Goal: Transaction & Acquisition: Purchase product/service

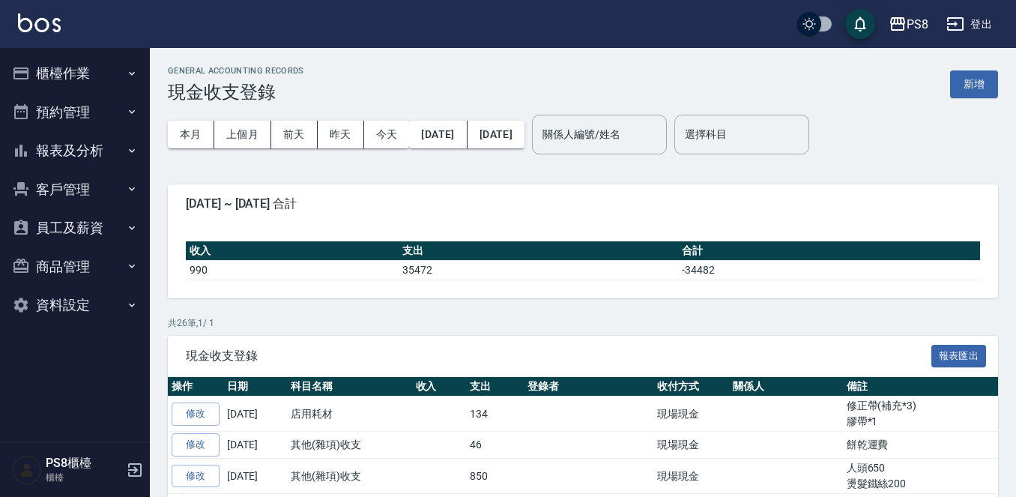
click at [127, 73] on icon "button" at bounding box center [132, 73] width 12 height 12
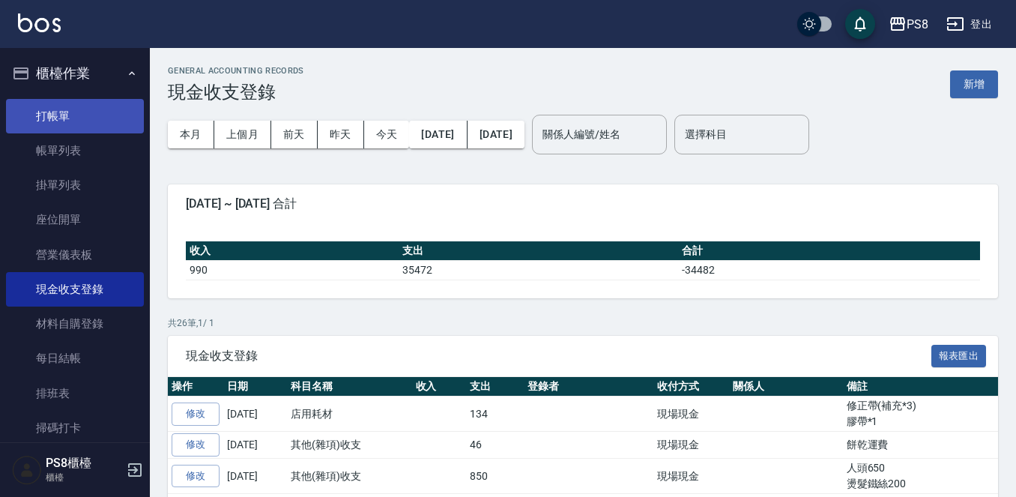
click at [119, 101] on link "打帳單" at bounding box center [75, 116] width 138 height 34
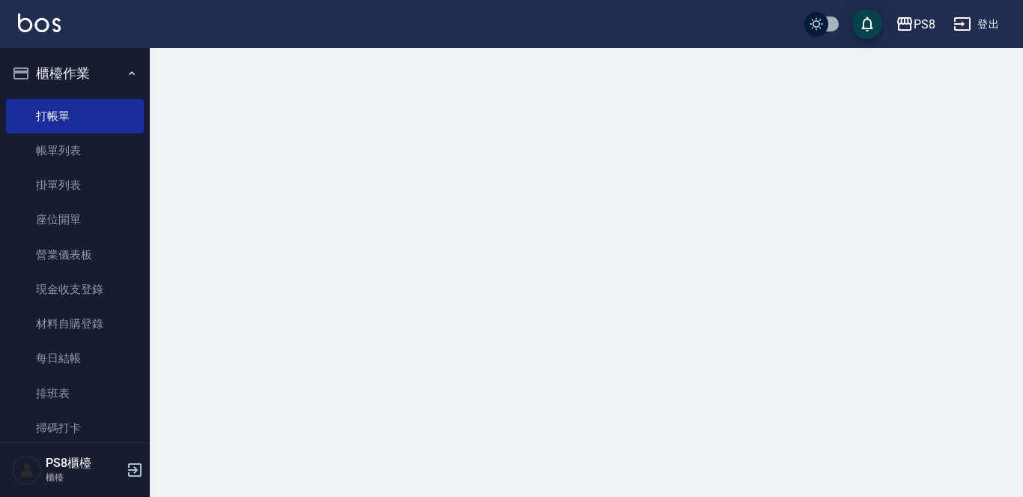
click at [115, 76] on button "櫃檯作業" at bounding box center [75, 73] width 138 height 39
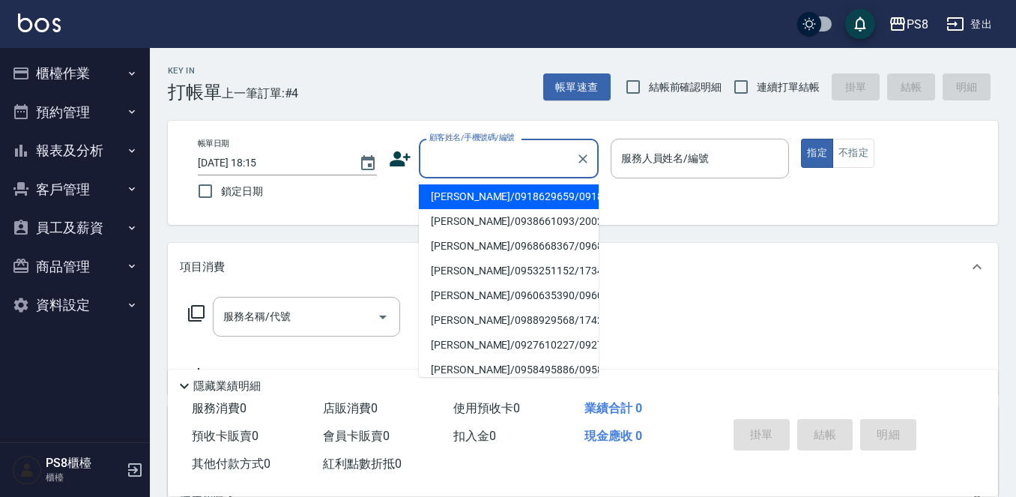
click at [488, 151] on input "顧客姓名/手機號碼/編號" at bounding box center [497, 158] width 144 height 26
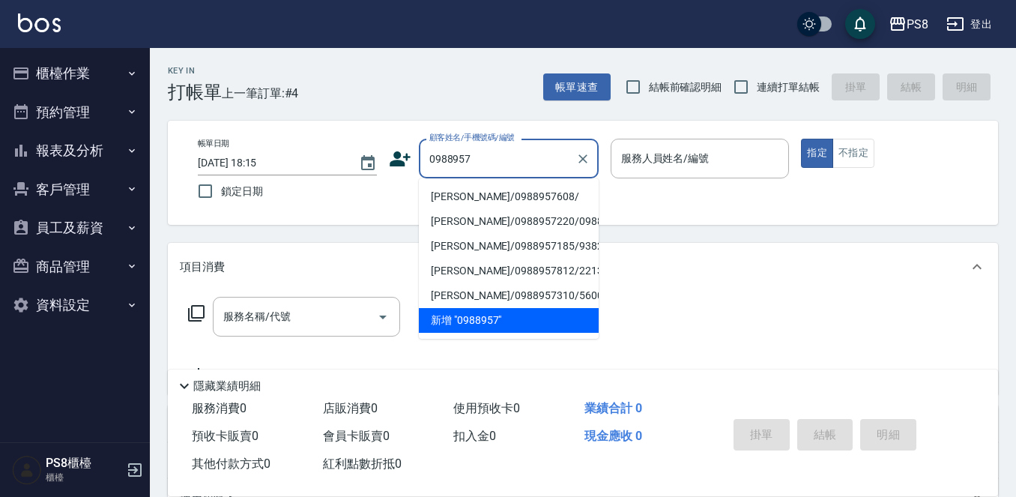
click at [475, 190] on li "[PERSON_NAME]/0988957608/" at bounding box center [509, 196] width 180 height 25
type input "[PERSON_NAME]/0988957608/"
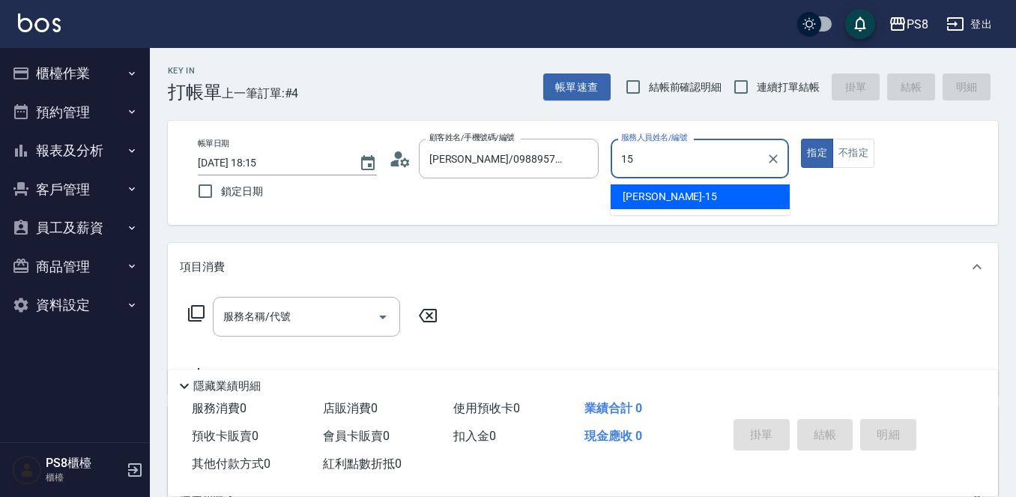
type input "EMMA-15"
type button "true"
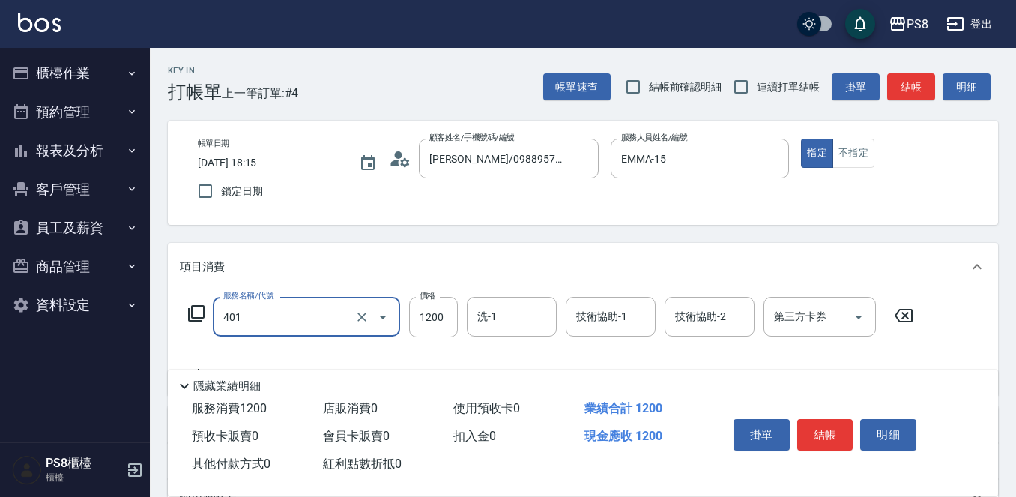
type input "基本染髮(401)"
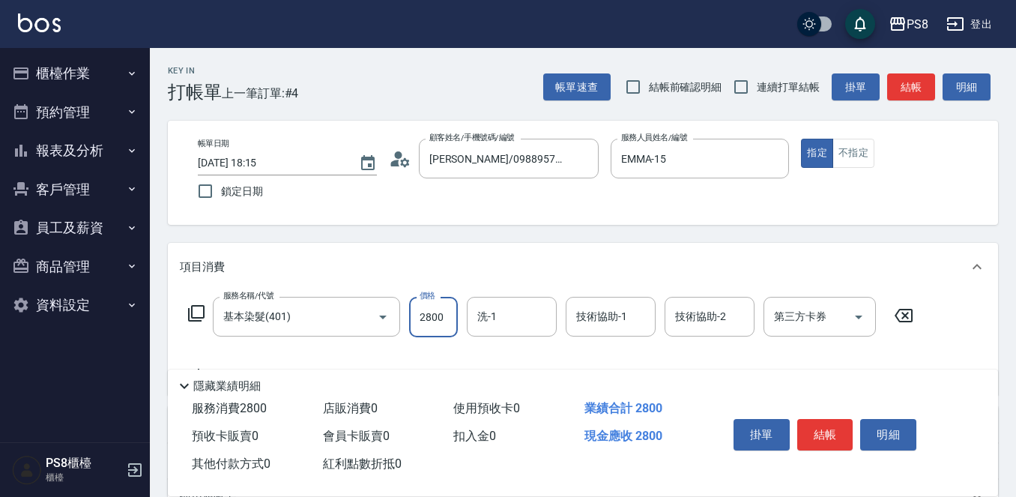
type input "2800"
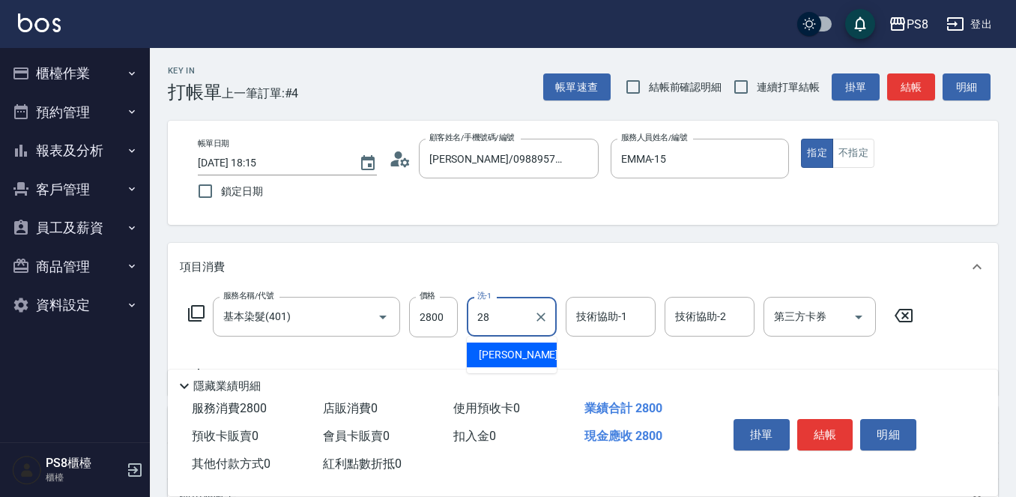
type input "[PERSON_NAME]-28"
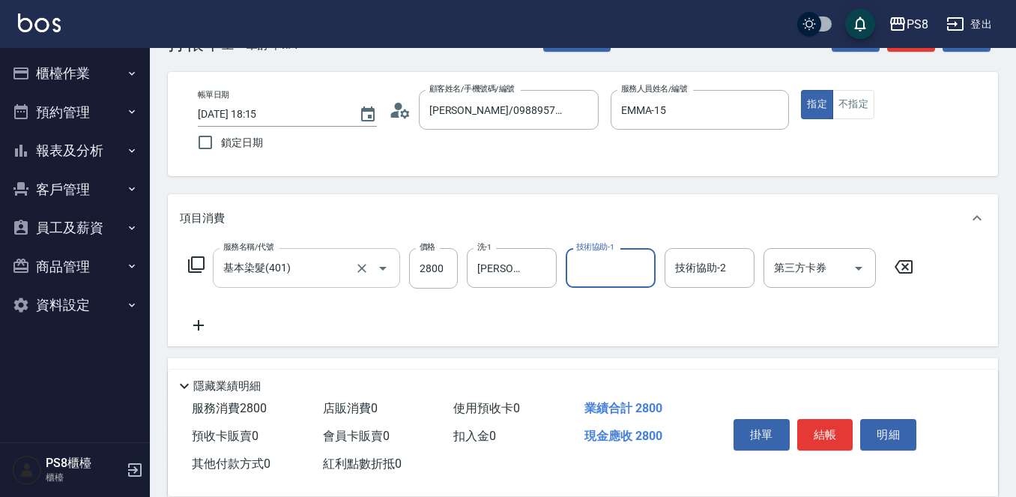
scroll to position [75, 0]
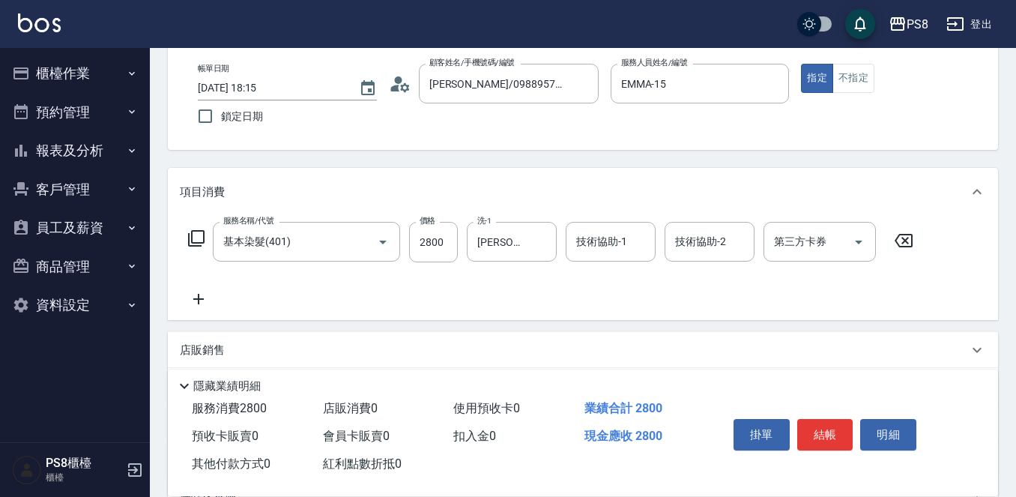
click at [209, 303] on icon at bounding box center [198, 299] width 37 height 18
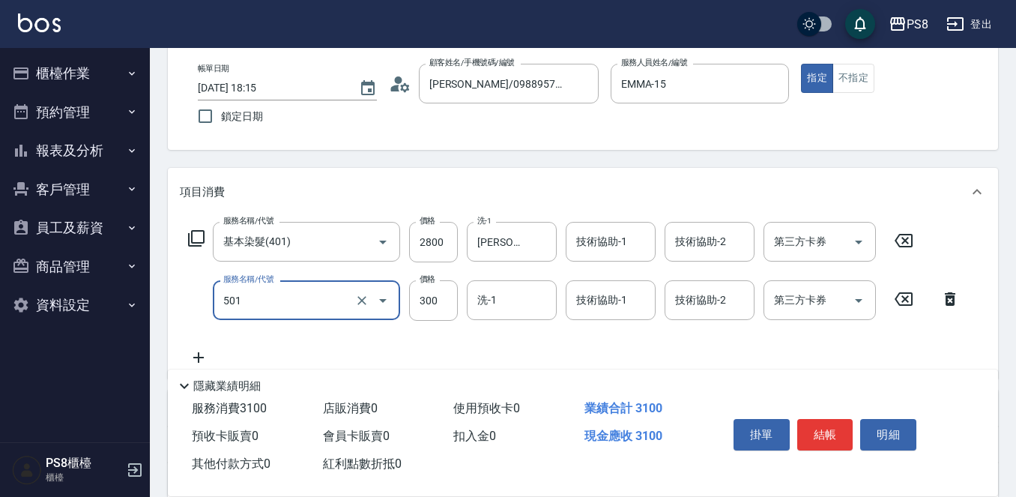
type input "自備護髮(501)"
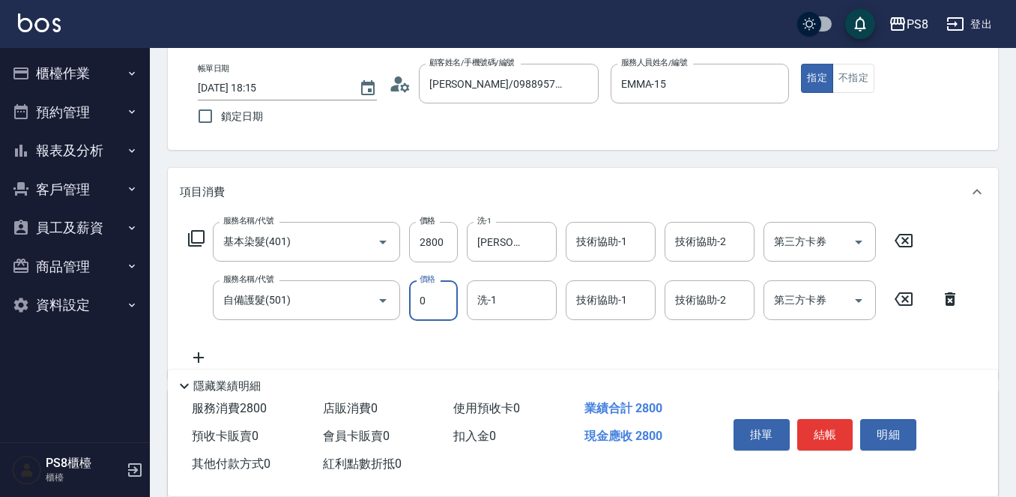
type input "0"
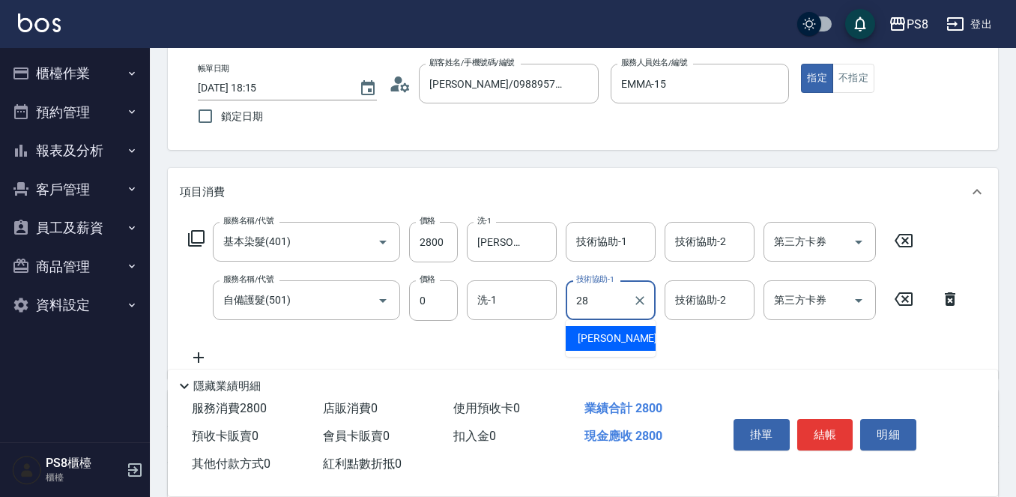
type input "[PERSON_NAME]-28"
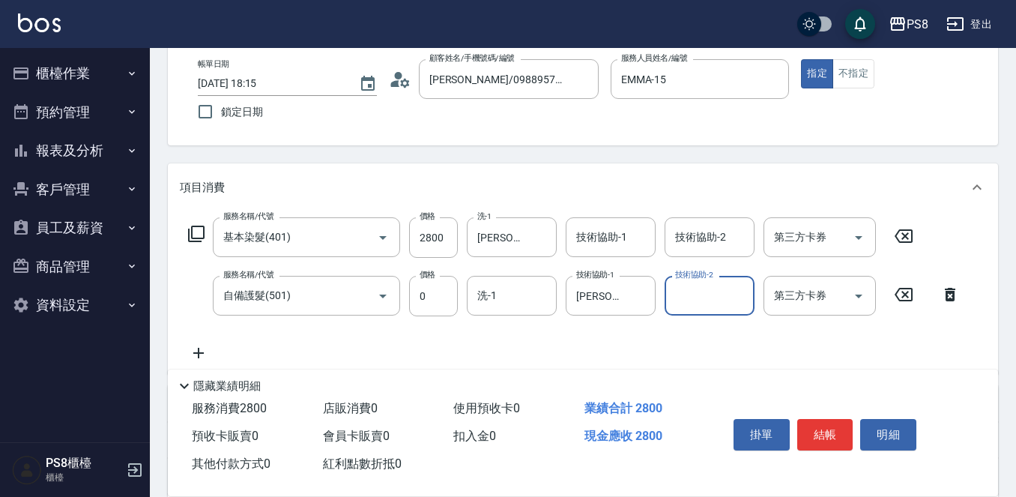
scroll to position [292, 0]
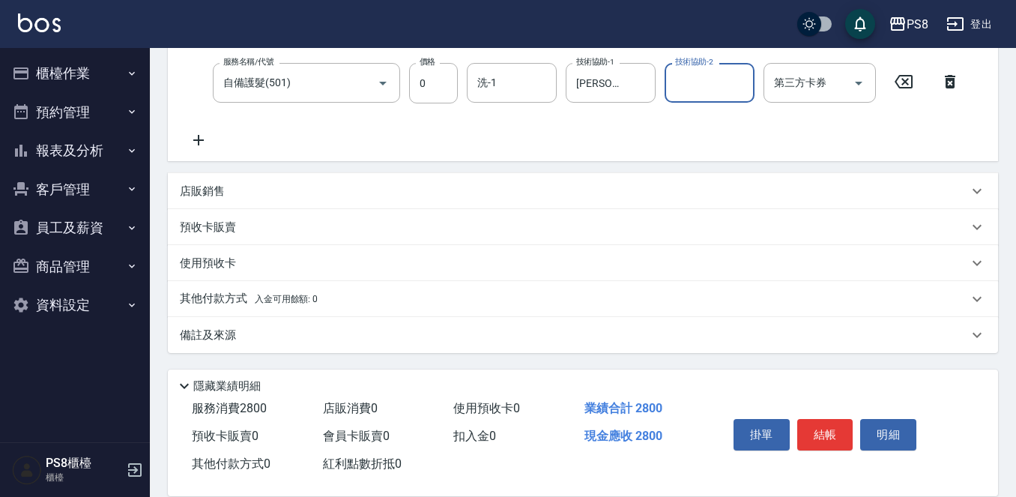
click at [305, 314] on div "其他付款方式 入金可用餘額: 0" at bounding box center [583, 299] width 830 height 36
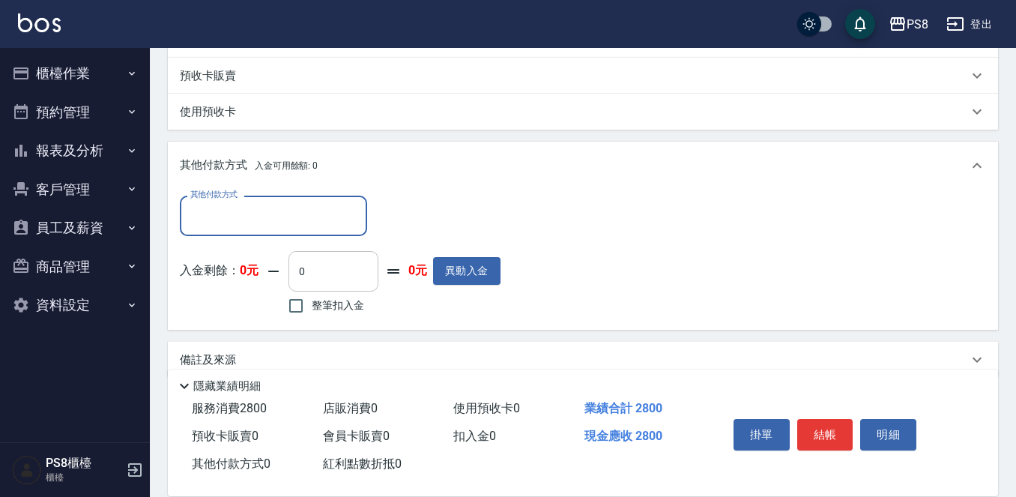
scroll to position [0, 0]
click at [287, 231] on div "其他付款方式" at bounding box center [273, 215] width 187 height 40
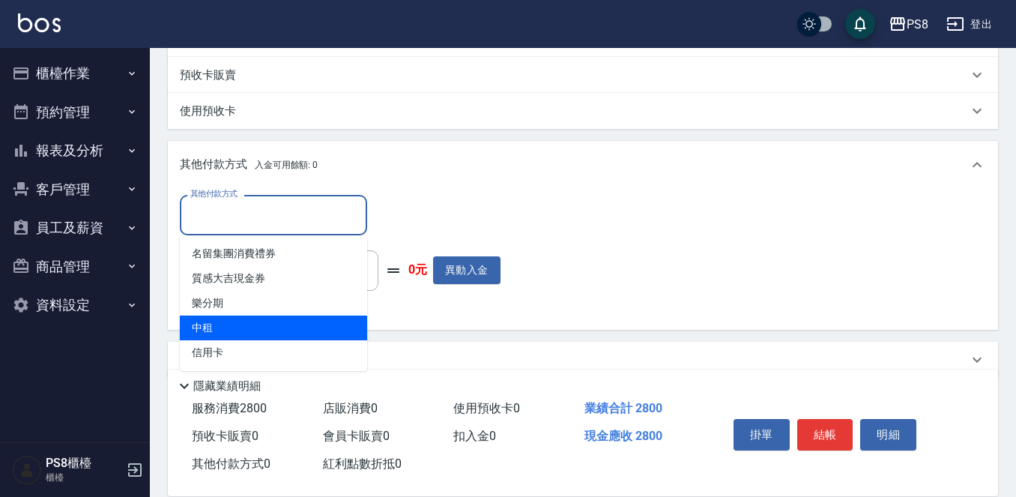
click at [287, 360] on span "信用卡" at bounding box center [273, 352] width 187 height 25
type input "信用卡"
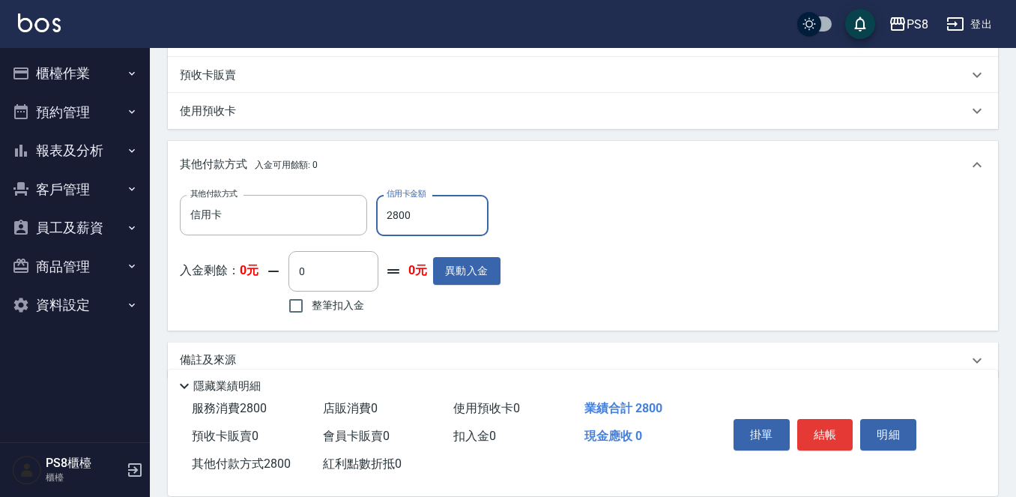
type input "2800"
click at [813, 413] on div "掛單 結帳 明細" at bounding box center [825, 436] width 196 height 47
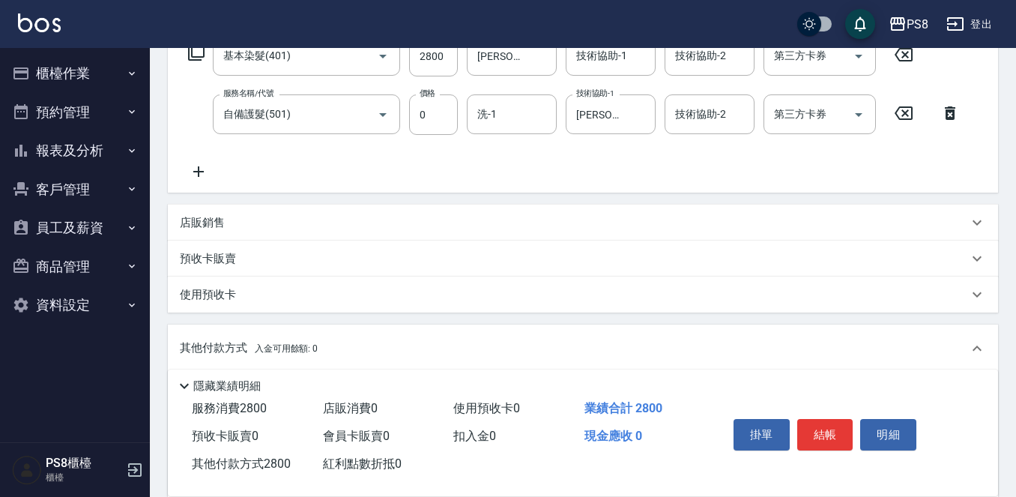
scroll to position [70, 0]
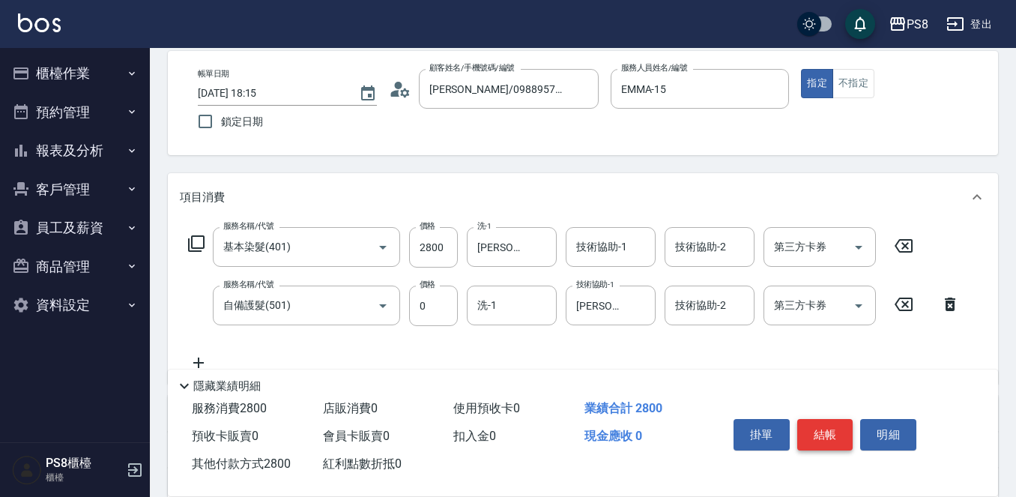
click at [820, 429] on button "結帳" at bounding box center [825, 434] width 56 height 31
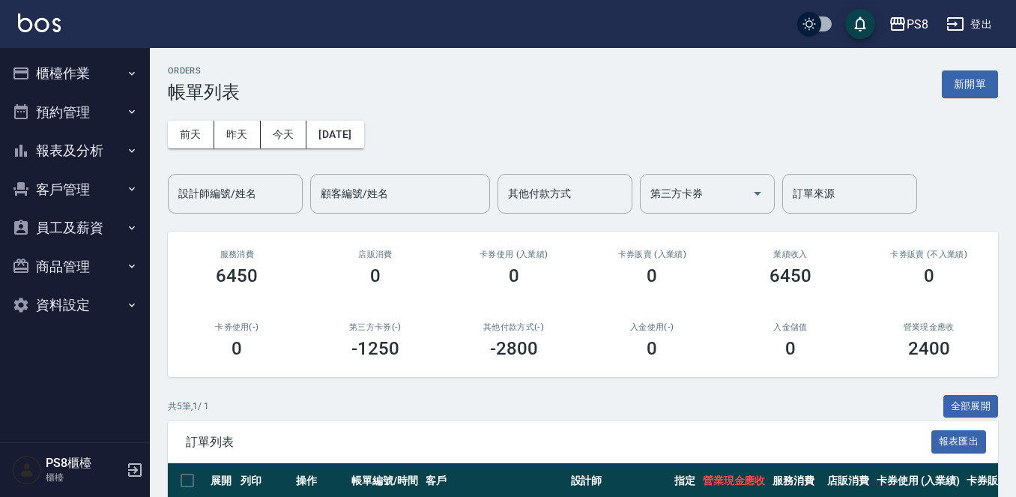
click at [81, 142] on button "報表及分析" at bounding box center [75, 150] width 138 height 39
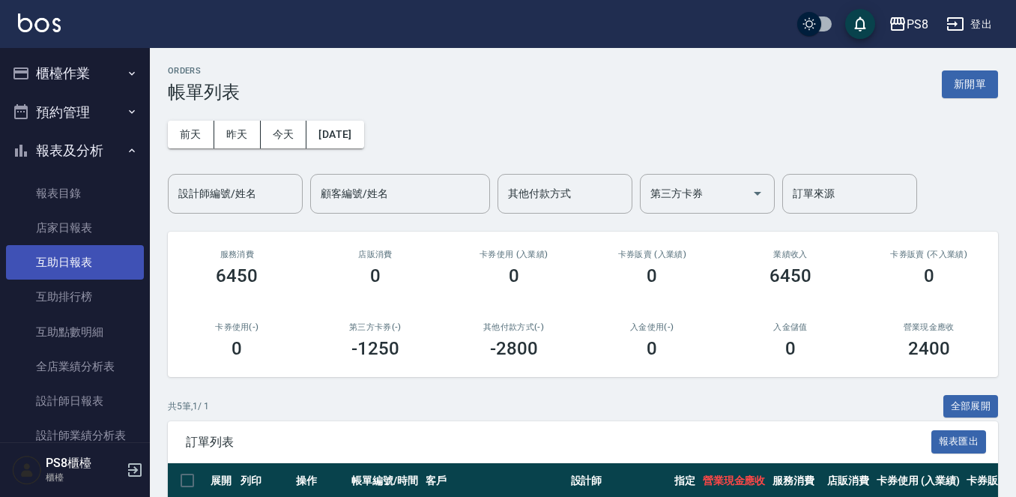
click at [113, 264] on link "互助日報表" at bounding box center [75, 262] width 138 height 34
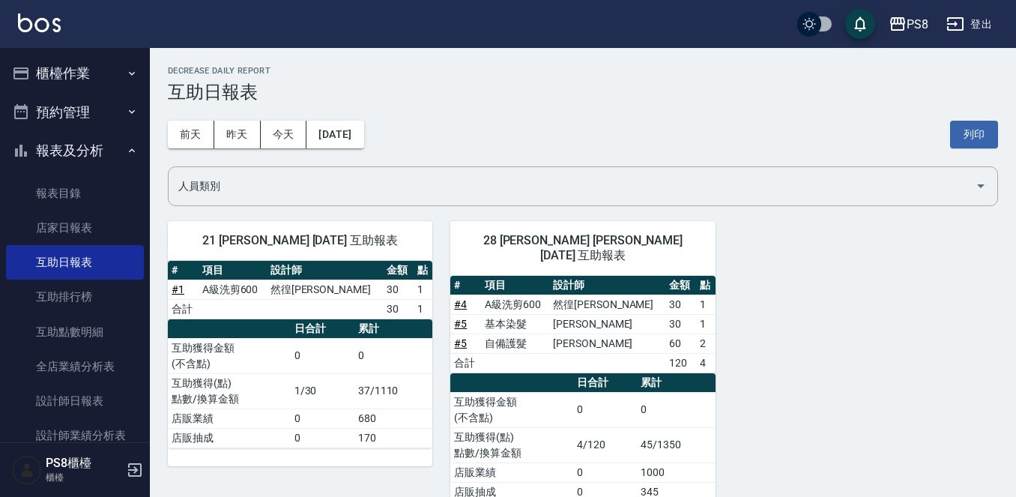
scroll to position [26, 0]
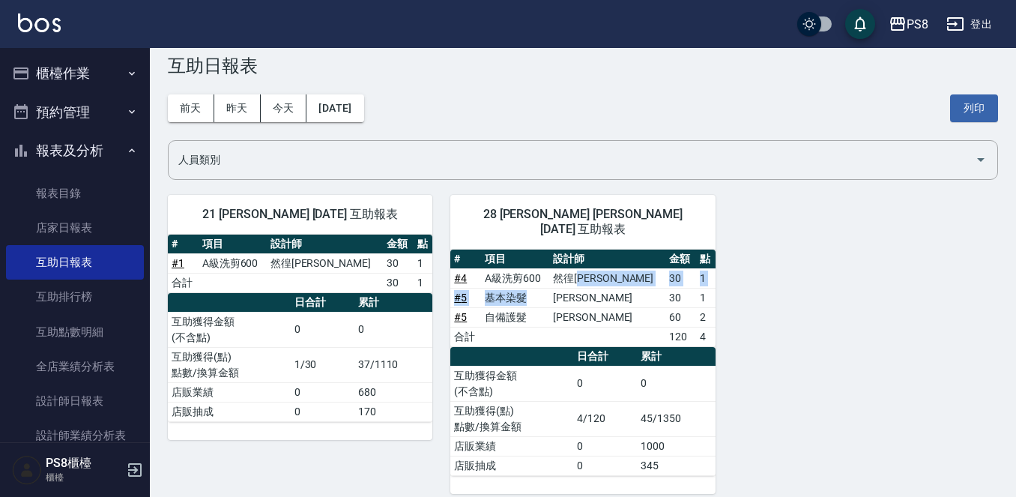
drag, startPoint x: 619, startPoint y: 264, endPoint x: 522, endPoint y: 291, distance: 100.3
click at [545, 287] on tbody "# 4 A級洗剪600 然徨楊 30 1 # 5 基本染髮 [PERSON_NAME] 30 1 # 5 自備護髮 [PERSON_NAME] 60 2 合計…" at bounding box center [582, 307] width 264 height 78
click at [836, 223] on div "21 [PERSON_NAME] [DATE] 互助報表 # 項目 設計師 金額 點 # 1 A級洗剪600 然徨楊 30 1 合計 30 1 日合計 累計 …" at bounding box center [574, 335] width 848 height 317
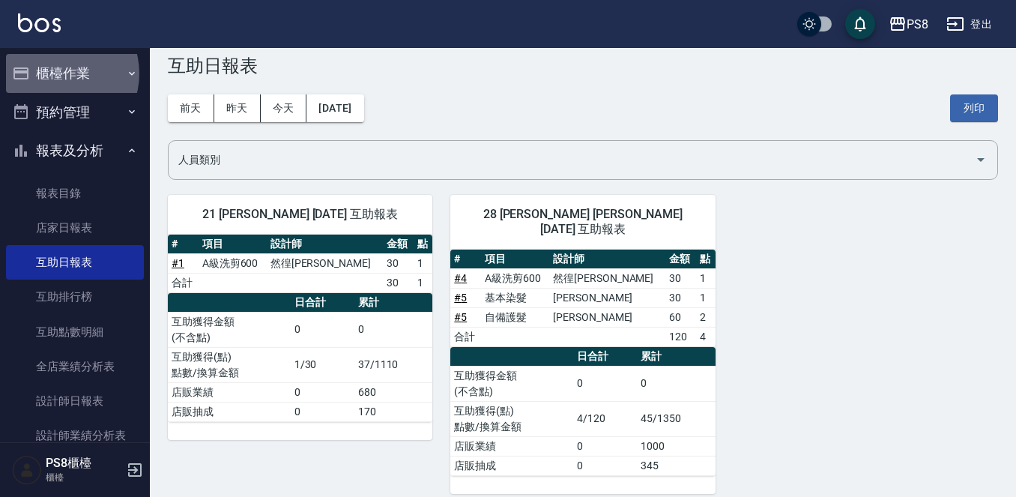
click at [58, 73] on button "櫃檯作業" at bounding box center [75, 73] width 138 height 39
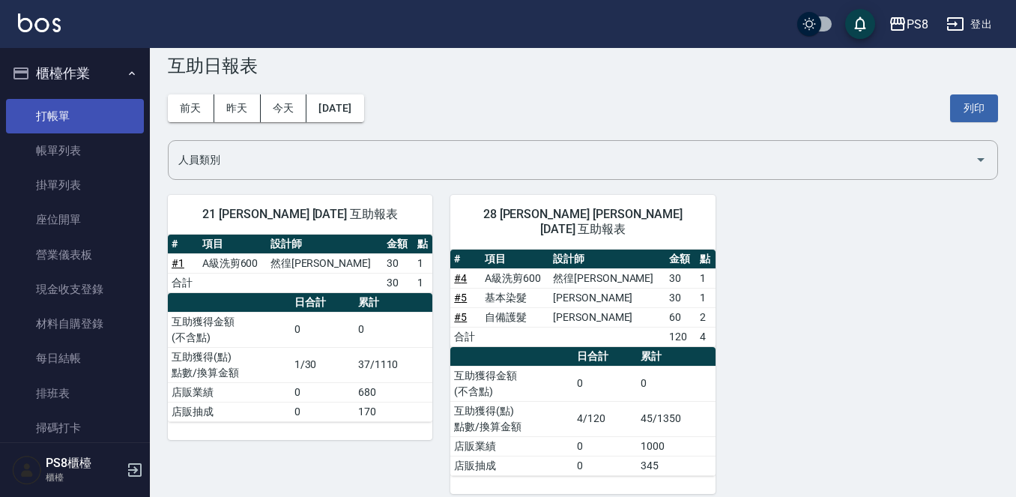
click at [78, 118] on link "打帳單" at bounding box center [75, 116] width 138 height 34
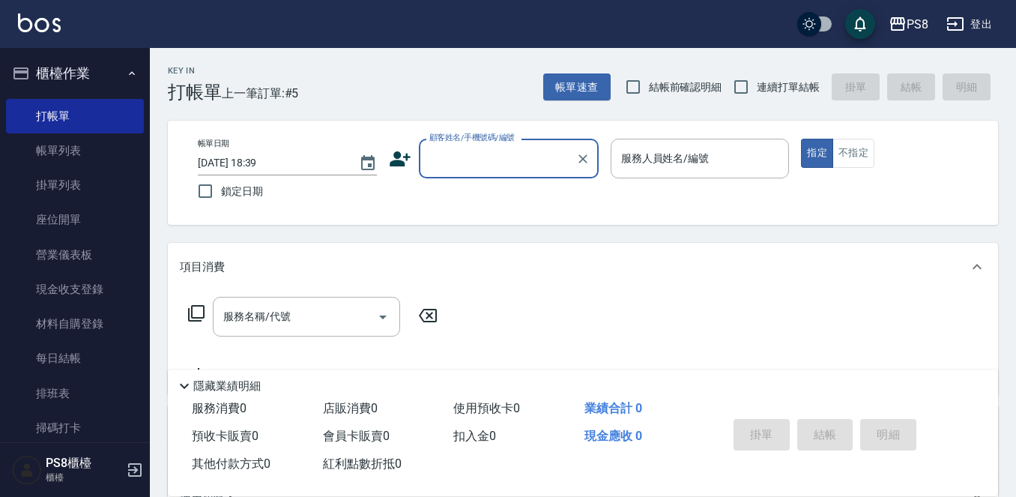
click at [0, 327] on nav "櫃檯作業 打帳單 帳單列表 掛單列表 座位開單 營業儀表板 現金收支登錄 材料自購登錄 每日結帳 排班表 掃碼打卡 預約管理 預約管理 單日預約紀錄 單週預約…" at bounding box center [75, 245] width 150 height 394
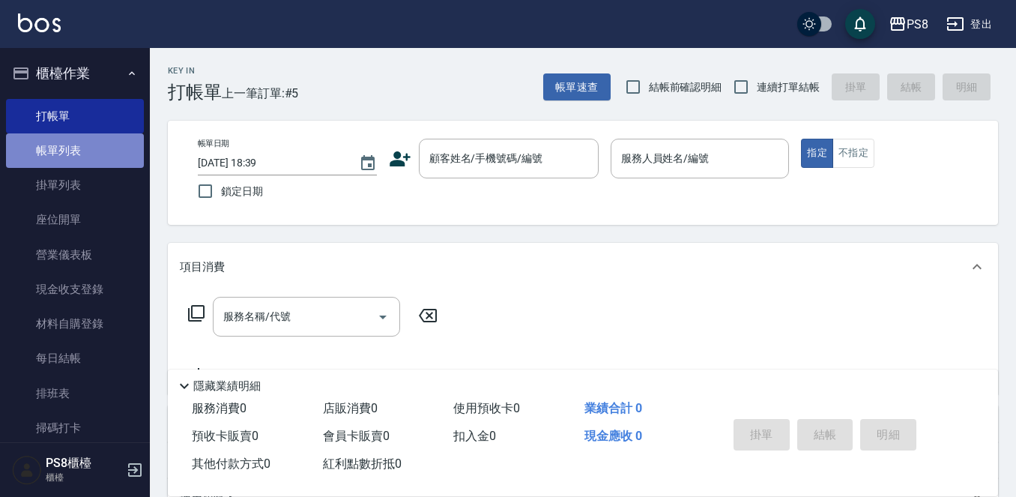
click at [93, 138] on link "帳單列表" at bounding box center [75, 150] width 138 height 34
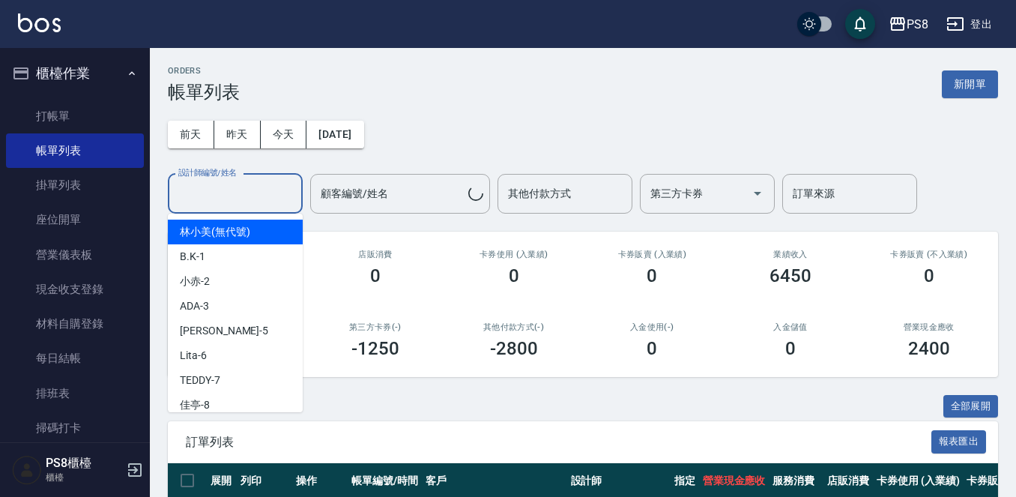
click at [274, 190] on input "設計師編號/姓名" at bounding box center [235, 194] width 121 height 26
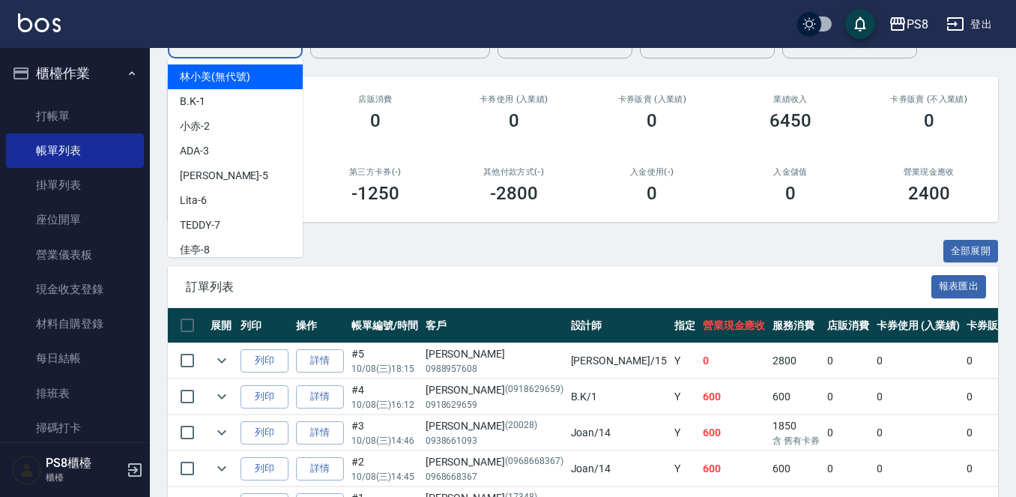
scroll to position [252, 0]
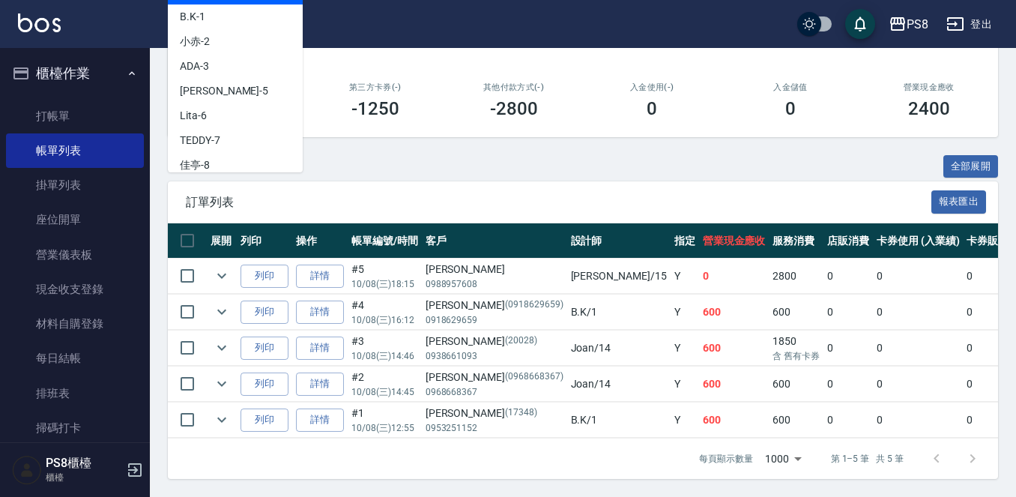
click at [622, 162] on div "共 5 筆, 1 / 1 全部展開" at bounding box center [583, 166] width 830 height 23
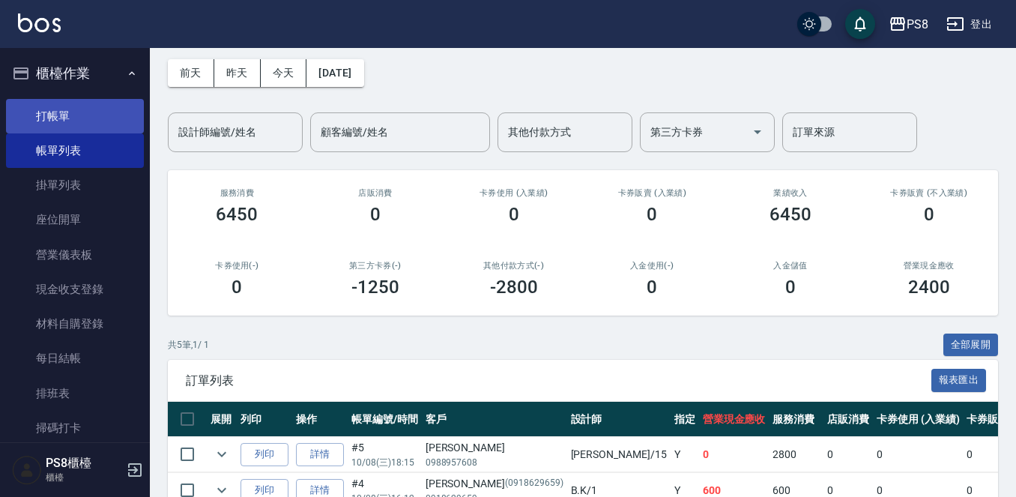
scroll to position [0, 0]
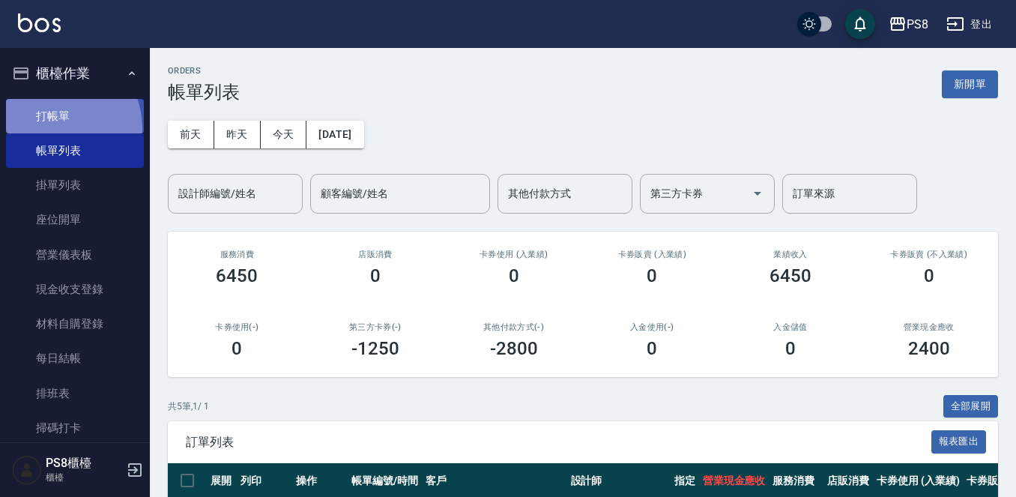
click at [53, 128] on link "打帳單" at bounding box center [75, 116] width 138 height 34
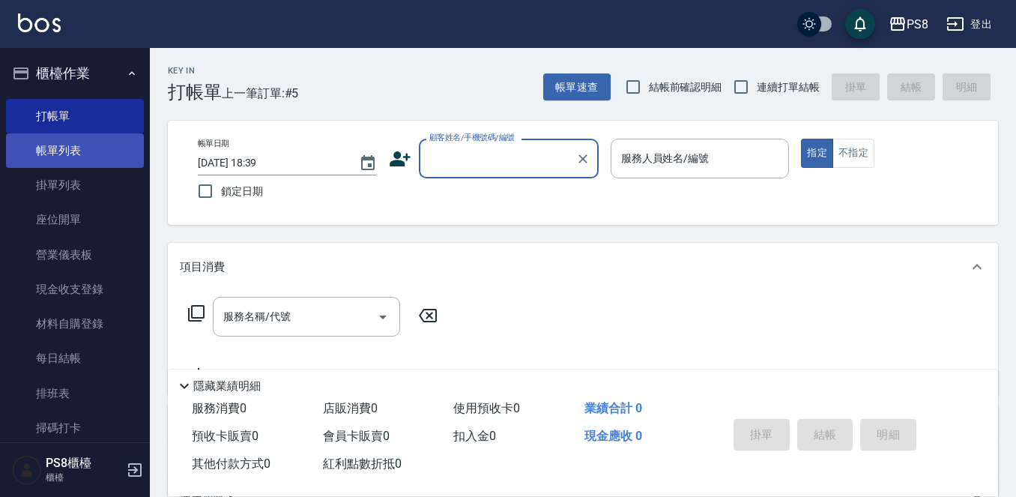
click at [119, 141] on link "帳單列表" at bounding box center [75, 150] width 138 height 34
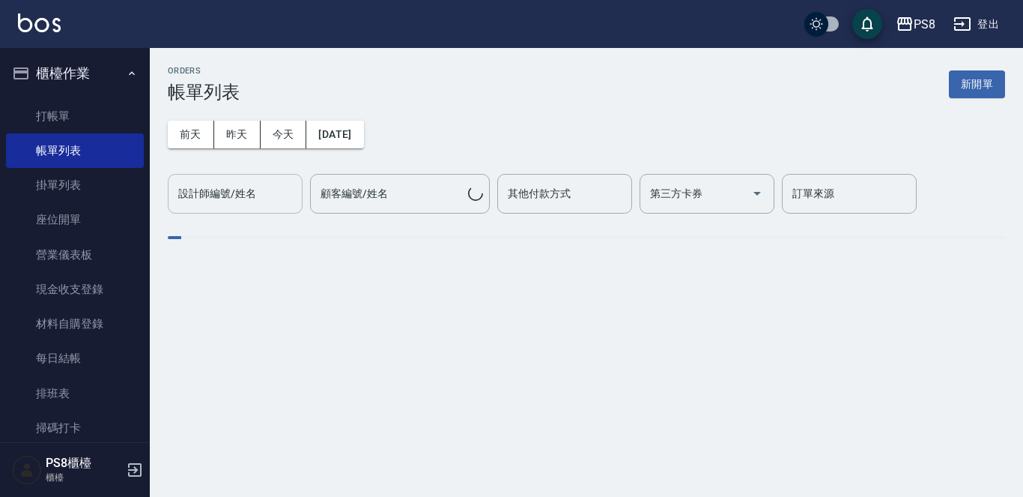
click at [214, 121] on button "昨天" at bounding box center [237, 135] width 46 height 28
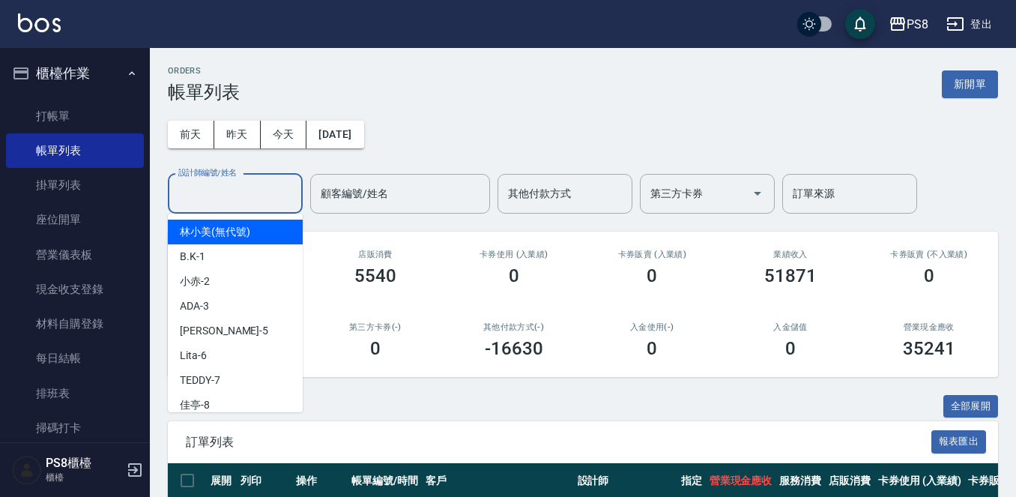
click at [231, 190] on input "設計師編號/姓名" at bounding box center [235, 194] width 121 height 26
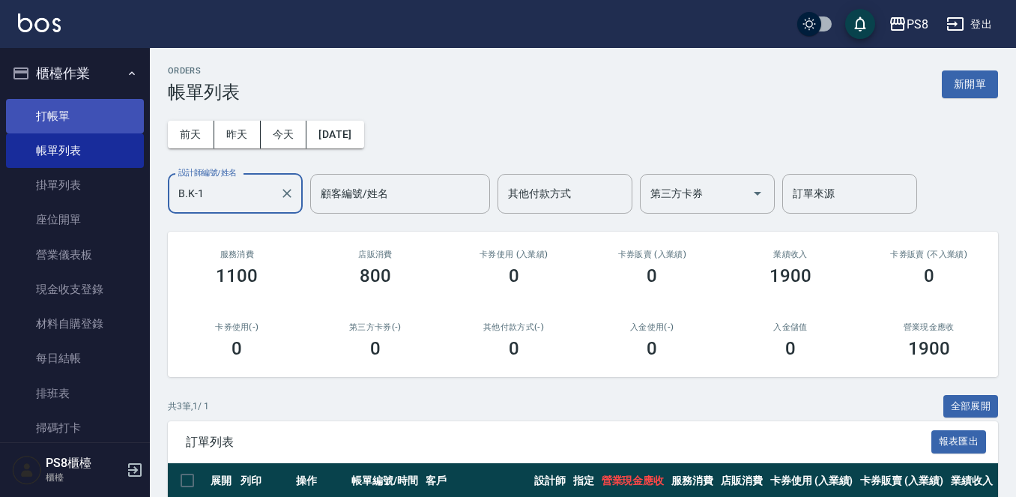
type input "B.K-1"
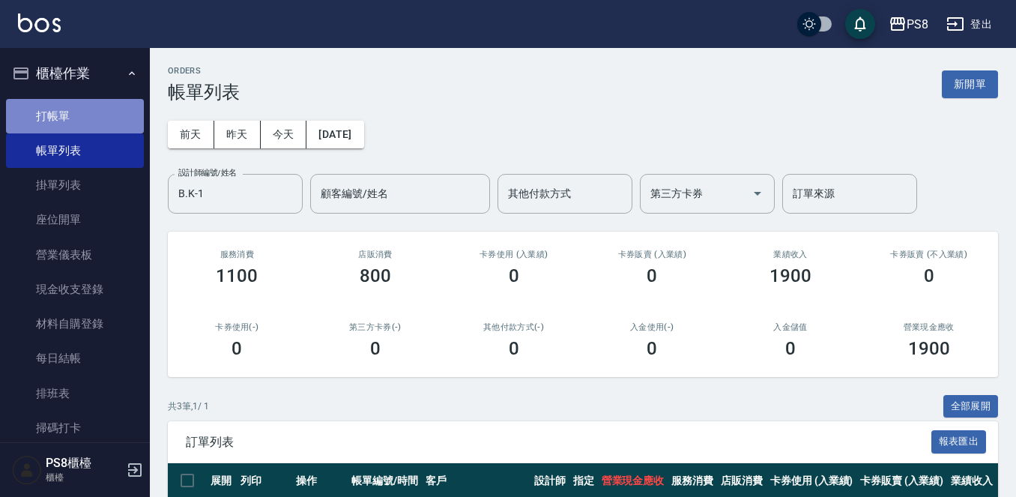
click at [107, 110] on link "打帳單" at bounding box center [75, 116] width 138 height 34
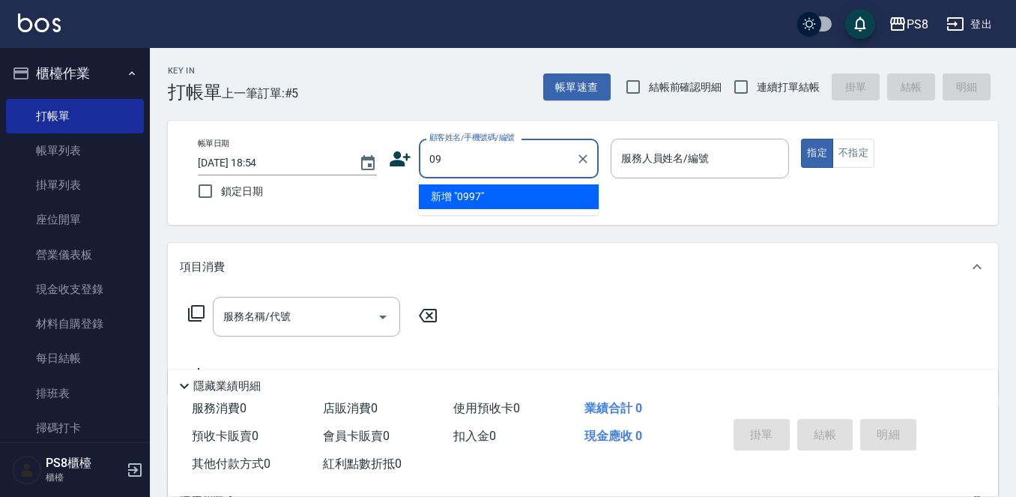
type input "0"
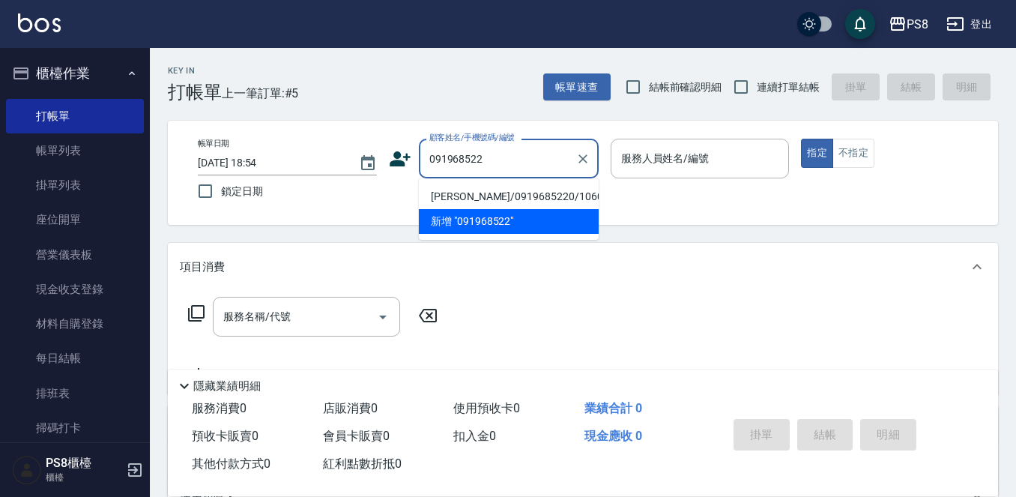
click at [557, 196] on li "[PERSON_NAME]/0919685220/10602" at bounding box center [509, 196] width 180 height 25
type input "[PERSON_NAME]/0919685220/10602"
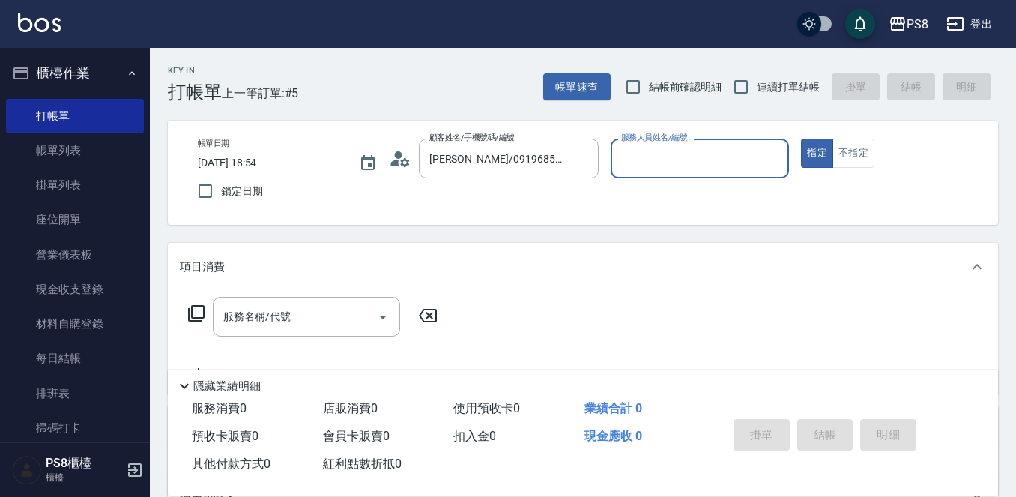
type input "B.K-1"
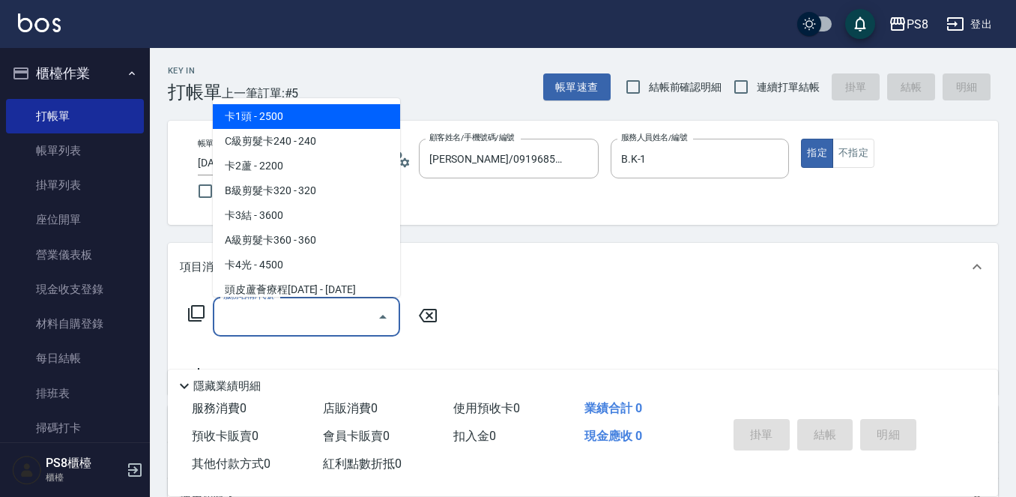
drag, startPoint x: 345, startPoint y: 311, endPoint x: 357, endPoint y: 303, distance: 14.5
click at [346, 310] on input "服務名稱/代號" at bounding box center [294, 316] width 151 height 26
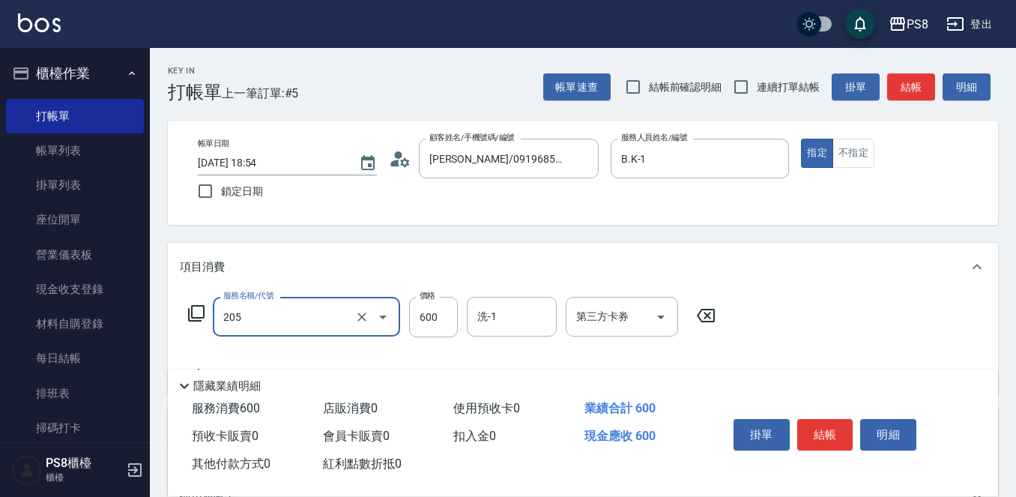
type input "A級洗剪600(205)"
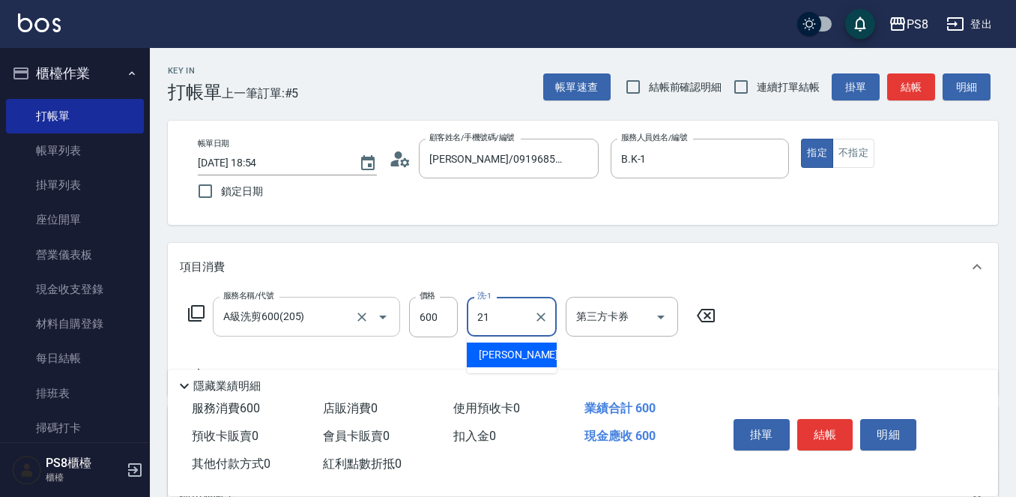
type input "[PERSON_NAME]-21"
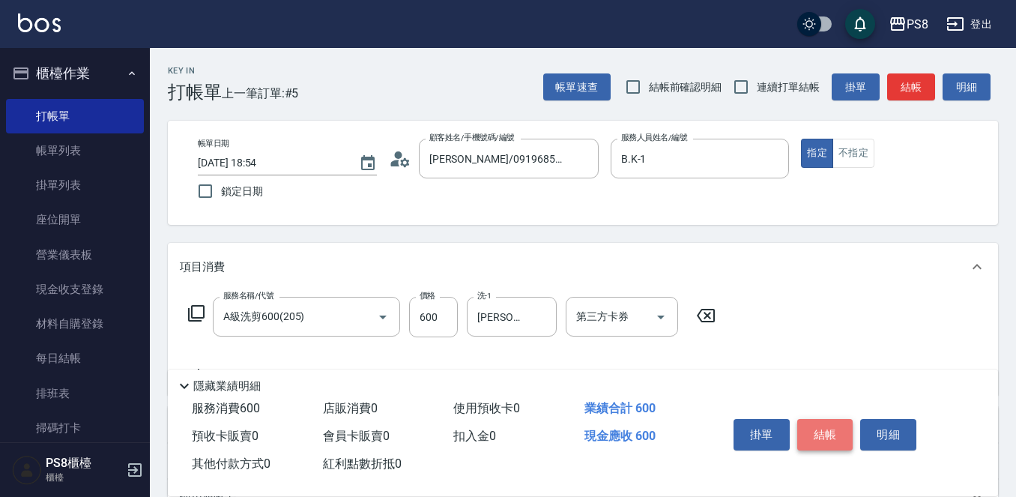
click at [839, 432] on button "結帳" at bounding box center [825, 434] width 56 height 31
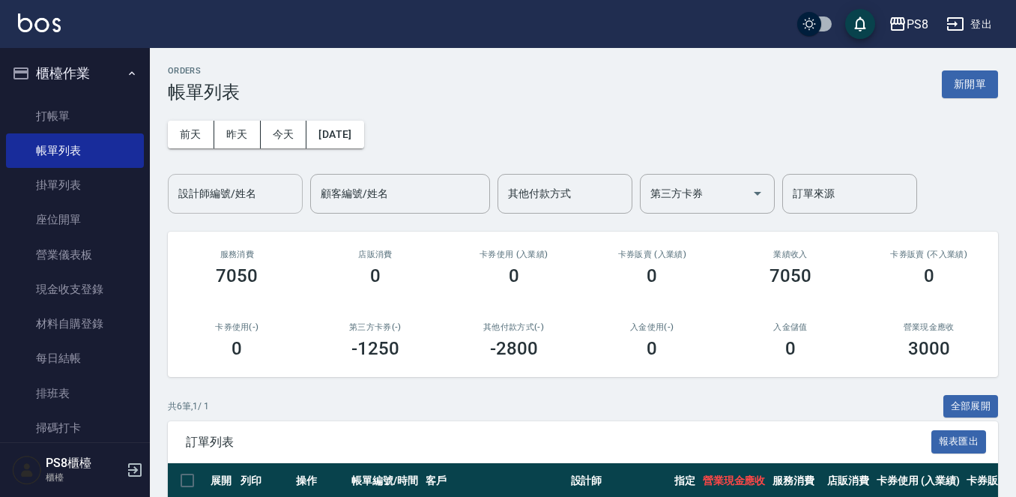
click at [243, 207] on div "設計師編號/姓名" at bounding box center [235, 194] width 135 height 40
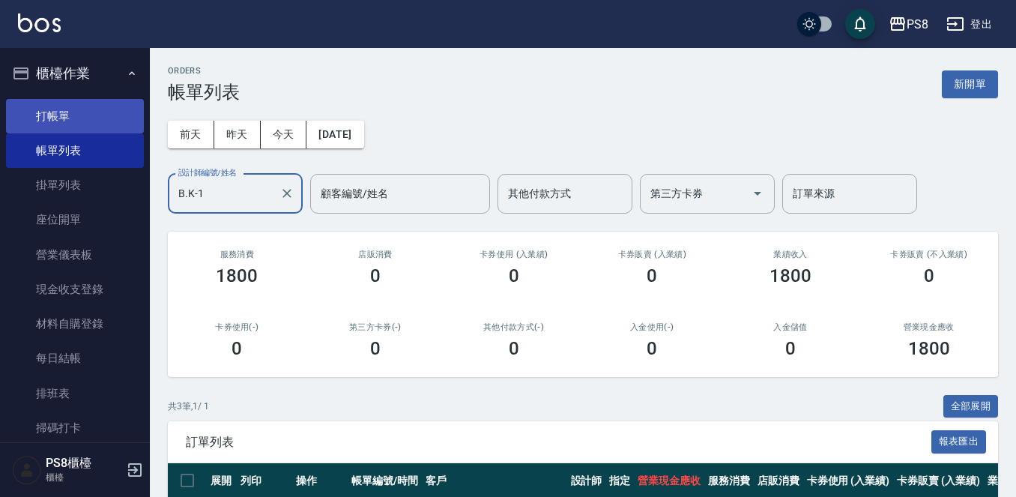
type input "B.K-1"
click at [37, 124] on link "打帳單" at bounding box center [75, 116] width 138 height 34
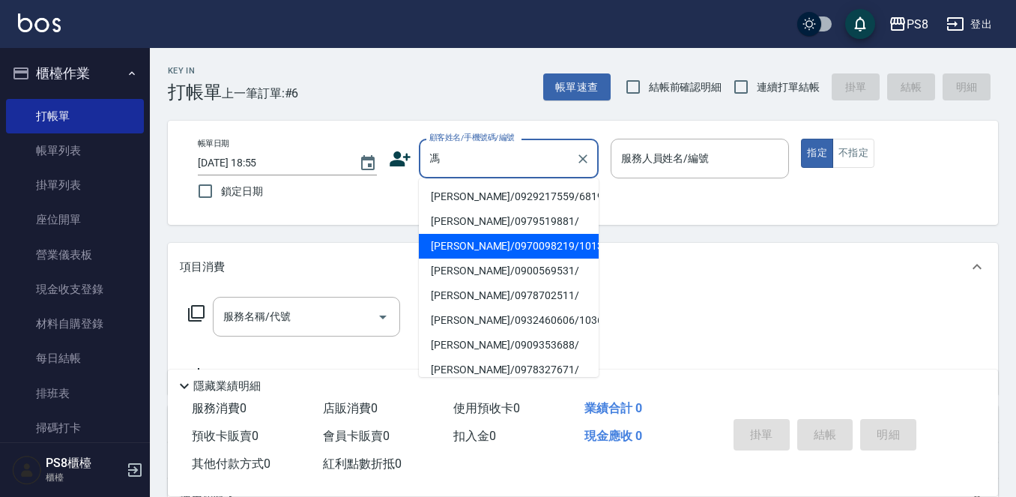
click at [497, 237] on li "[PERSON_NAME]/0970098219/10132" at bounding box center [509, 246] width 180 height 25
type input "[PERSON_NAME]/0970098219/10132"
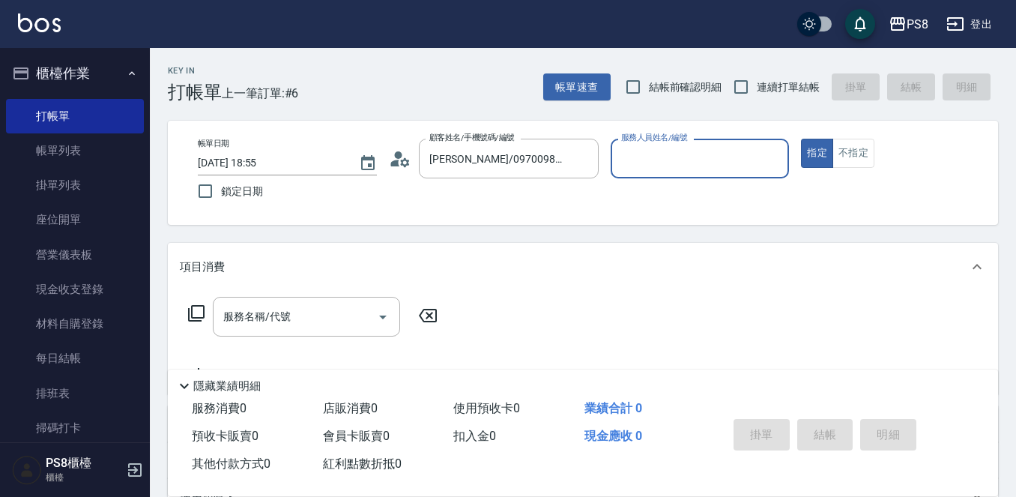
type input "B.K-1"
click at [276, 336] on div "服務名稱/代號" at bounding box center [306, 317] width 187 height 40
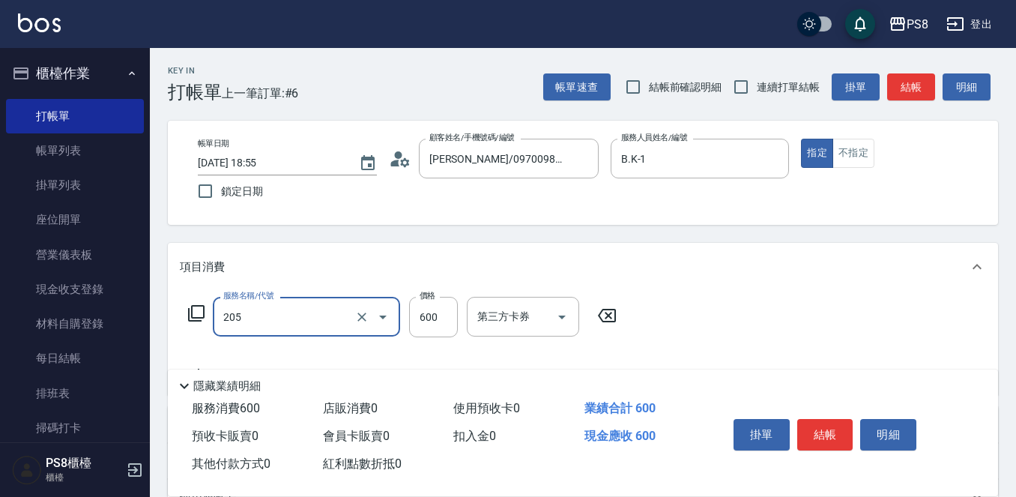
type input "A級洗剪600(205)"
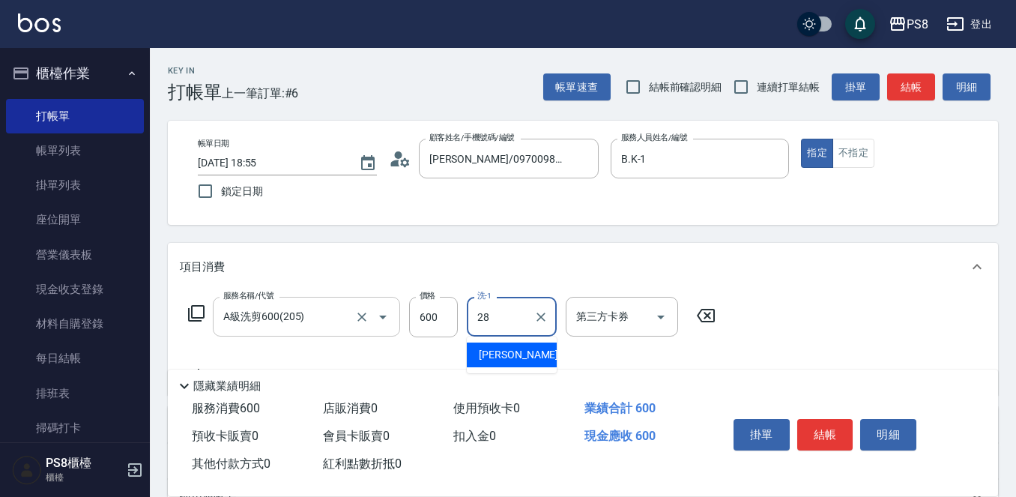
type input "[PERSON_NAME]-28"
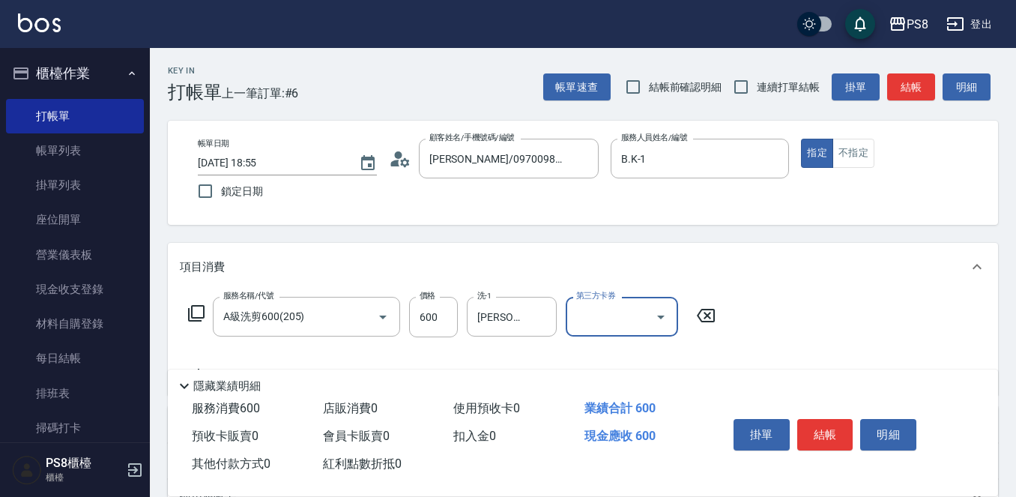
click at [821, 428] on button "結帳" at bounding box center [825, 434] width 56 height 31
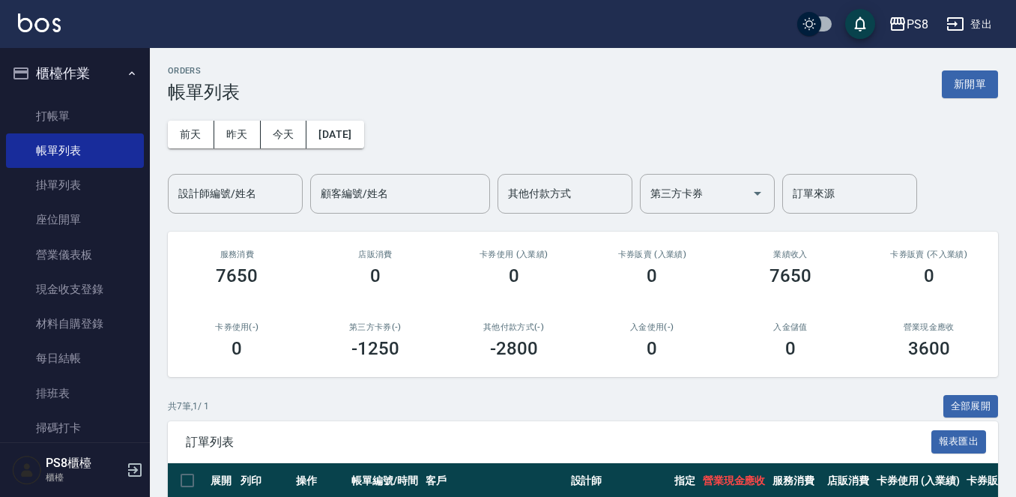
click at [67, 97] on ul "打帳單 帳單列表 掛單列表 座位開單 營業儀表板 現金收支登錄 材料自購登錄 每日結帳 排班表 掃碼打卡" at bounding box center [75, 272] width 138 height 359
click at [71, 121] on link "打帳單" at bounding box center [75, 116] width 138 height 34
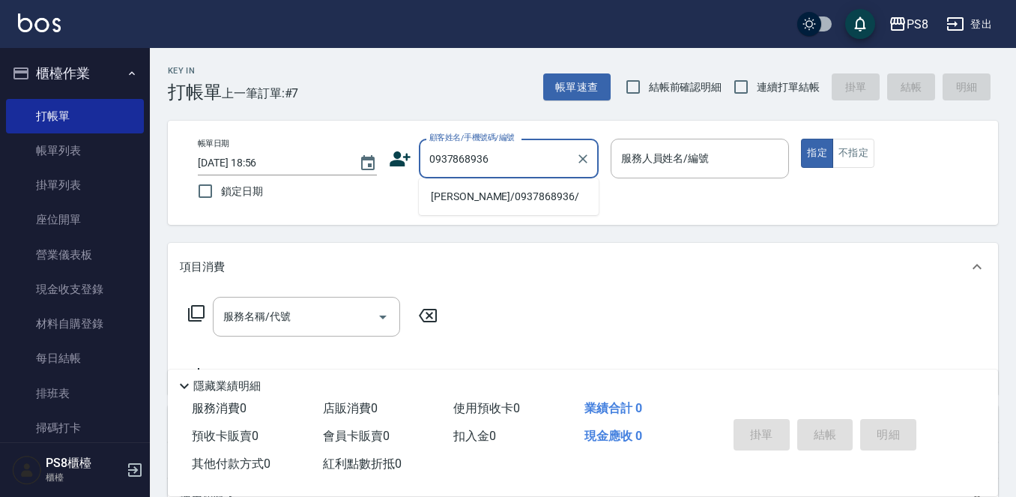
click at [448, 184] on li "[PERSON_NAME]/0937868936/" at bounding box center [509, 196] width 180 height 25
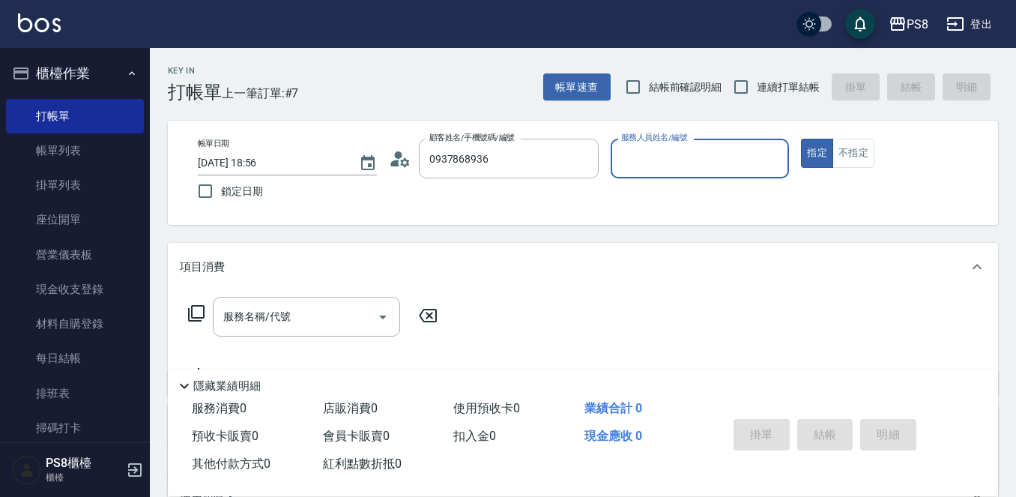
type input "[PERSON_NAME]/0937868936/"
type input "1"
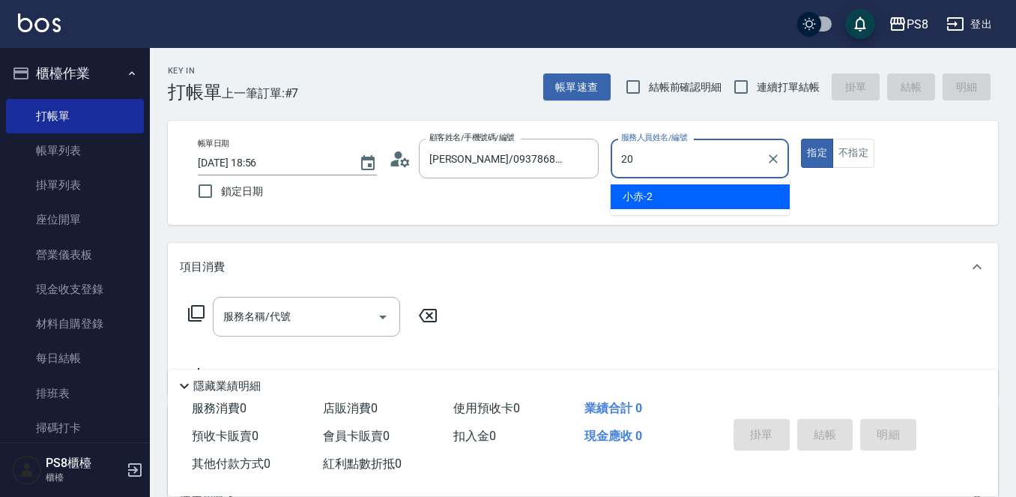
type input "KJ-20"
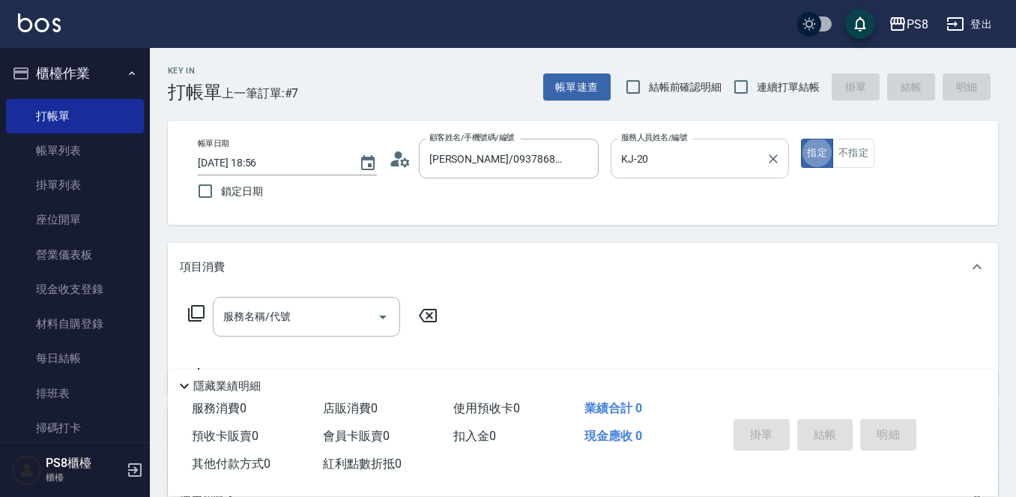
type button "true"
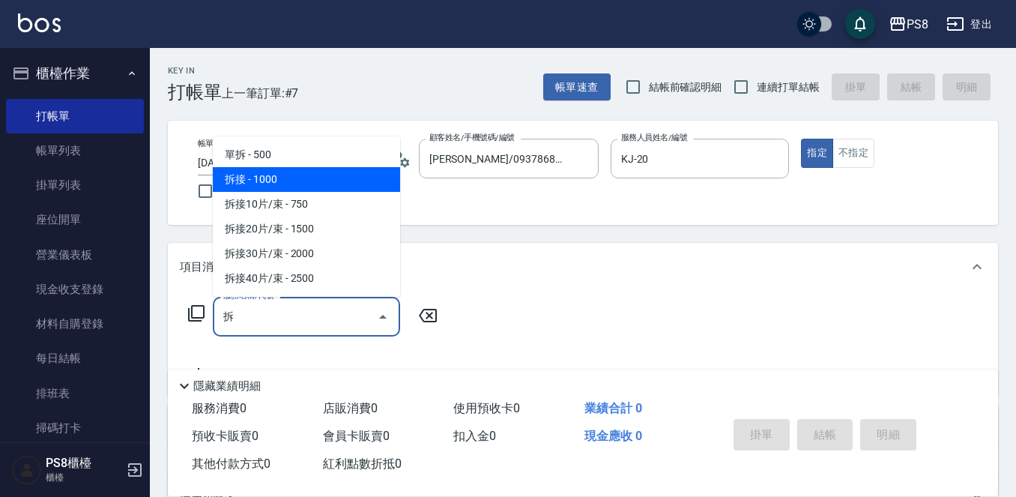
click at [260, 184] on span "拆接 - 1000" at bounding box center [306, 179] width 187 height 25
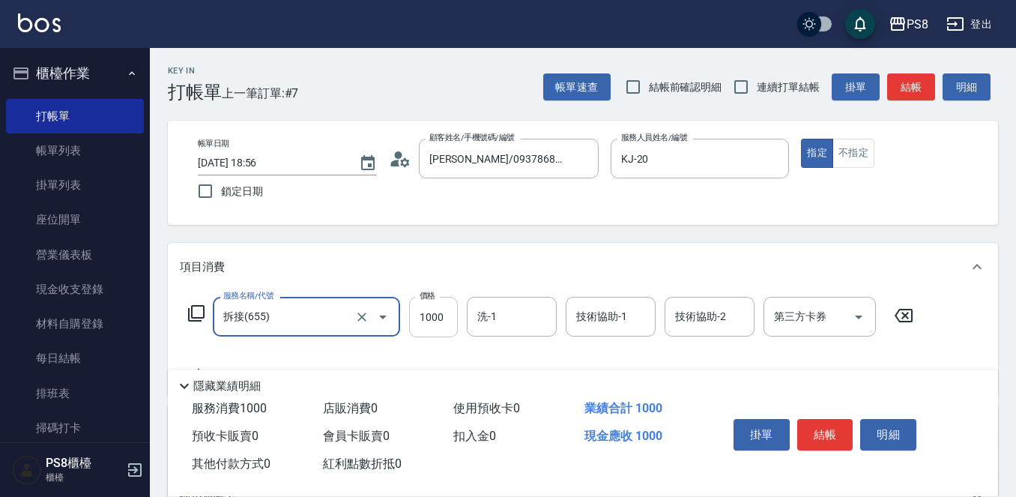
type input "拆接(655)"
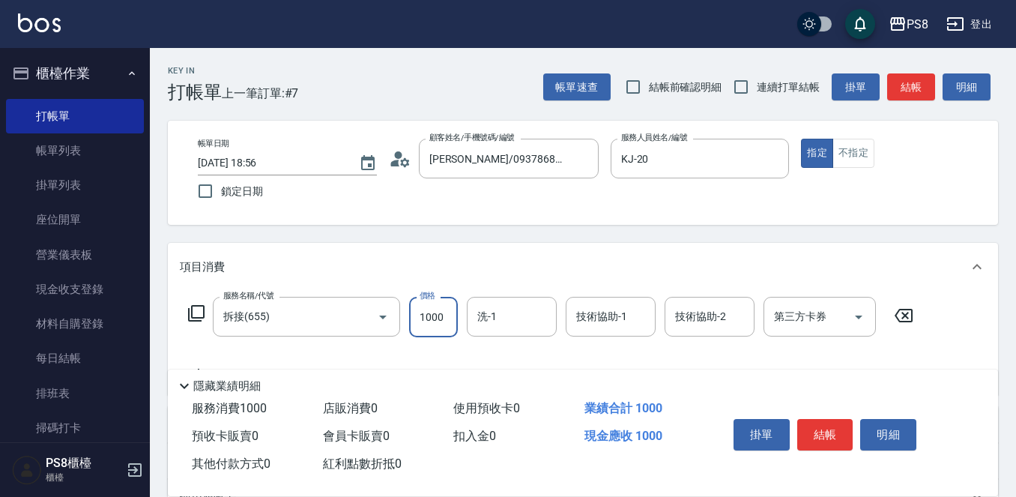
click at [451, 325] on input "1000" at bounding box center [433, 317] width 49 height 40
click at [440, 315] on input "30000" at bounding box center [433, 317] width 49 height 40
type input "3000"
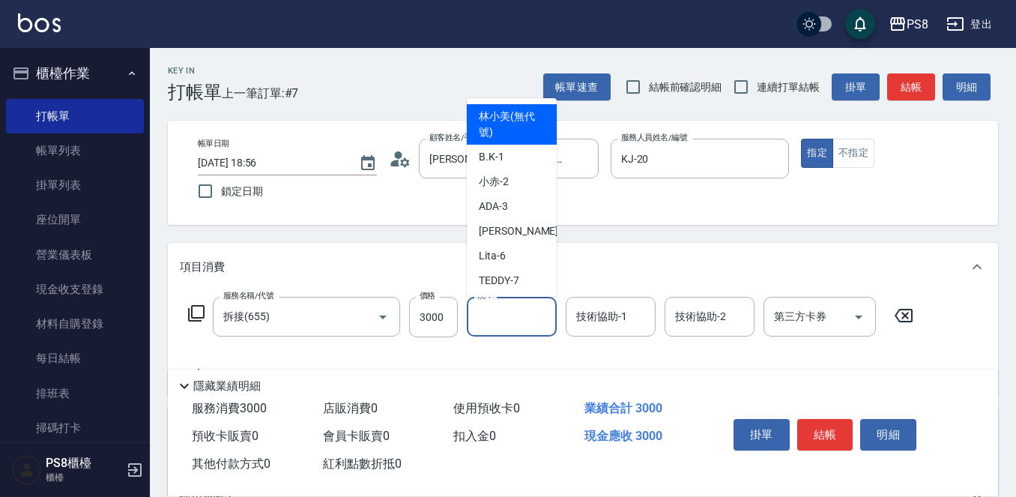
click at [514, 329] on input "洗-1" at bounding box center [511, 316] width 76 height 26
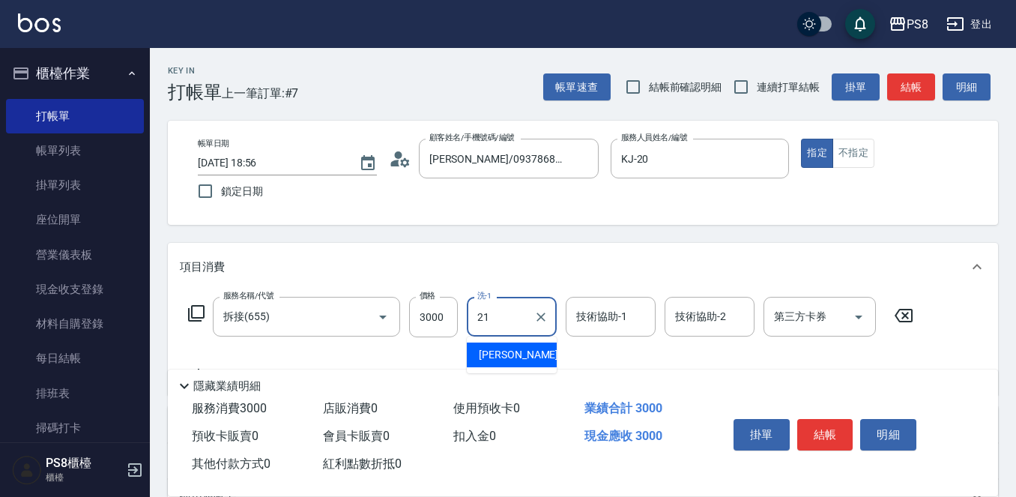
type input "[PERSON_NAME]-21"
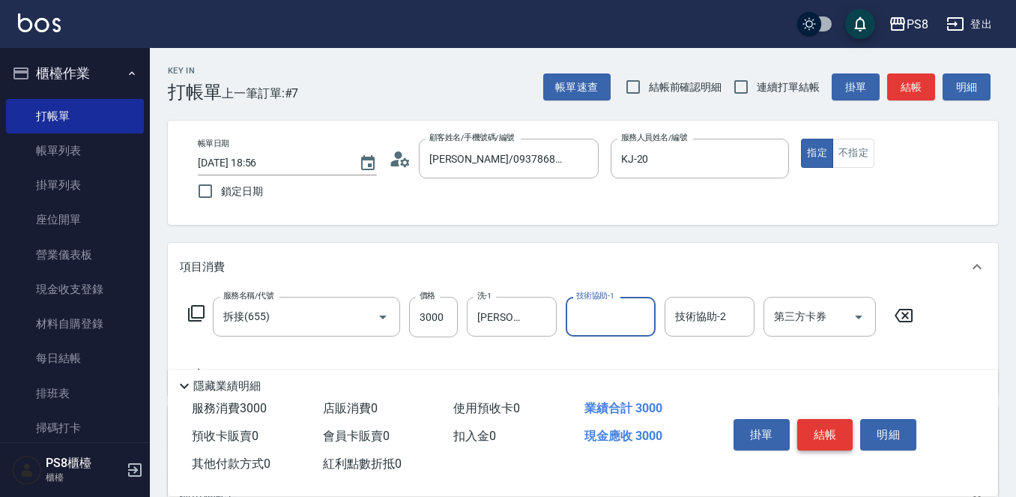
click at [825, 419] on button "結帳" at bounding box center [825, 434] width 56 height 31
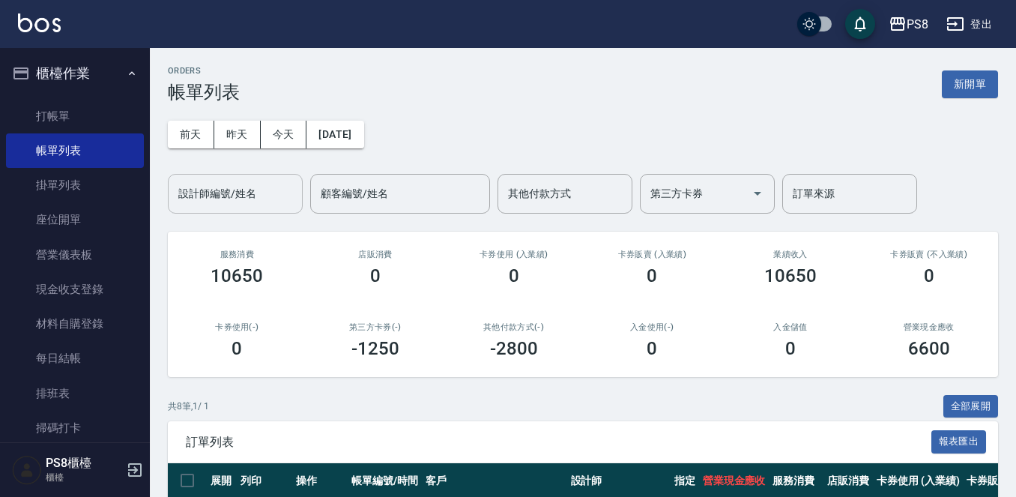
click at [210, 197] on input "設計師編號/姓名" at bounding box center [235, 194] width 121 height 26
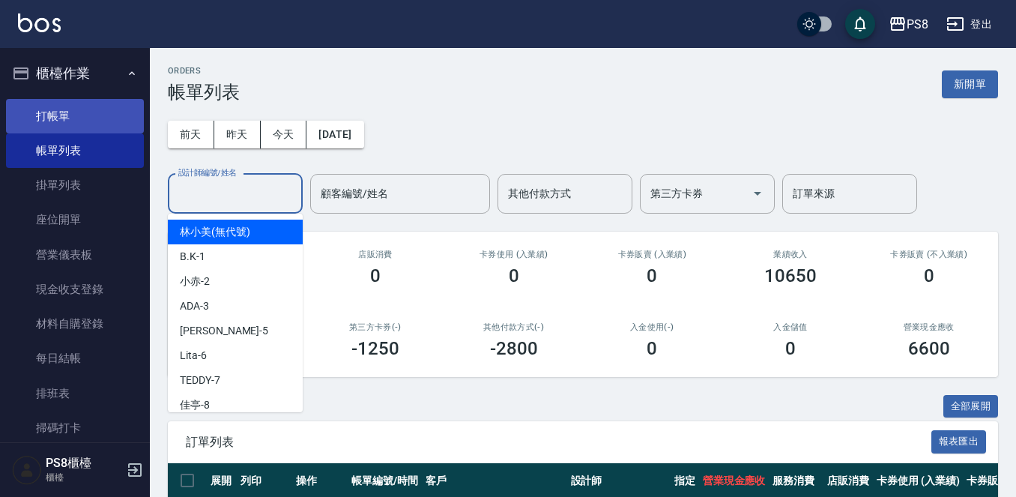
click at [69, 112] on link "打帳單" at bounding box center [75, 116] width 138 height 34
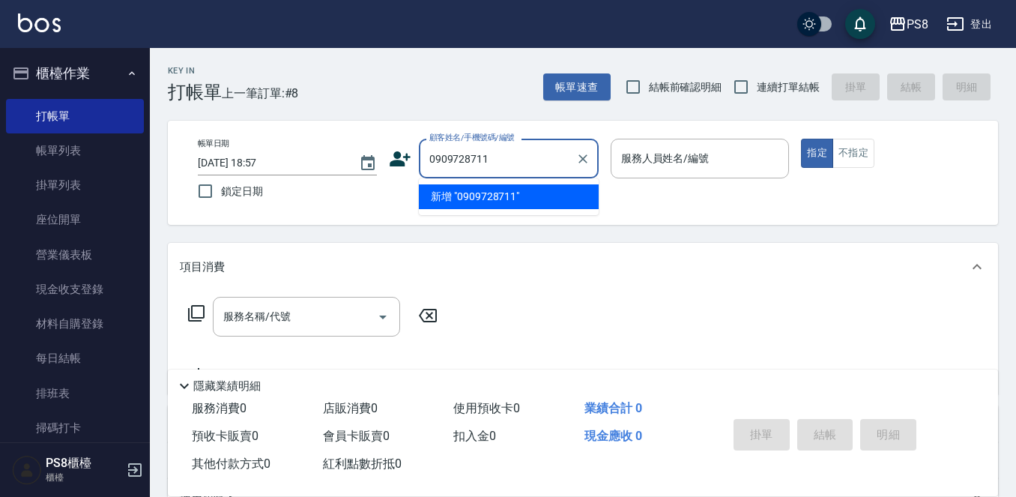
drag, startPoint x: 541, startPoint y: 163, endPoint x: 424, endPoint y: 173, distance: 117.3
click at [424, 173] on div "0909728711 顧客姓名/手機號碼/編號" at bounding box center [509, 159] width 180 height 40
drag, startPoint x: 511, startPoint y: 157, endPoint x: 385, endPoint y: 159, distance: 125.9
click at [385, 159] on div "帳單日期 [DATE] 18:57 鎖定日期 顧客姓名/手機號碼/編號 0909728711 顧客姓名/手機號碼/編號 服務人員姓名/編號 服務人員姓名/編號…" at bounding box center [583, 173] width 794 height 68
type input "0909728711"
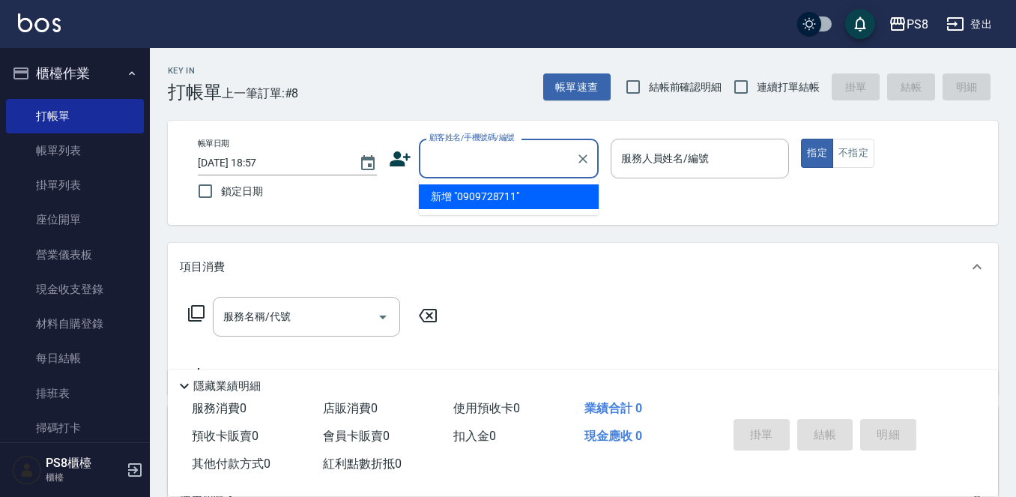
click at [404, 157] on icon at bounding box center [400, 158] width 21 height 15
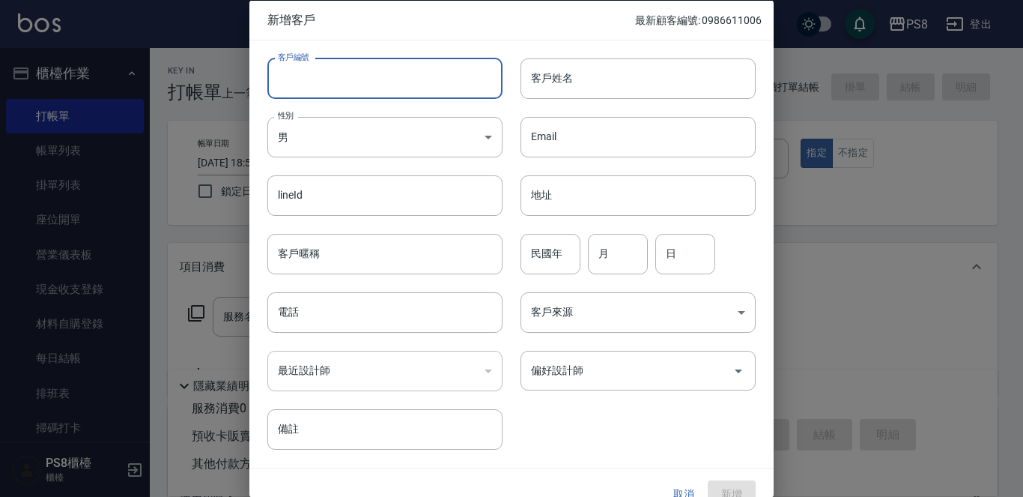
click at [369, 78] on input "客戶編號" at bounding box center [384, 78] width 235 height 40
paste input "0909728711"
type input "0909728711"
click at [348, 312] on input "電話" at bounding box center [384, 312] width 235 height 40
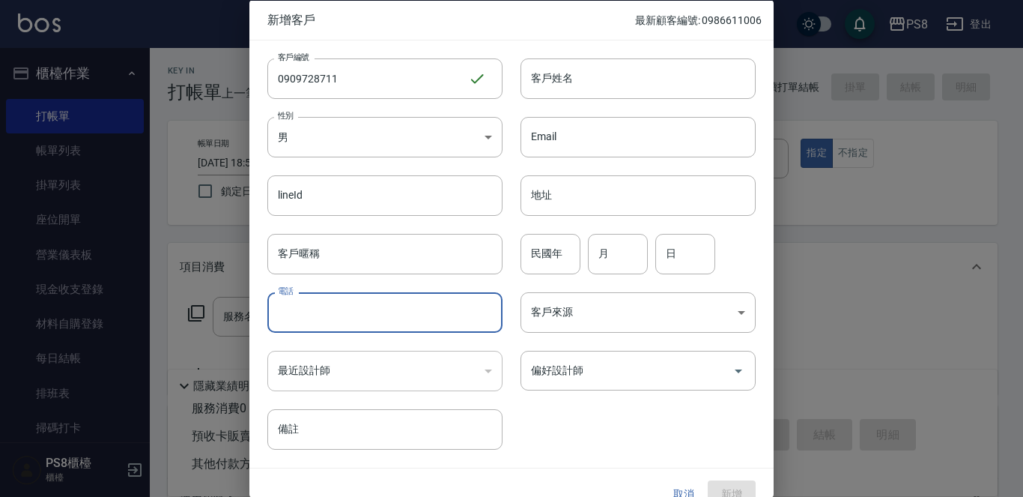
paste input "0909728711"
type input "0909728711"
click at [591, 99] on div "Email Email" at bounding box center [629, 127] width 253 height 58
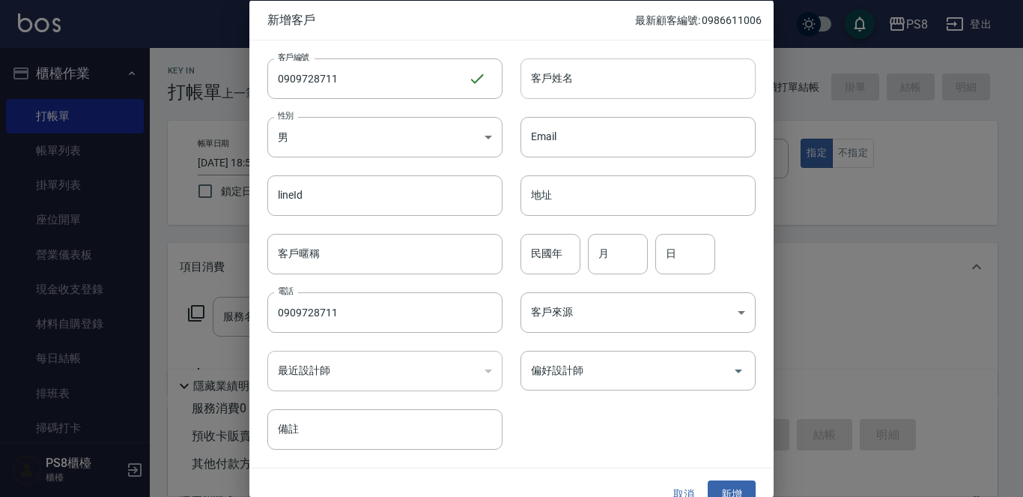
click at [594, 80] on input "客戶姓名" at bounding box center [638, 78] width 235 height 40
type input "噌"
type input "參"
type input "[PERSON_NAME]"
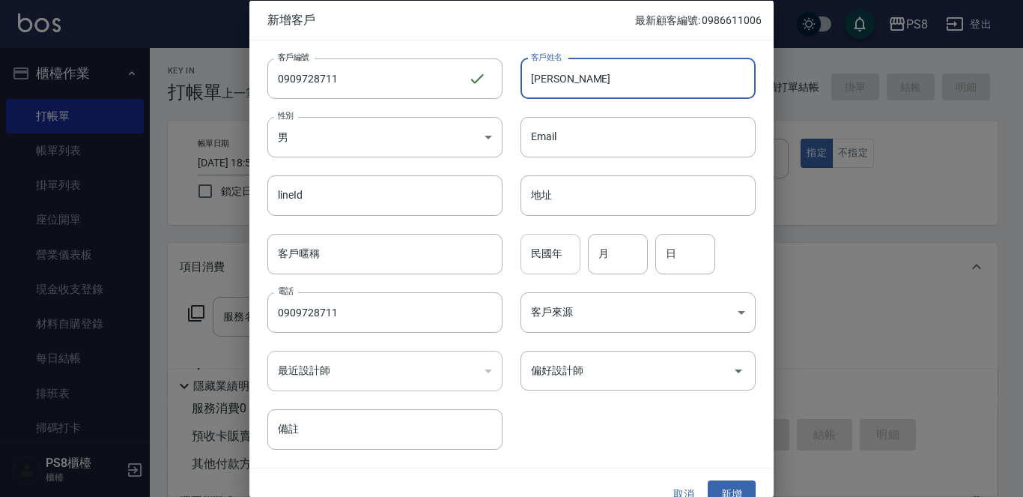
click at [569, 261] on input "民國年" at bounding box center [551, 253] width 60 height 40
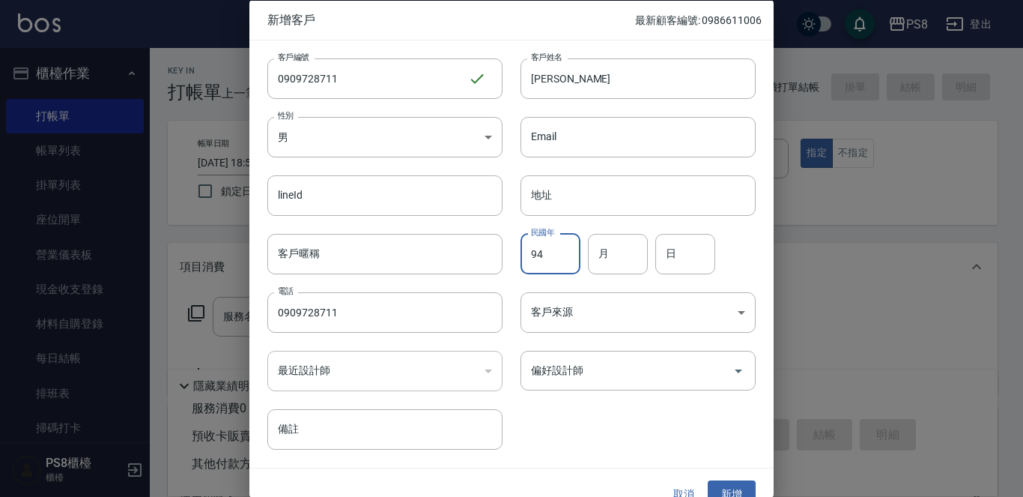
type input "94"
type input "2"
type input "4"
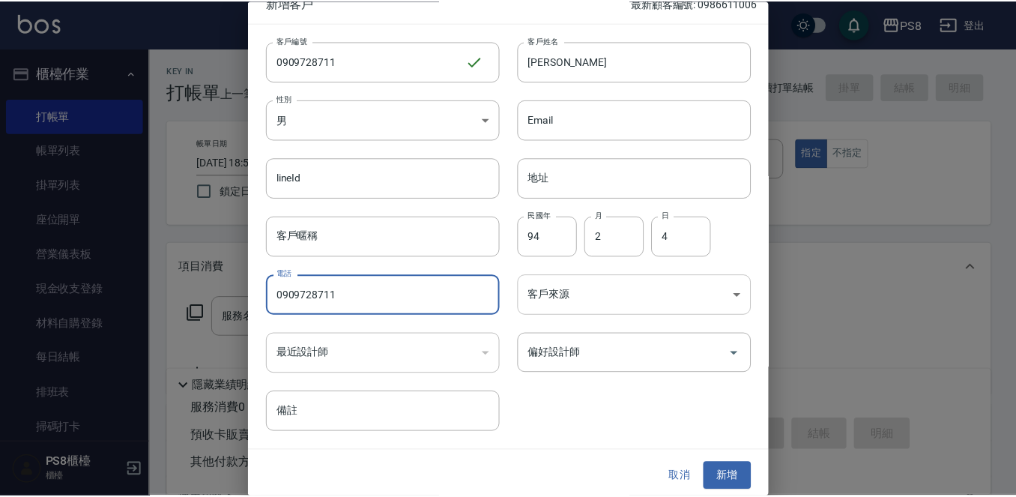
scroll to position [22, 0]
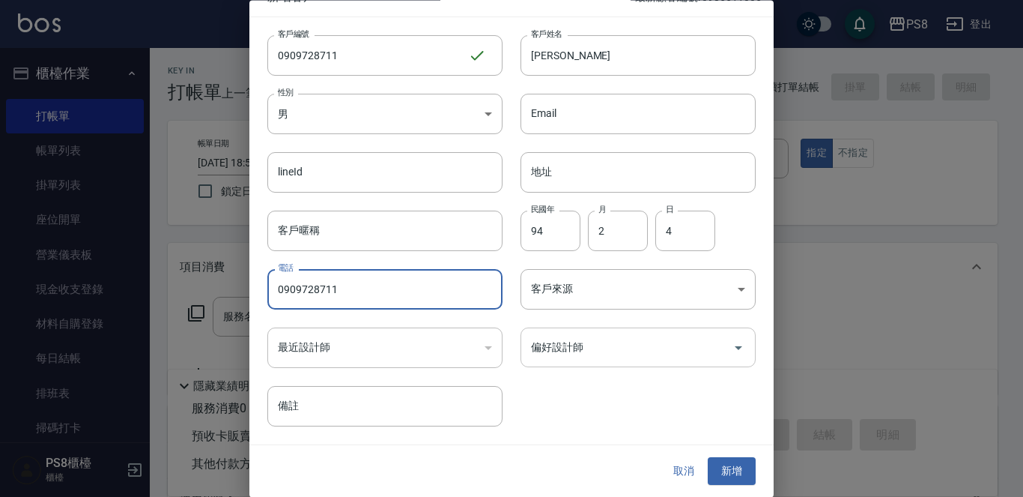
click at [614, 330] on div "偏好設計師" at bounding box center [638, 348] width 235 height 40
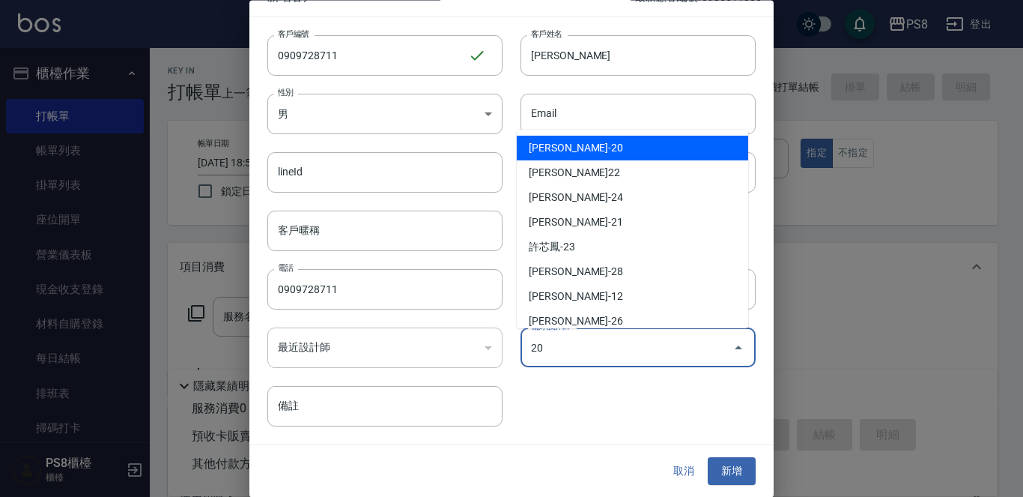
type input "[PERSON_NAME]"
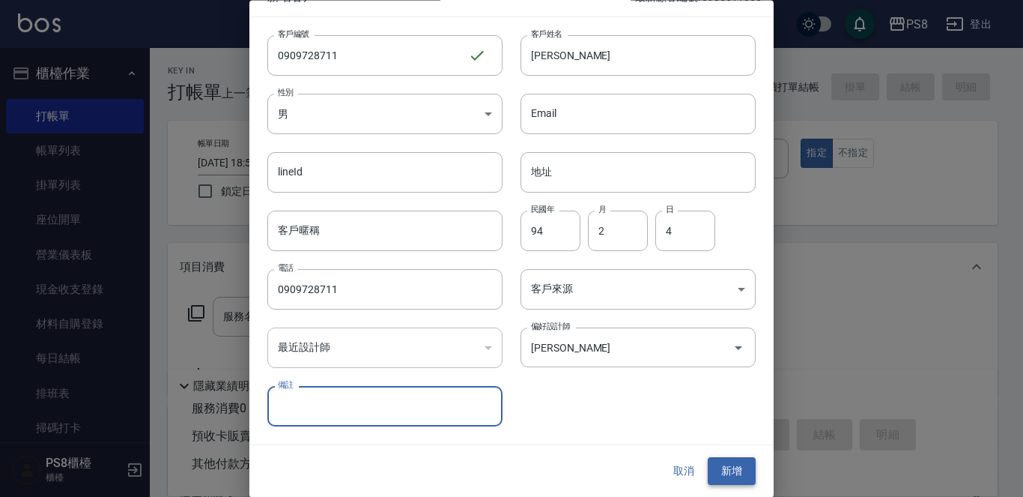
click at [733, 480] on button "新增" at bounding box center [732, 472] width 48 height 28
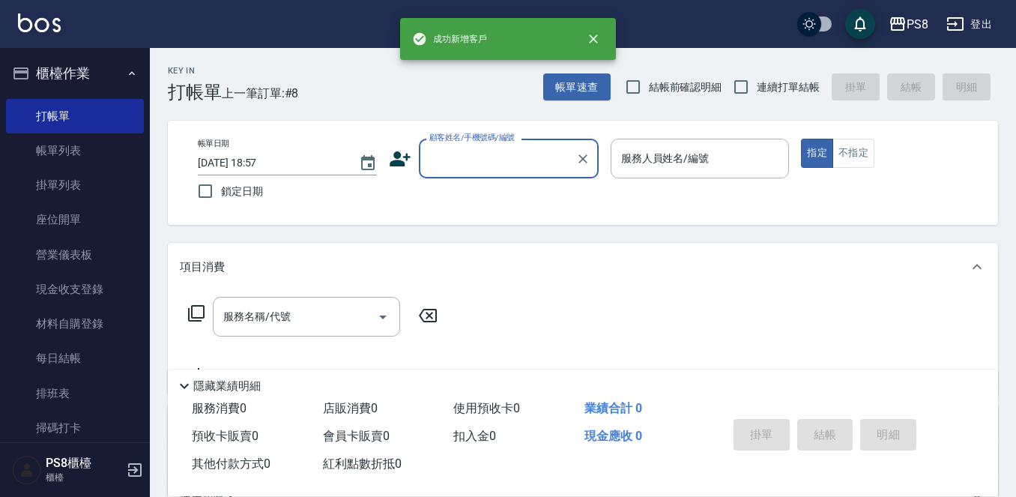
click at [515, 148] on div "顧客姓名/手機號碼/編號 顧客姓名/手機號碼/編號" at bounding box center [509, 159] width 180 height 40
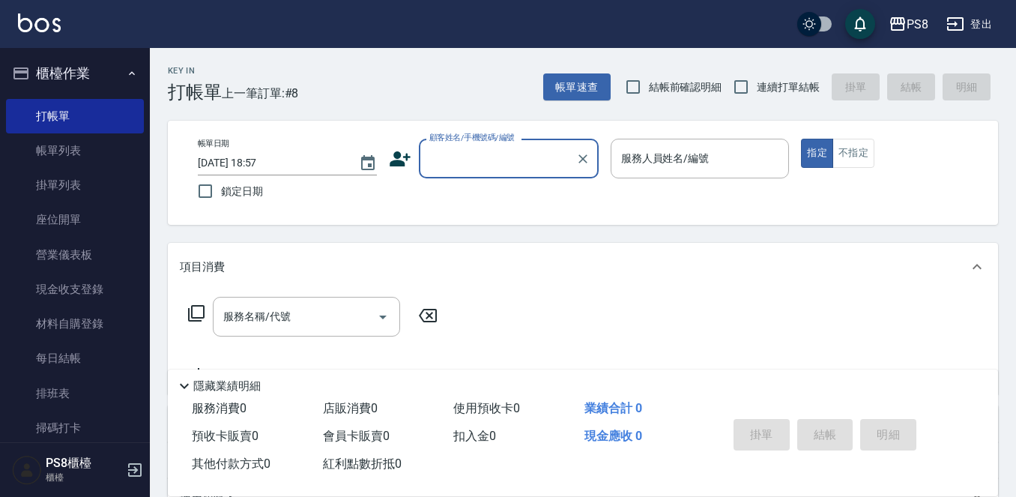
paste input "0909728711"
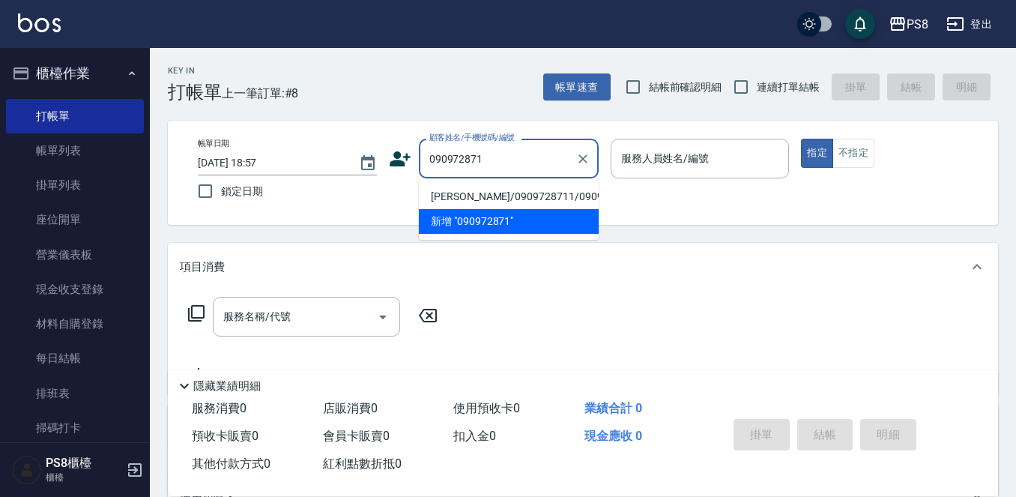
click at [531, 203] on li "[PERSON_NAME]/0909728711/0909728711" at bounding box center [509, 196] width 180 height 25
type input "[PERSON_NAME]/0909728711/0909728711"
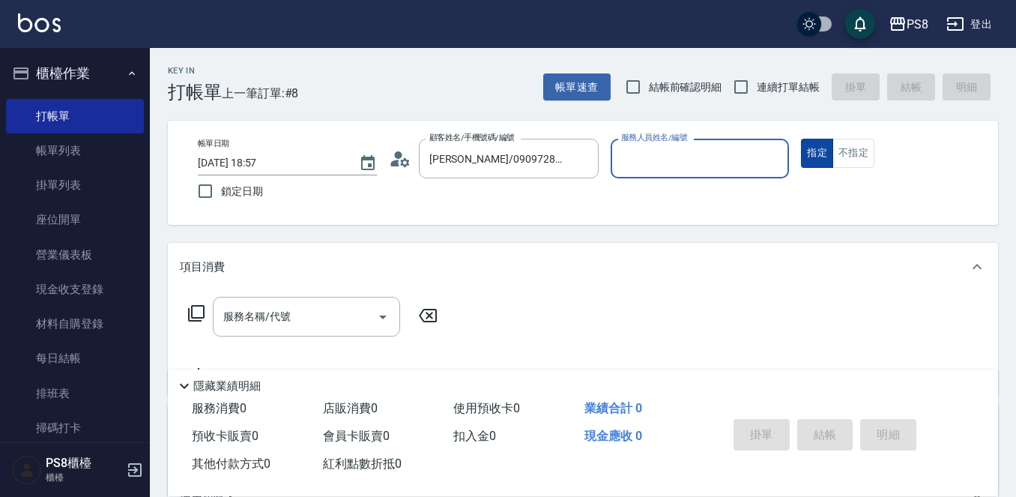
type input "KJ-20"
click at [268, 308] on input "服務名稱/代號" at bounding box center [294, 316] width 151 height 26
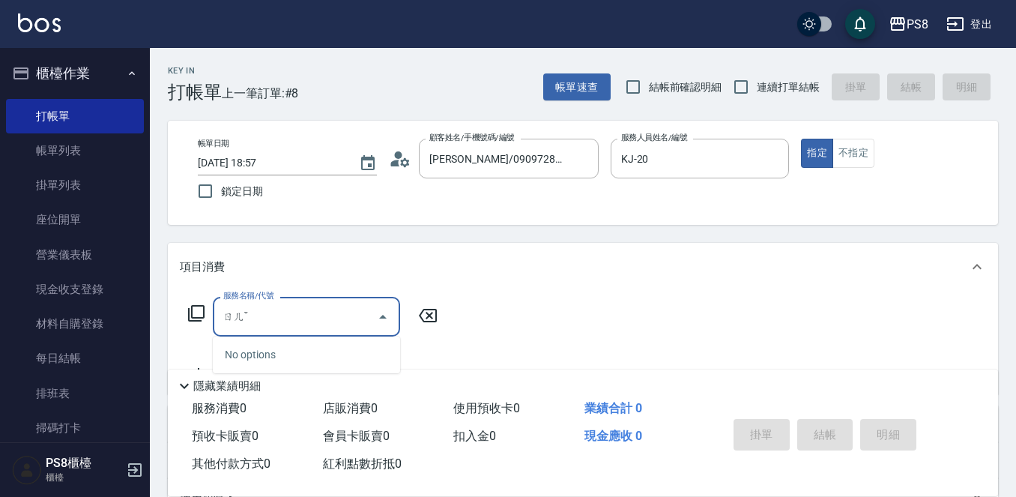
type input "ㄖ"
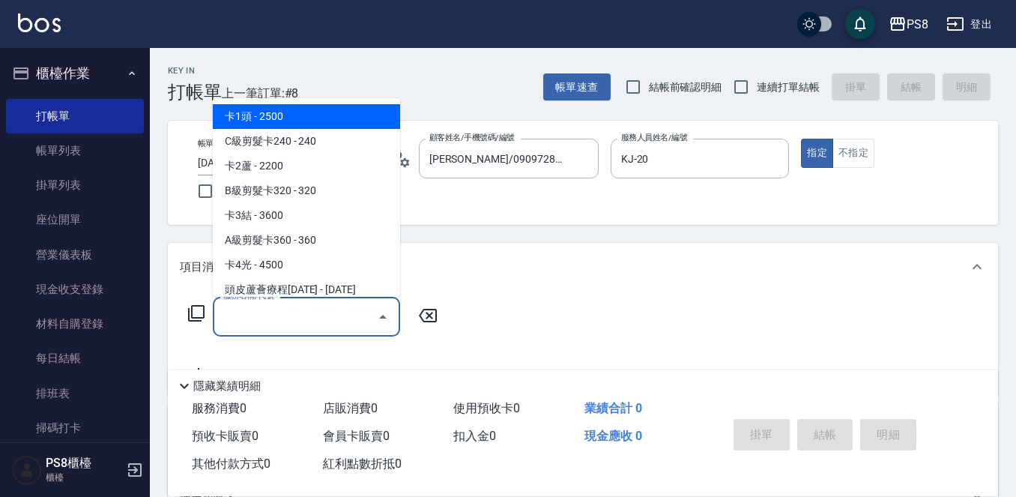
type input "ㄢ"
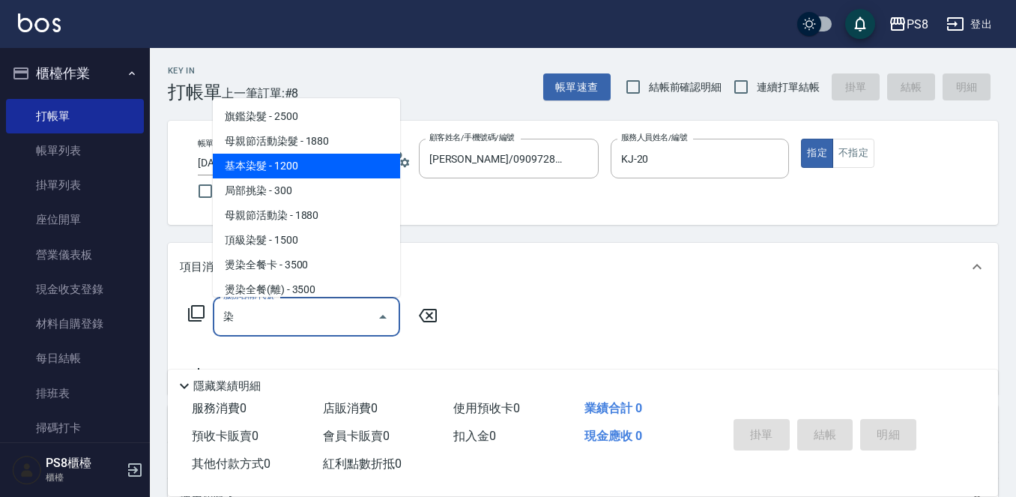
click at [258, 168] on span "基本染髮 - 1200" at bounding box center [306, 166] width 187 height 25
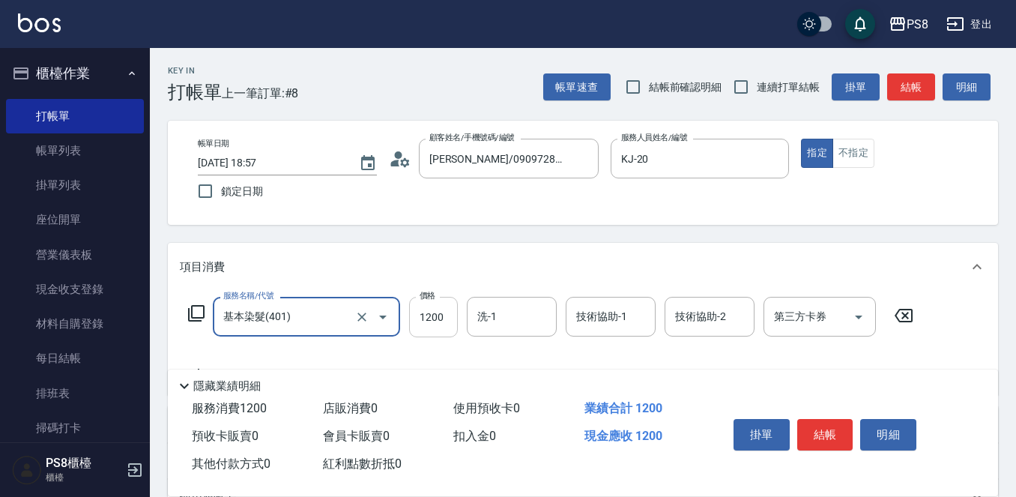
type input "基本染髮(401)"
click at [456, 312] on input "1200" at bounding box center [433, 317] width 49 height 40
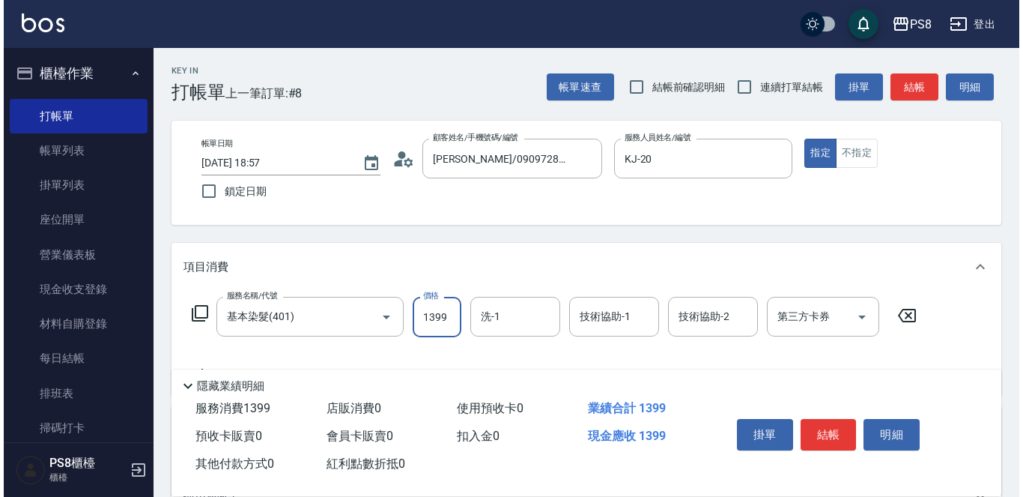
scroll to position [0, 0]
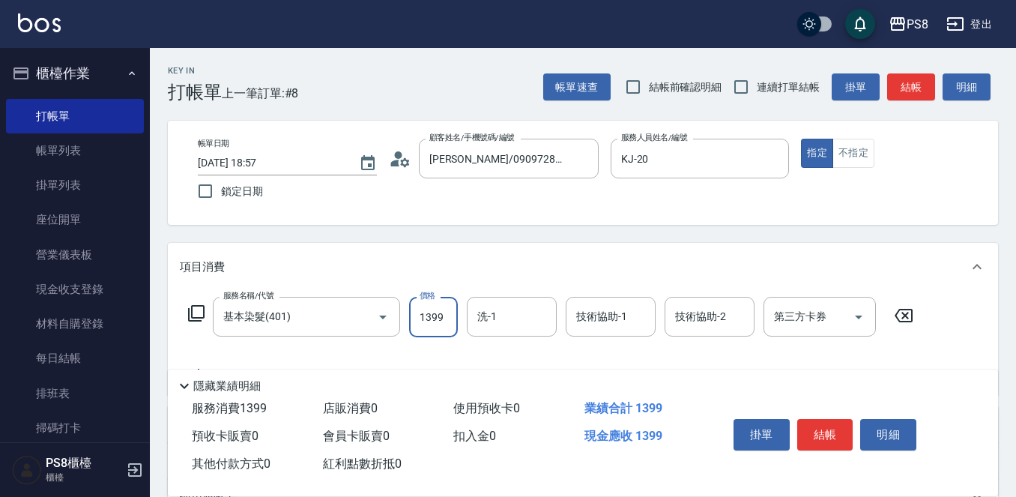
type input "1399"
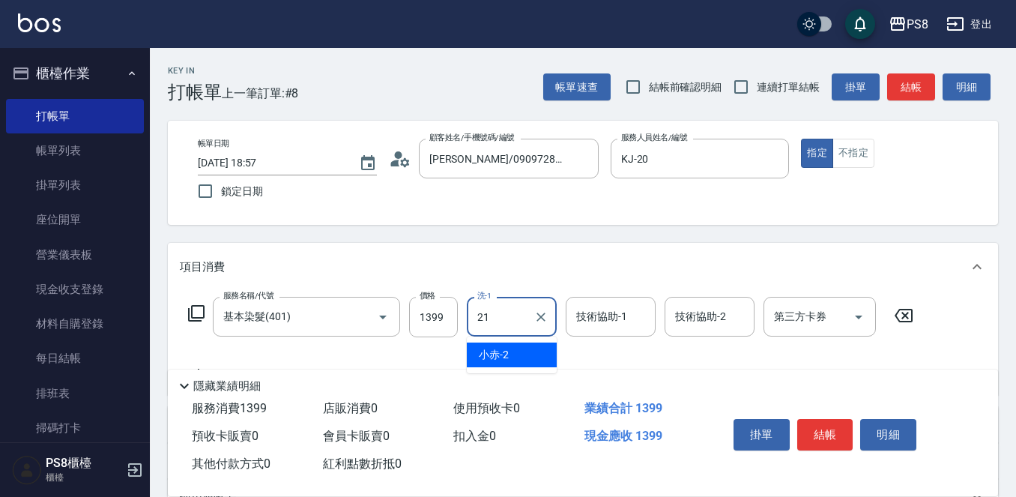
type input "[PERSON_NAME]-21"
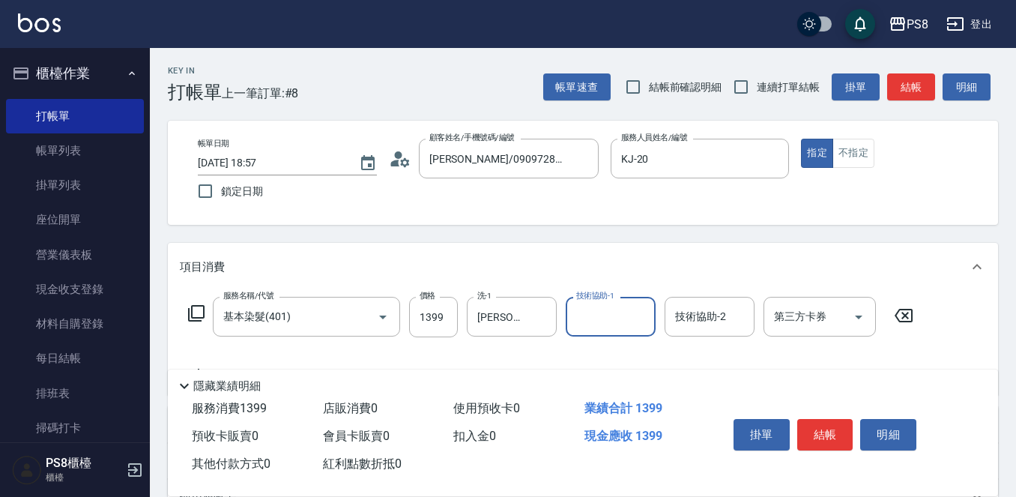
click at [827, 423] on button "結帳" at bounding box center [825, 434] width 56 height 31
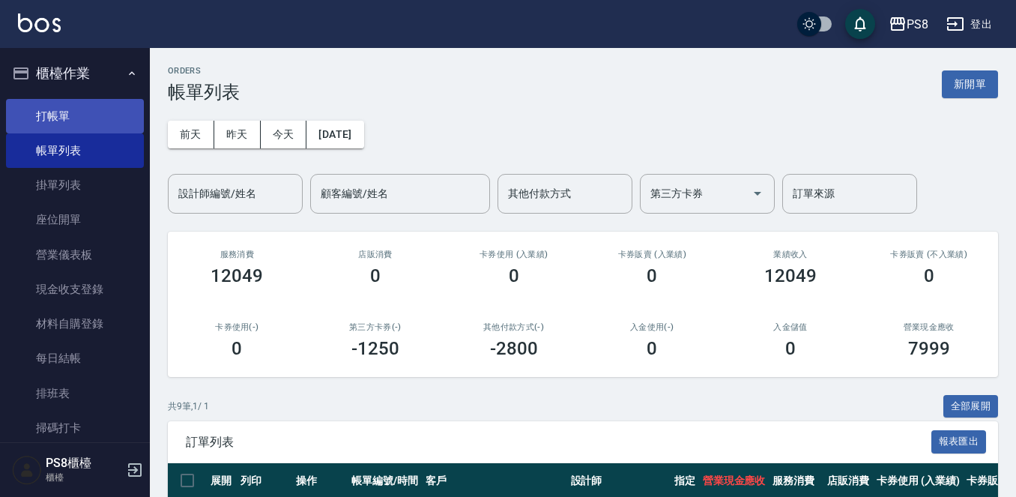
click at [127, 116] on link "打帳單" at bounding box center [75, 116] width 138 height 34
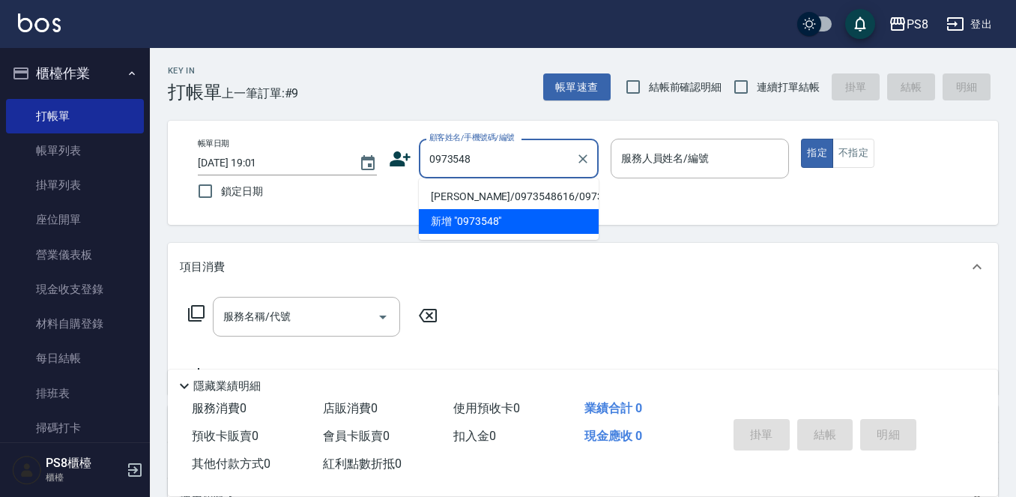
click at [524, 199] on li "[PERSON_NAME]/0973548616/0973548616" at bounding box center [509, 196] width 180 height 25
type input "[PERSON_NAME]/0973548616/0973548616"
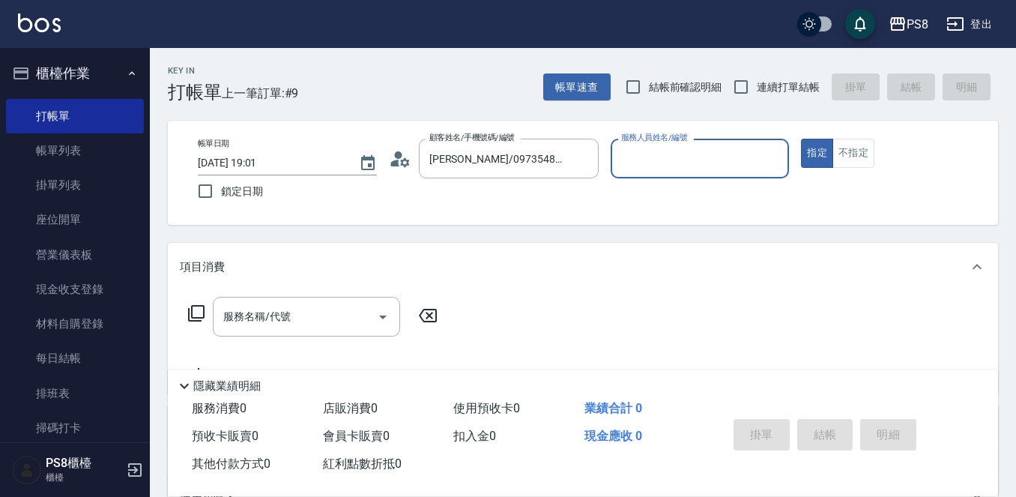
click at [402, 163] on icon at bounding box center [404, 161] width 9 height 9
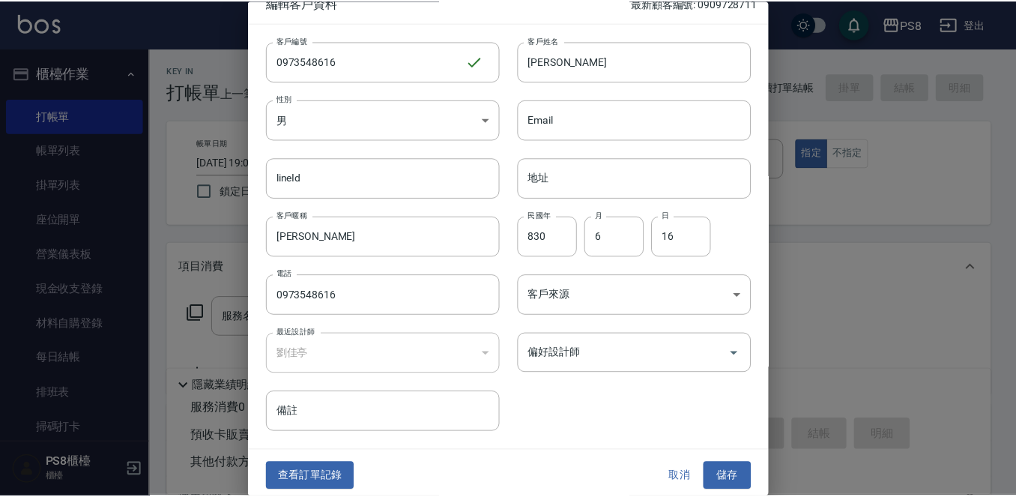
scroll to position [22, 0]
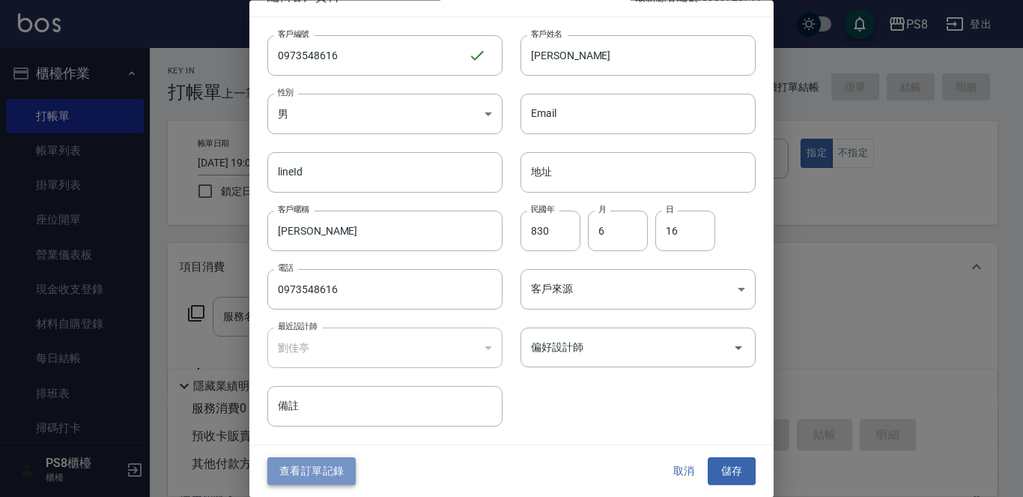
click at [330, 476] on button "查看訂單記錄" at bounding box center [311, 472] width 88 height 28
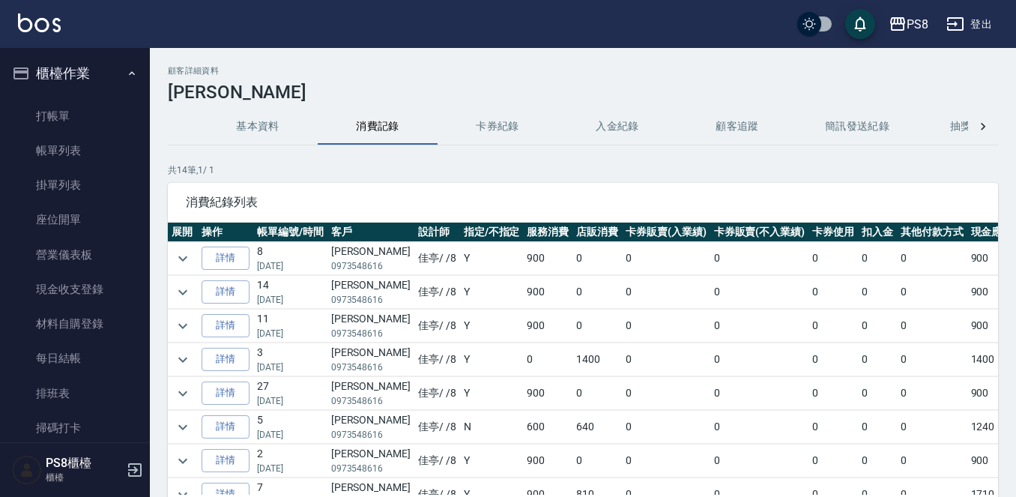
click at [25, 97] on ul "打帳單 帳單列表 掛單列表 座位開單 營業儀表板 現金收支登錄 材料自購登錄 每日結帳 排班表 掃碼打卡" at bounding box center [75, 272] width 138 height 359
click at [24, 116] on link "打帳單" at bounding box center [75, 116] width 138 height 34
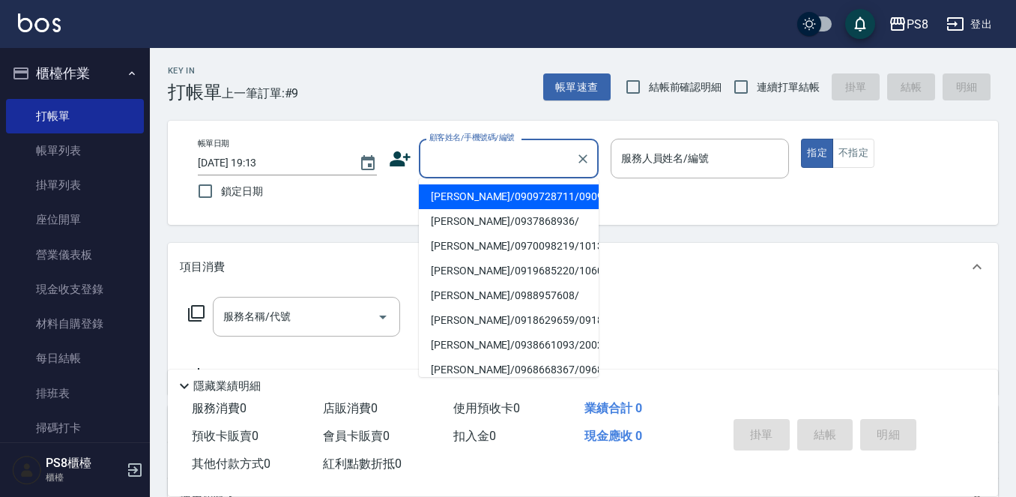
click at [449, 166] on input "顧客姓名/手機號碼/編號" at bounding box center [497, 158] width 144 height 26
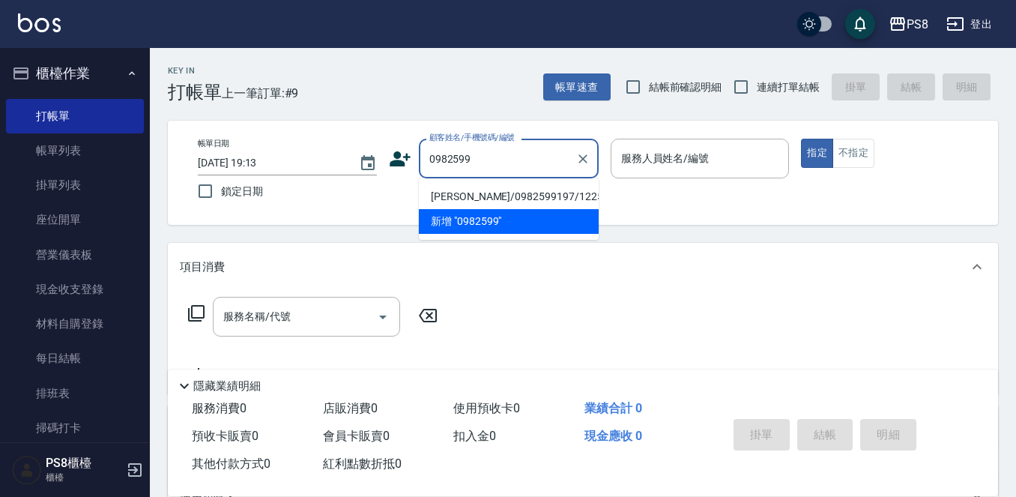
click at [488, 193] on li "[PERSON_NAME]/0982599197/12257" at bounding box center [509, 196] width 180 height 25
type input "[PERSON_NAME]/0982599197/12257"
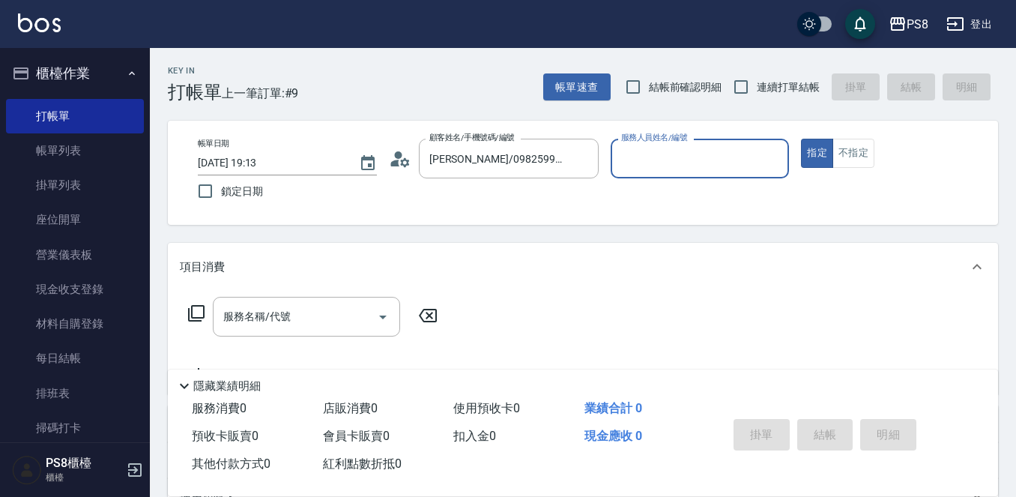
type input "佳亭-8"
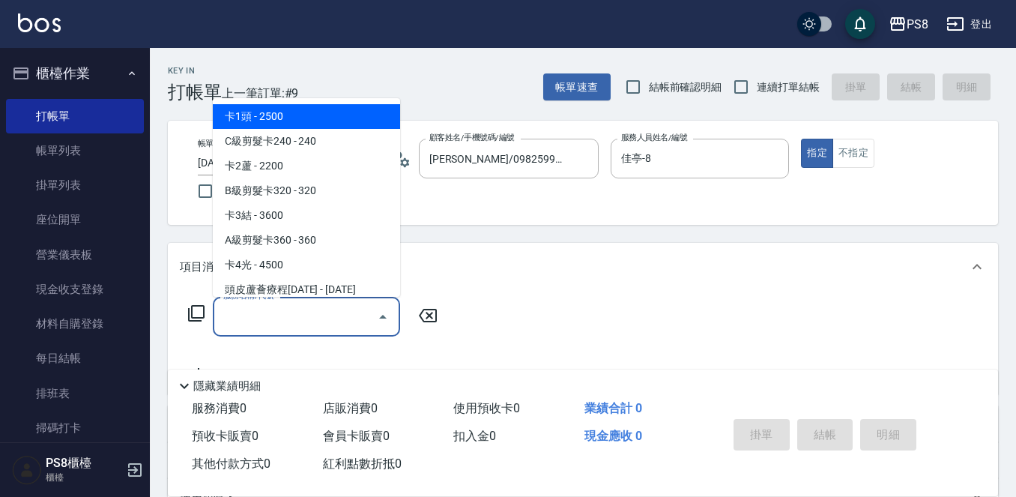
click at [279, 326] on input "服務名稱/代號" at bounding box center [294, 316] width 151 height 26
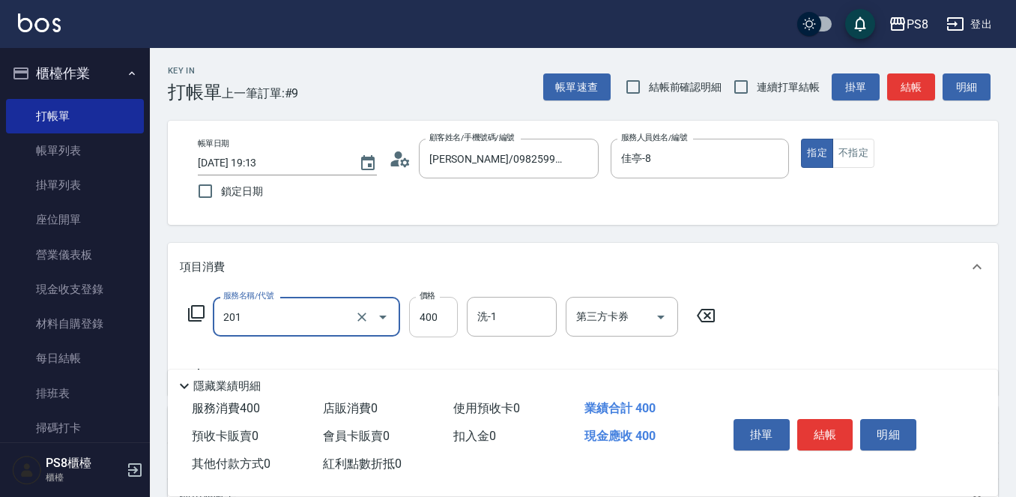
type input "洗剪400(201)"
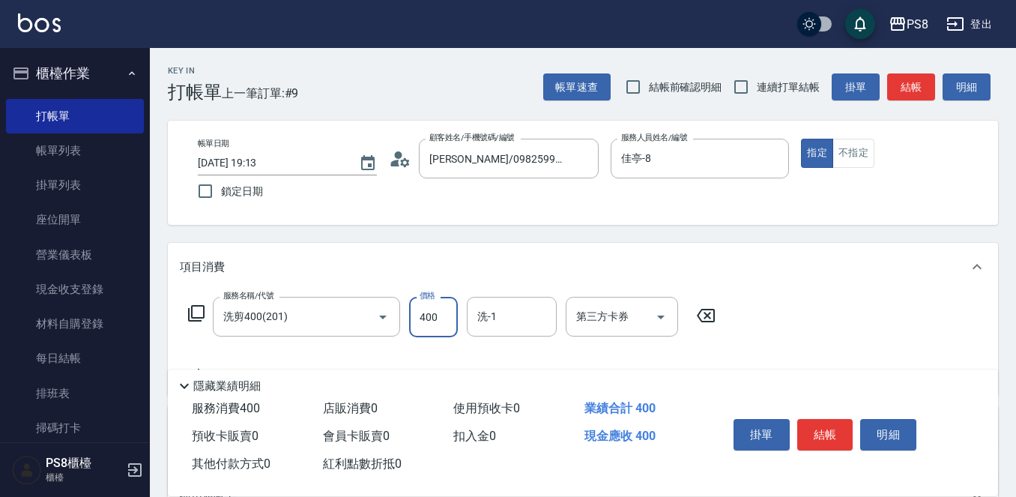
click at [426, 309] on input "400" at bounding box center [433, 317] width 49 height 40
type input "300"
click at [814, 430] on button "結帳" at bounding box center [825, 434] width 56 height 31
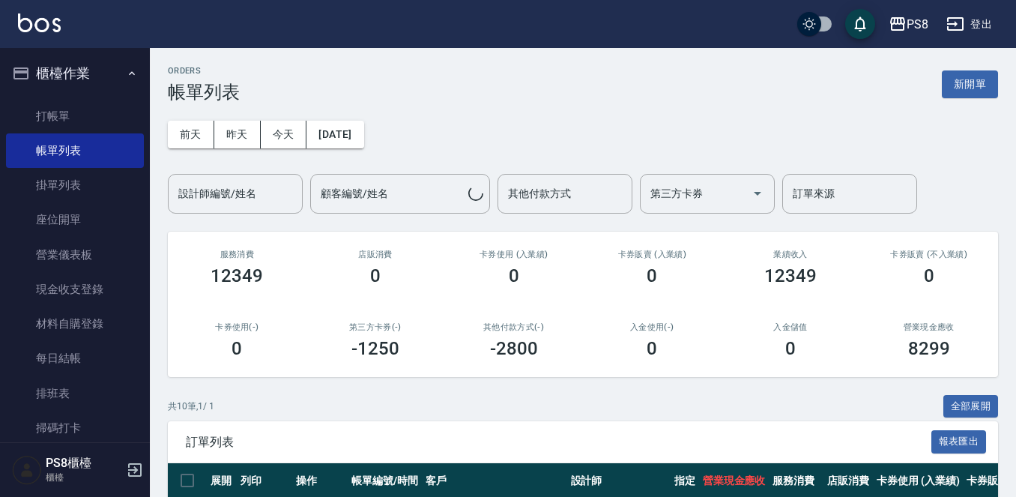
click at [13, 20] on div "PS8 登出" at bounding box center [508, 24] width 1016 height 48
click at [37, 25] on img at bounding box center [39, 22] width 43 height 19
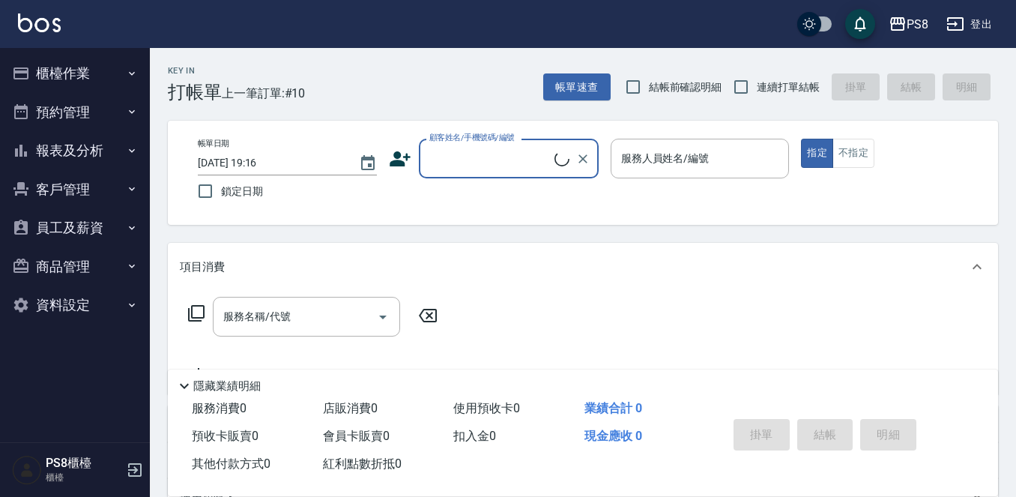
click at [433, 162] on input "顧客姓名/手機號碼/編號" at bounding box center [489, 158] width 129 height 26
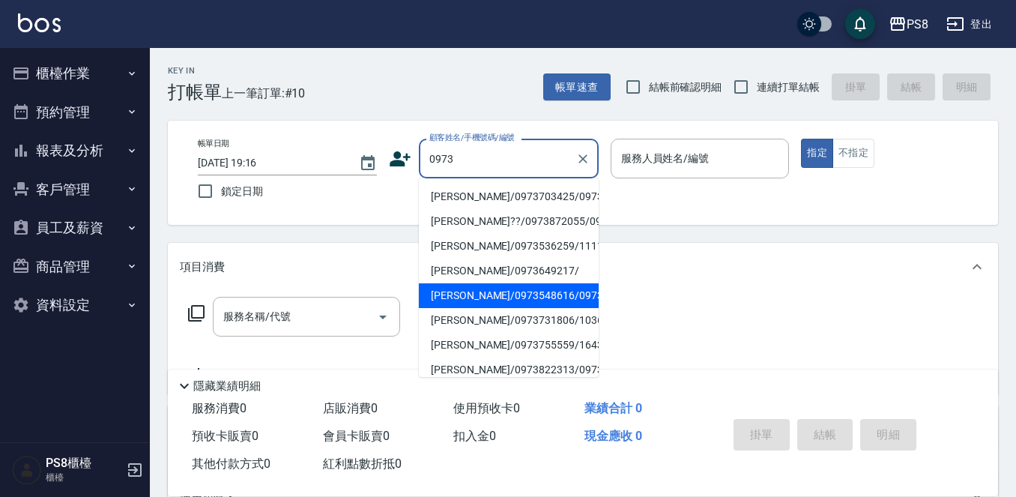
click at [470, 308] on li "[PERSON_NAME]/0973548616/0973548616" at bounding box center [509, 295] width 180 height 25
type input "[PERSON_NAME]/0973548616/0973548616"
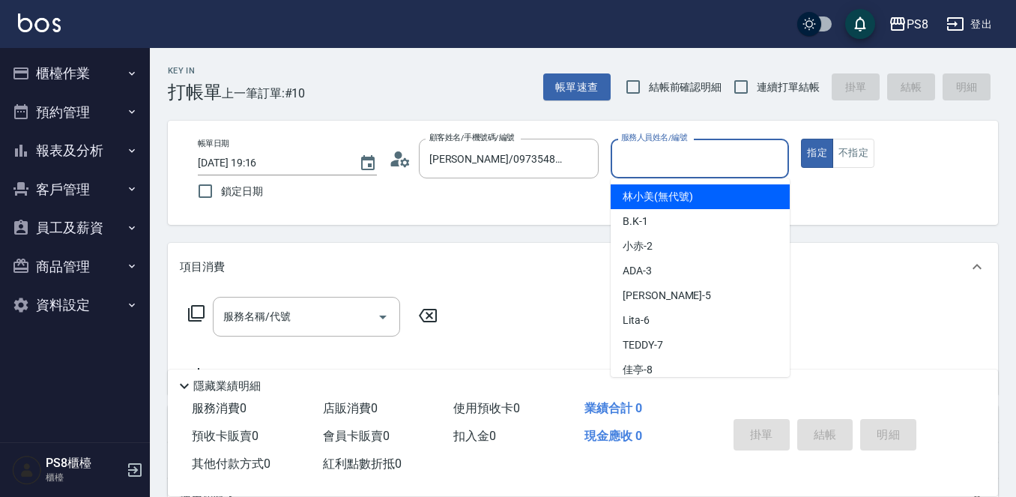
click at [628, 150] on input "服務人員姓名/編號" at bounding box center [700, 158] width 166 height 26
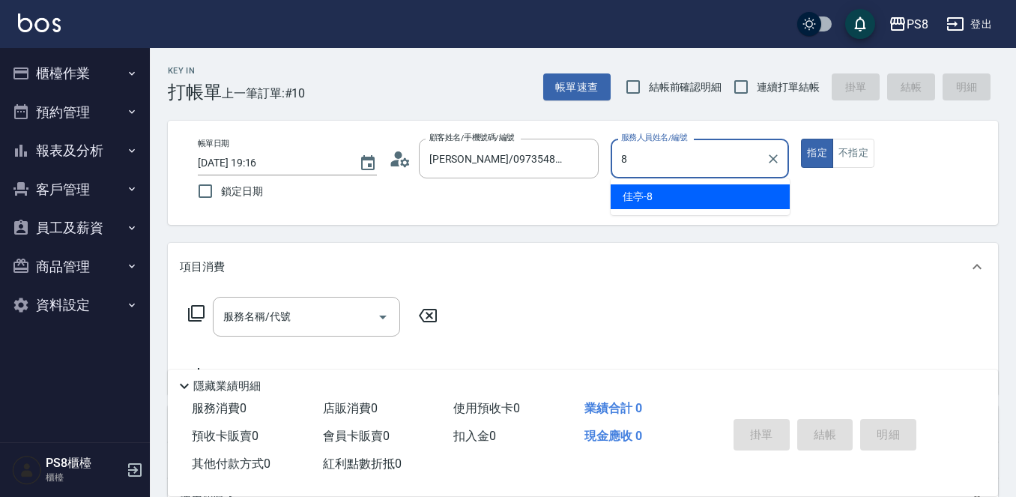
type input "佳亭-8"
type button "true"
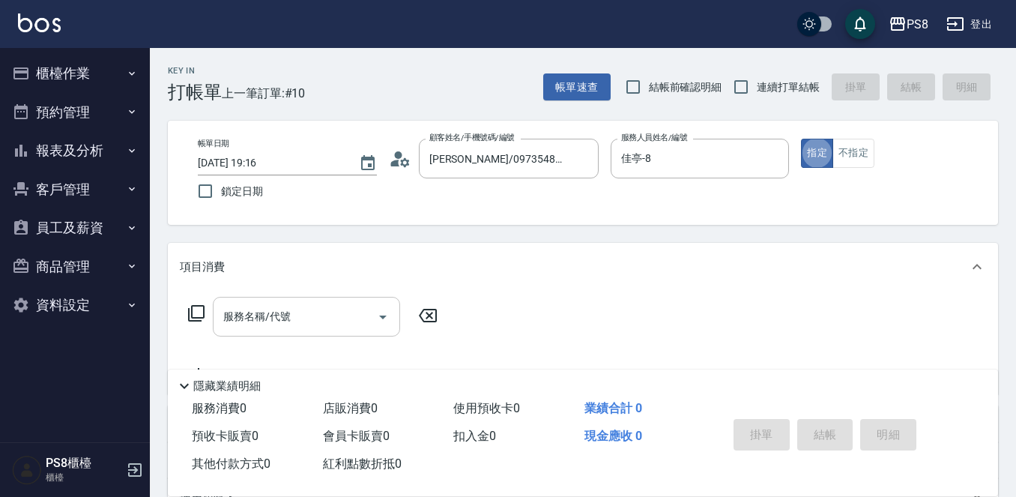
click at [322, 310] on input "服務名稱/代號" at bounding box center [294, 316] width 151 height 26
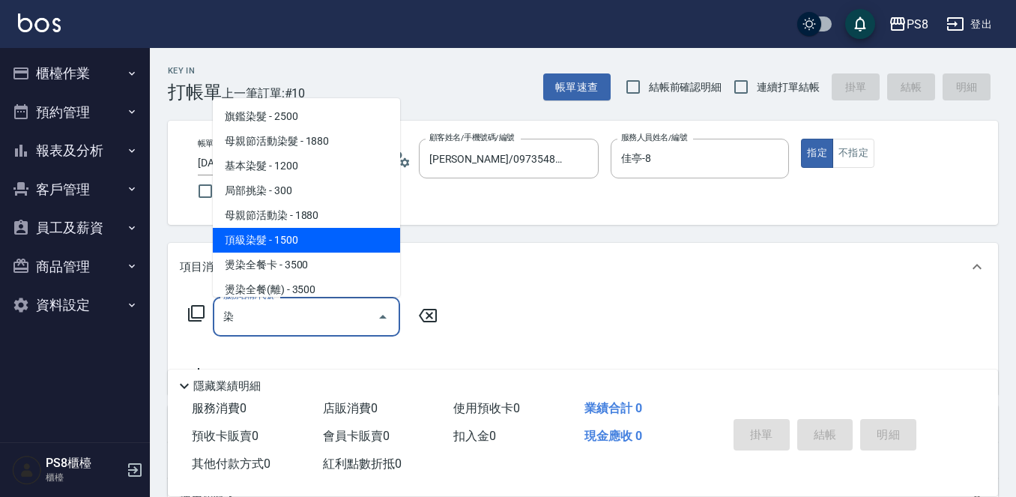
click at [237, 243] on span "頂級染髮 - 1500" at bounding box center [306, 240] width 187 height 25
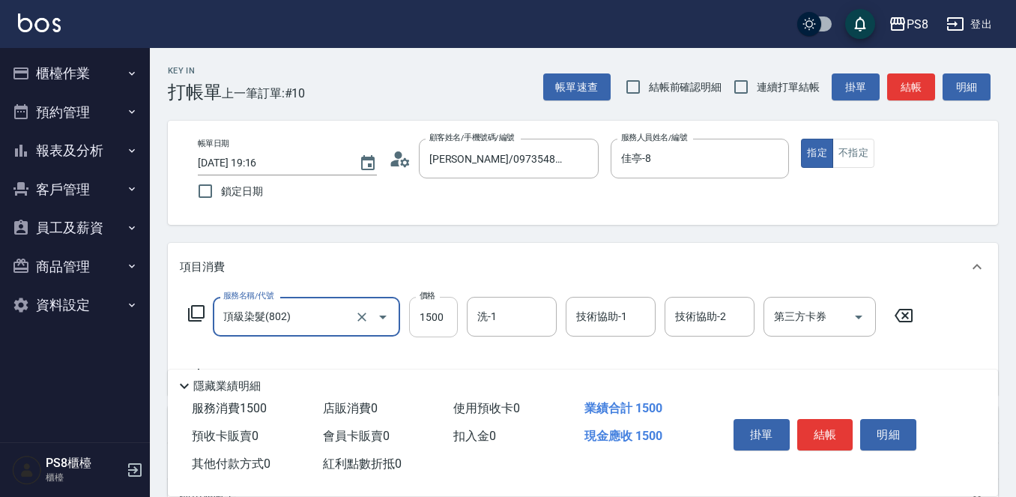
type input "頂級染髮(802)"
click at [419, 327] on input "1500" at bounding box center [433, 317] width 49 height 40
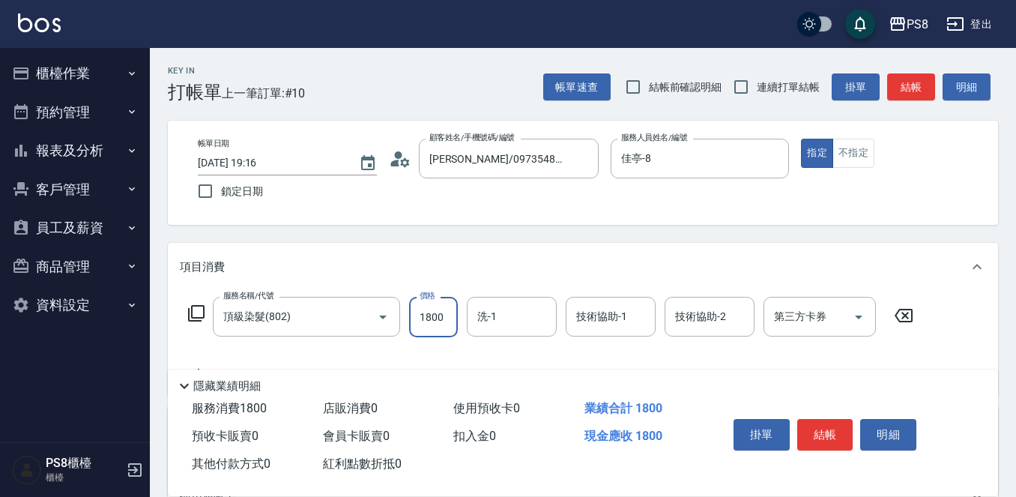
type input "1800"
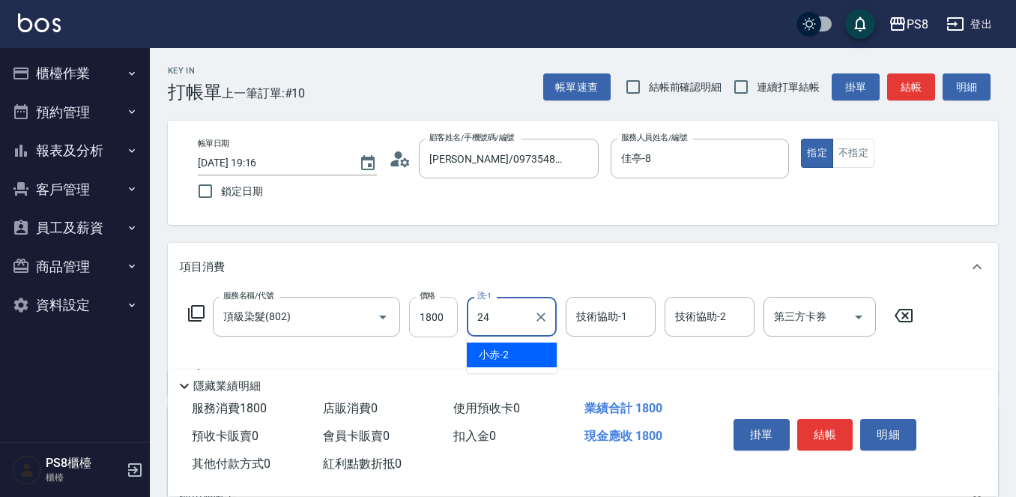
type input "[PERSON_NAME]-24"
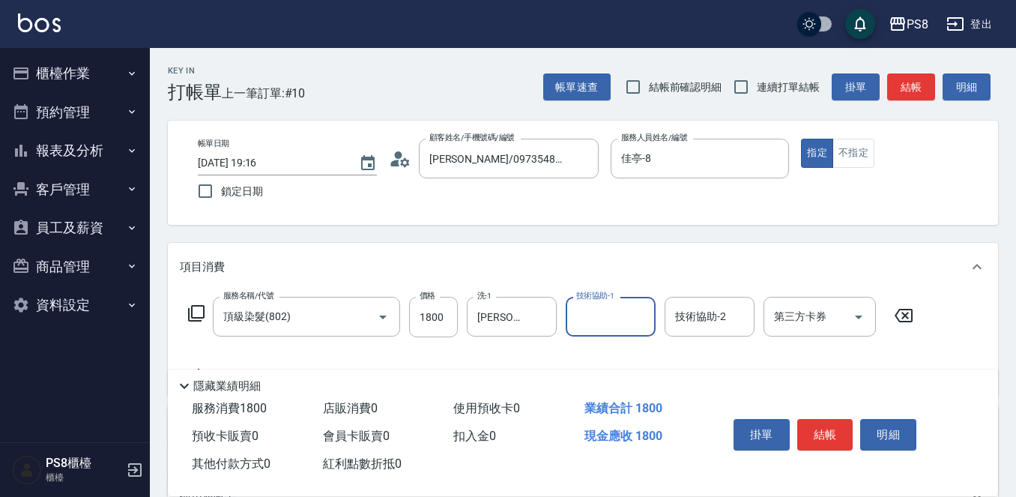
click at [597, 294] on label "技術協助-1" at bounding box center [595, 295] width 38 height 11
click at [597, 303] on input "技術協助-1" at bounding box center [610, 316] width 76 height 26
type input "[PERSON_NAME]-24"
click at [845, 425] on button "結帳" at bounding box center [825, 434] width 56 height 31
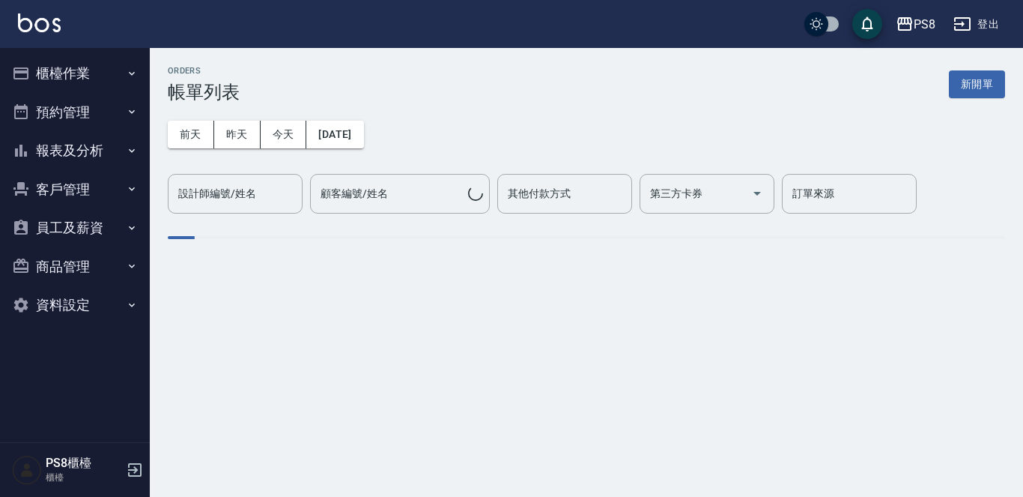
click at [47, 32] on link at bounding box center [39, 24] width 43 height 22
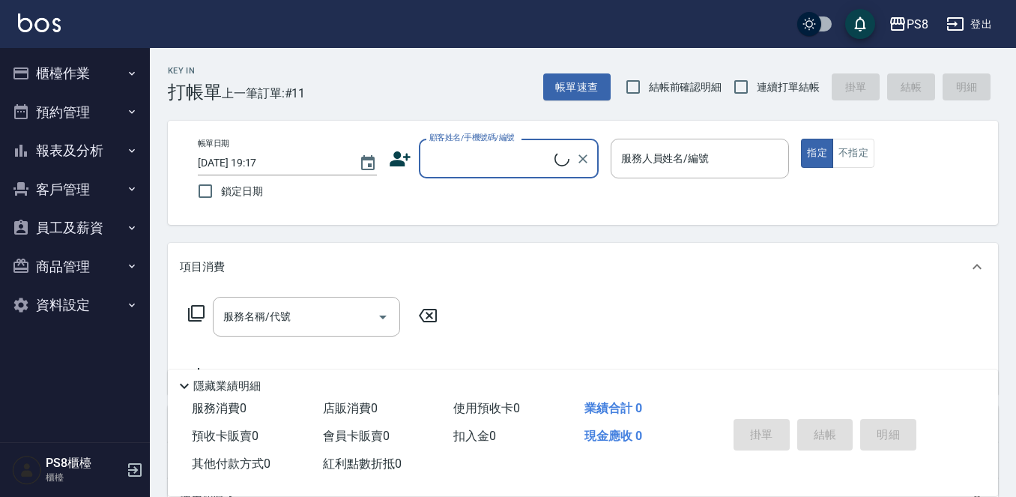
click at [424, 154] on div "顧客姓名/手機號碼/編號" at bounding box center [509, 159] width 180 height 40
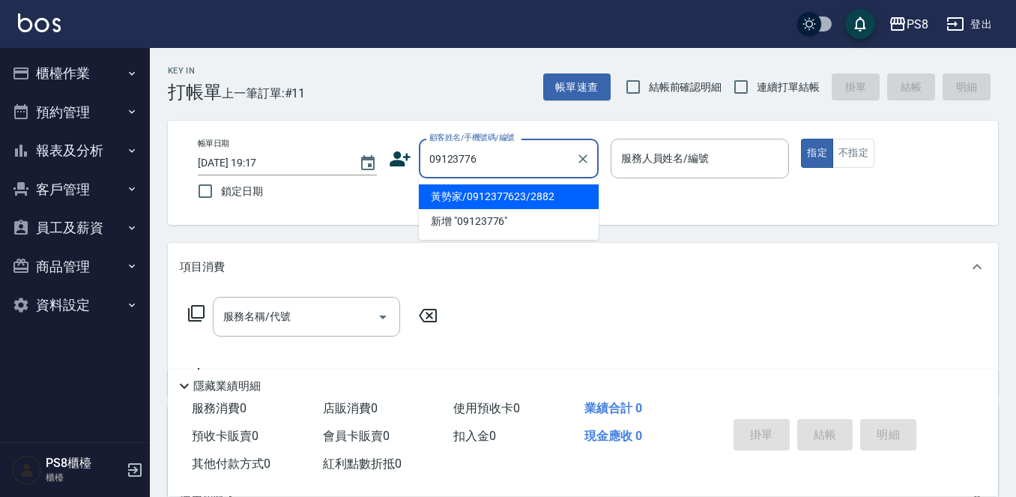
click at [503, 192] on li "黃勢家/0912377623/2882" at bounding box center [509, 196] width 180 height 25
type input "黃勢家/0912377623/2882"
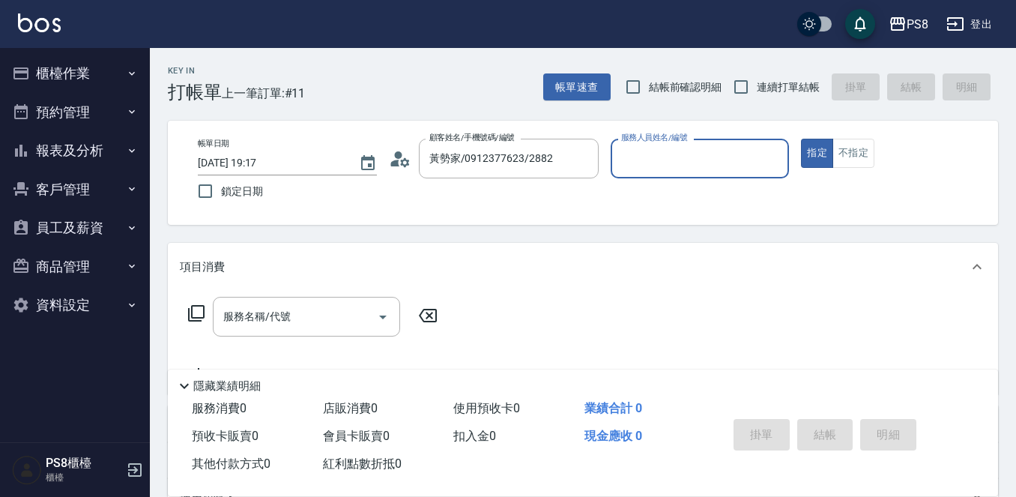
type input "佳亭-8"
click at [320, 317] on input "服務名稱/代號" at bounding box center [294, 316] width 151 height 26
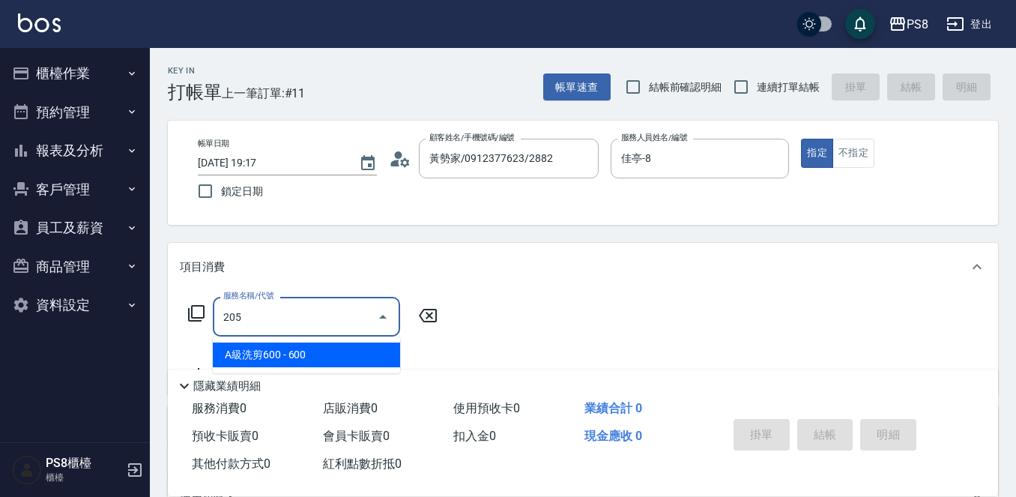
type input "A級洗剪600(205)"
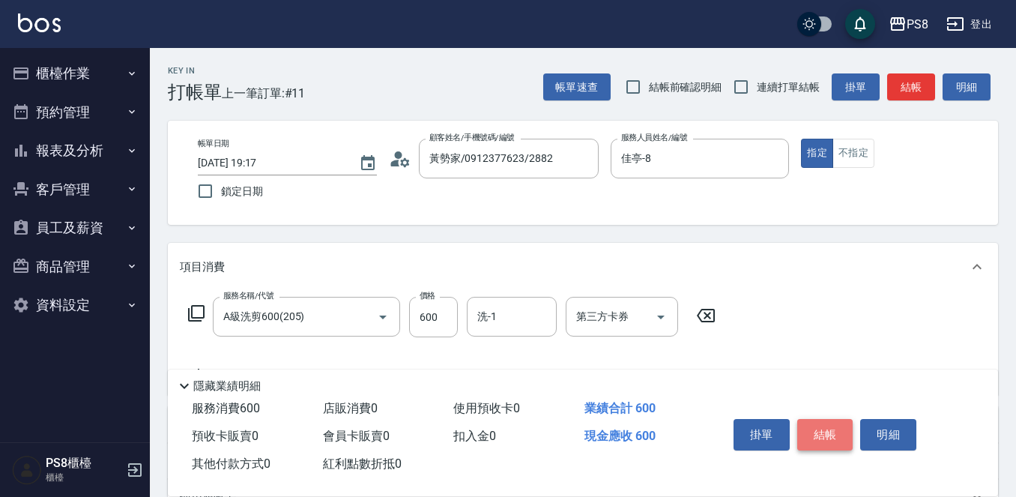
click at [818, 428] on button "結帳" at bounding box center [825, 434] width 56 height 31
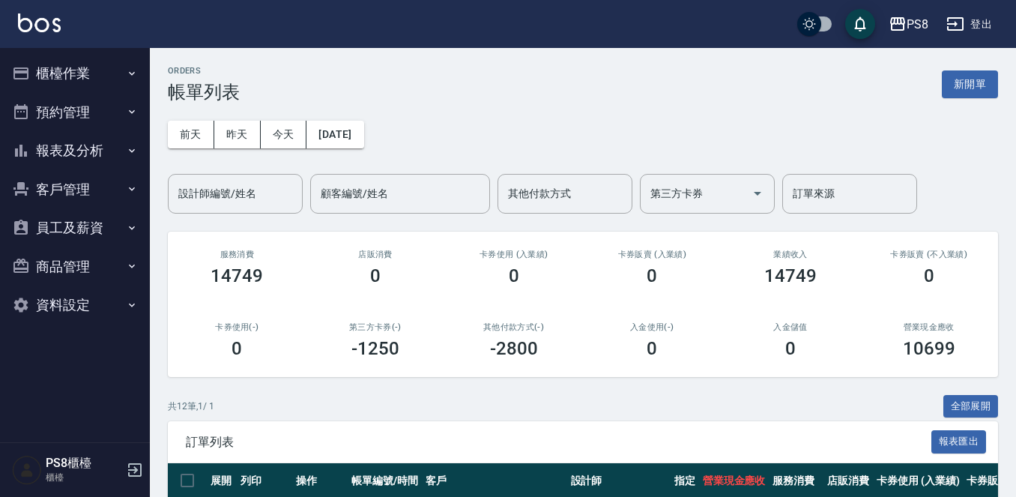
click at [34, 24] on img at bounding box center [39, 22] width 43 height 19
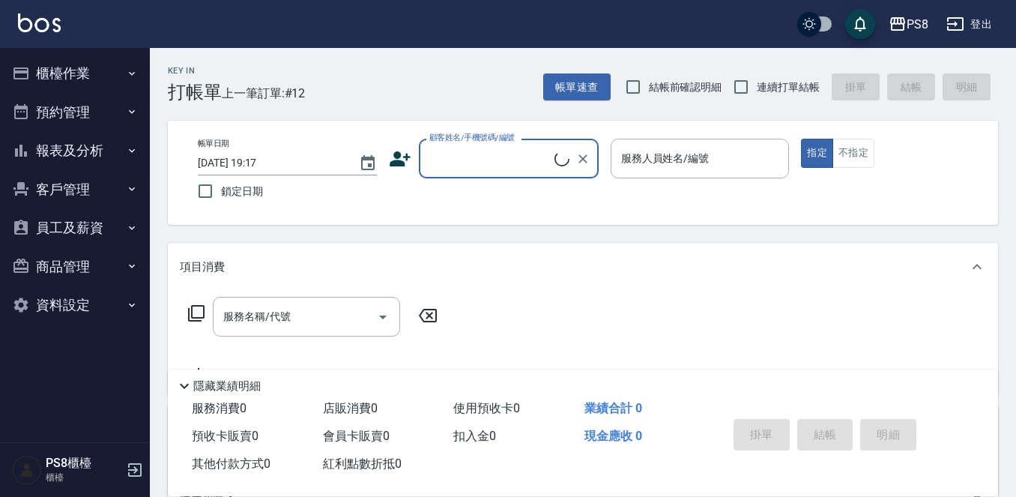
click at [470, 154] on input "顧客姓名/手機號碼/編號" at bounding box center [489, 158] width 129 height 26
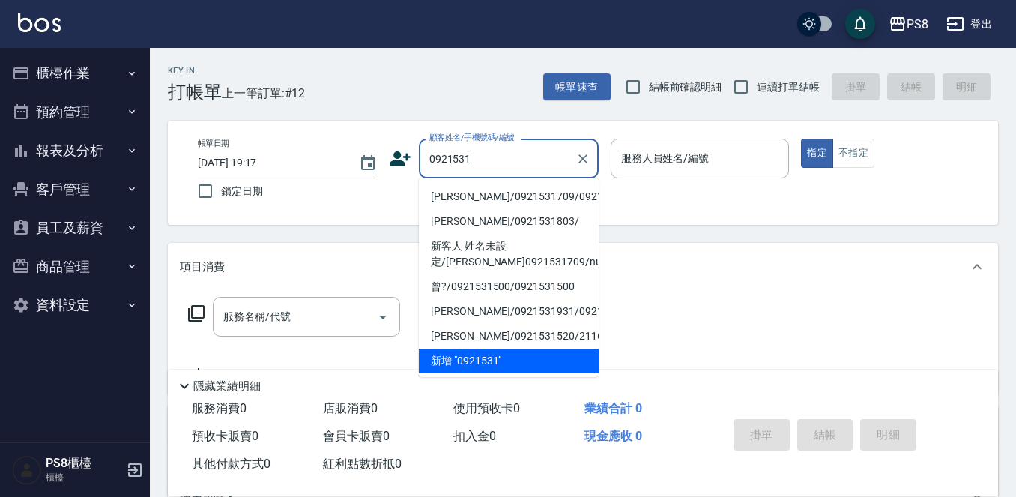
click at [508, 209] on li "[PERSON_NAME]/0921531709/0921531709" at bounding box center [509, 196] width 180 height 25
type input "[PERSON_NAME]/0921531709/0921531709"
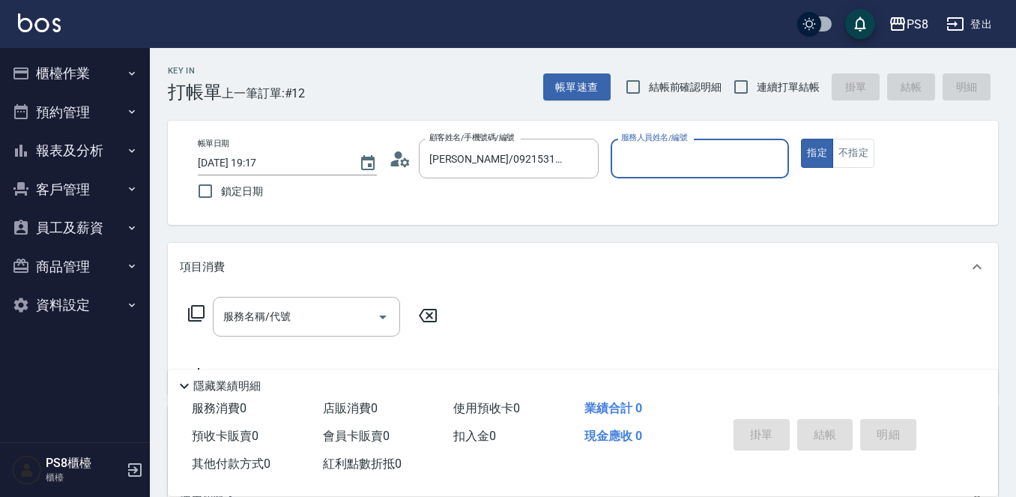
type input "佳亭-8"
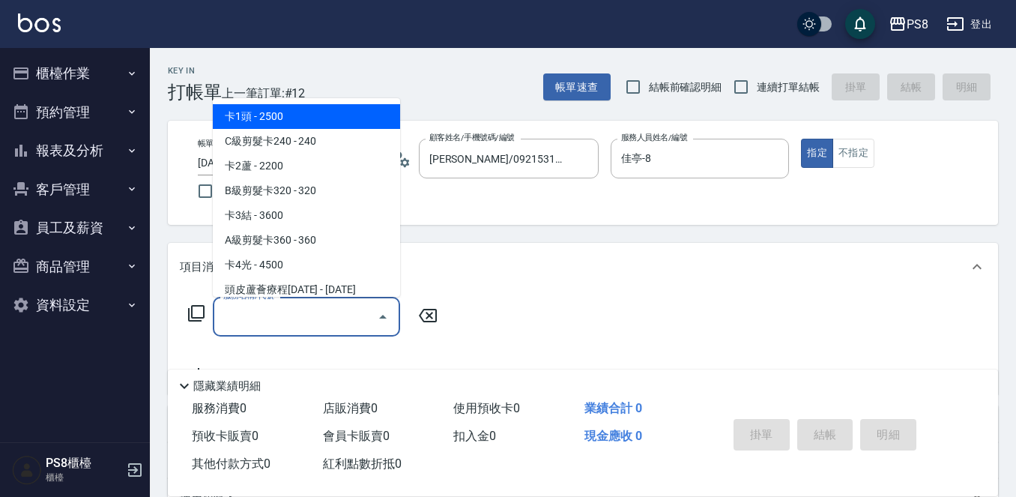
click at [280, 321] on div "服務名稱/代號 服務名稱/代號" at bounding box center [306, 317] width 187 height 40
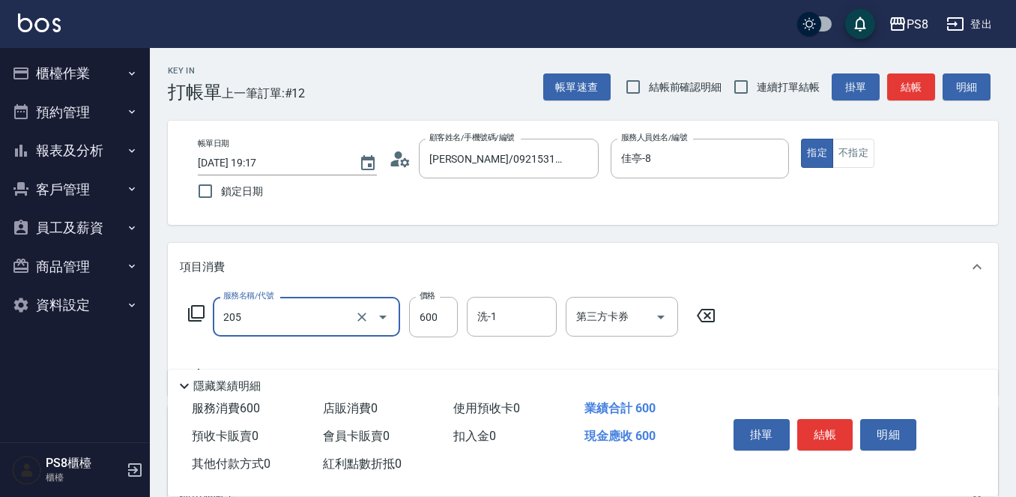
type input "A級洗剪600(205)"
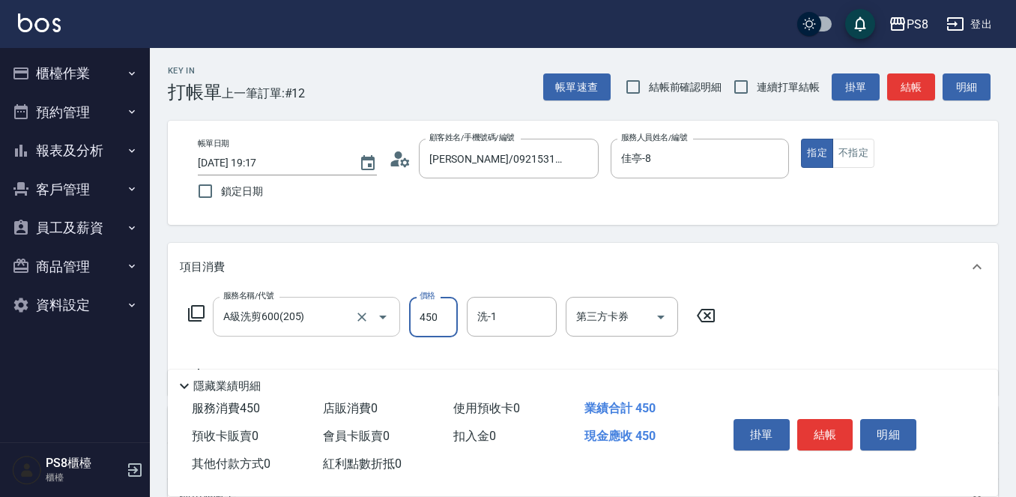
type input "450"
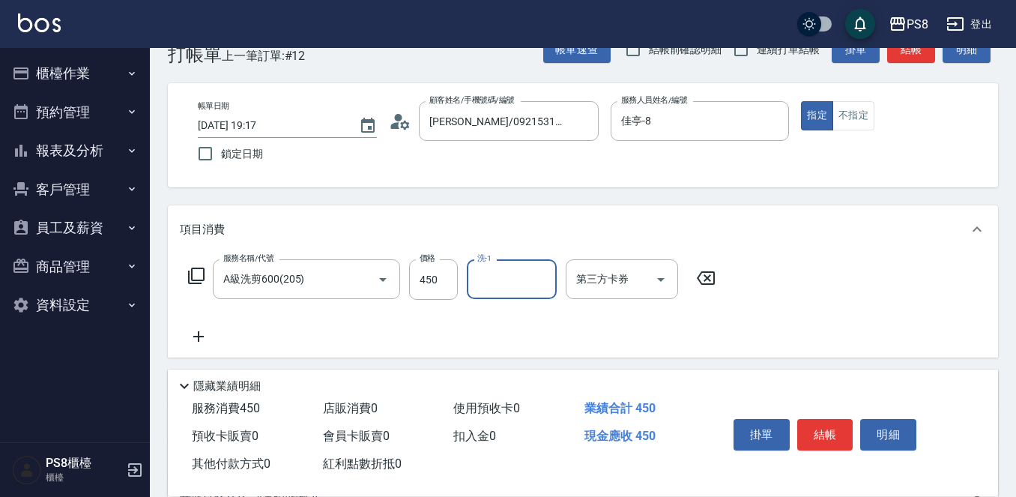
scroll to position [75, 0]
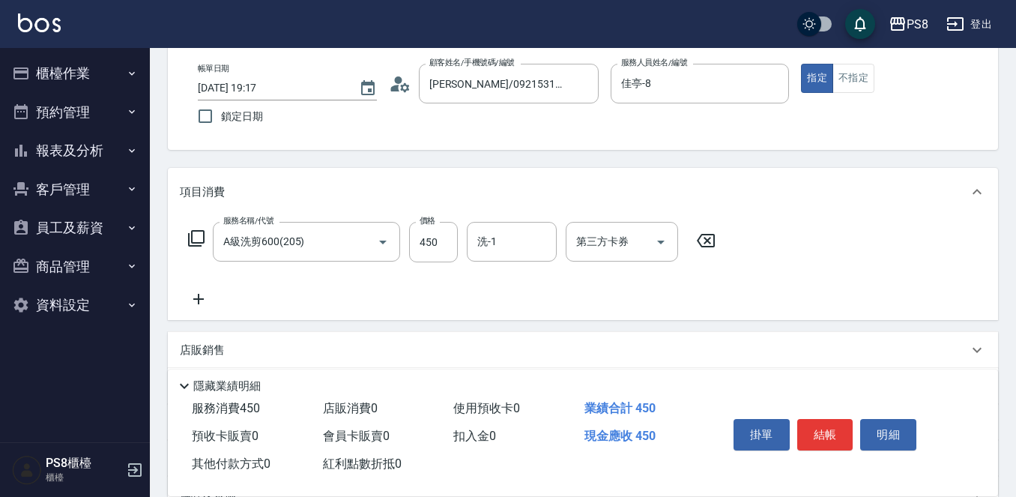
click at [194, 304] on icon at bounding box center [198, 299] width 37 height 18
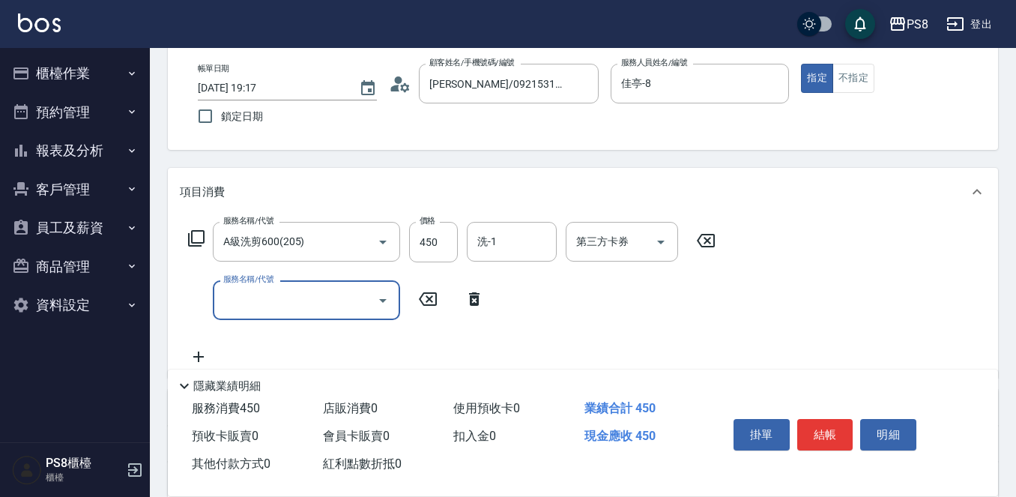
click at [237, 298] on input "服務名稱/代號" at bounding box center [294, 300] width 151 height 26
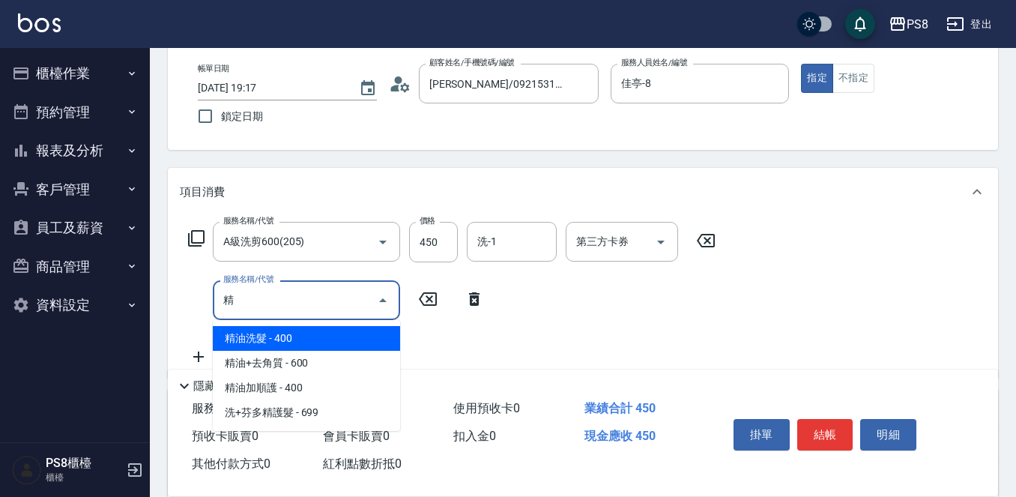
click at [271, 336] on span "精油洗髮 - 400" at bounding box center [306, 338] width 187 height 25
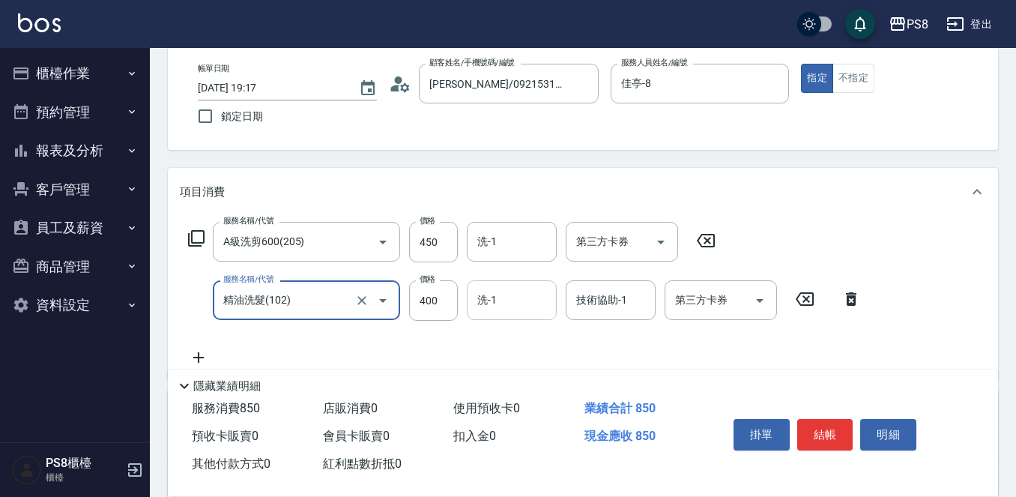
type input "精油洗髮(102)"
click at [501, 303] on input "洗-1" at bounding box center [511, 300] width 76 height 26
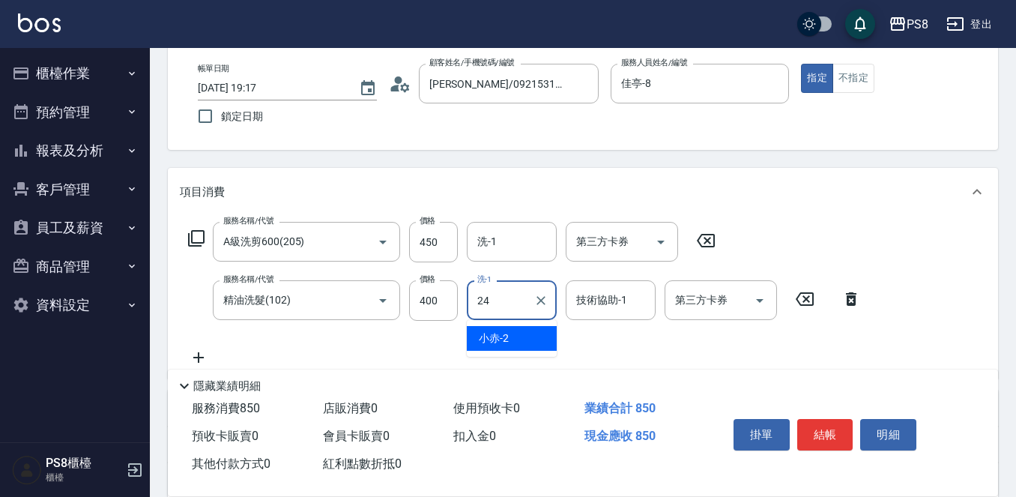
type input "[PERSON_NAME]-24"
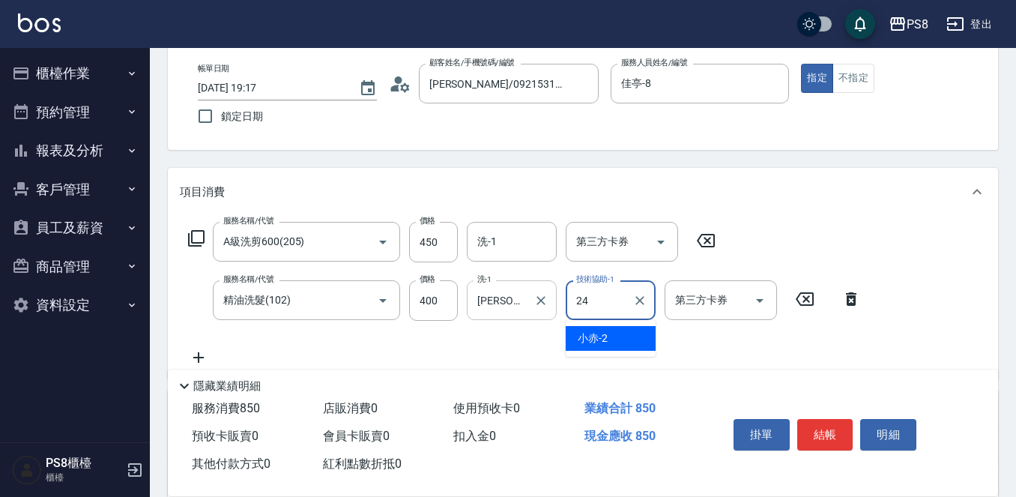
type input "[PERSON_NAME]-24"
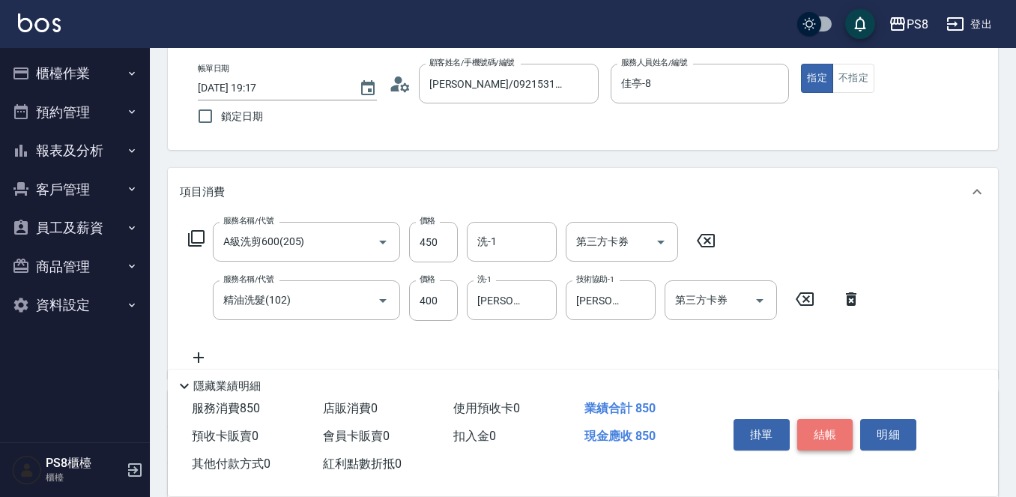
click at [828, 430] on button "結帳" at bounding box center [825, 434] width 56 height 31
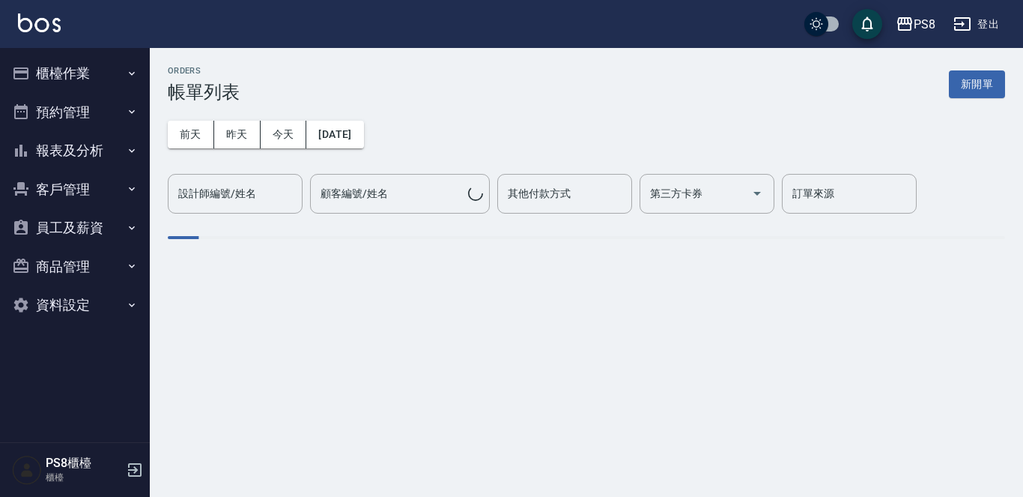
click at [27, 21] on img at bounding box center [39, 22] width 43 height 19
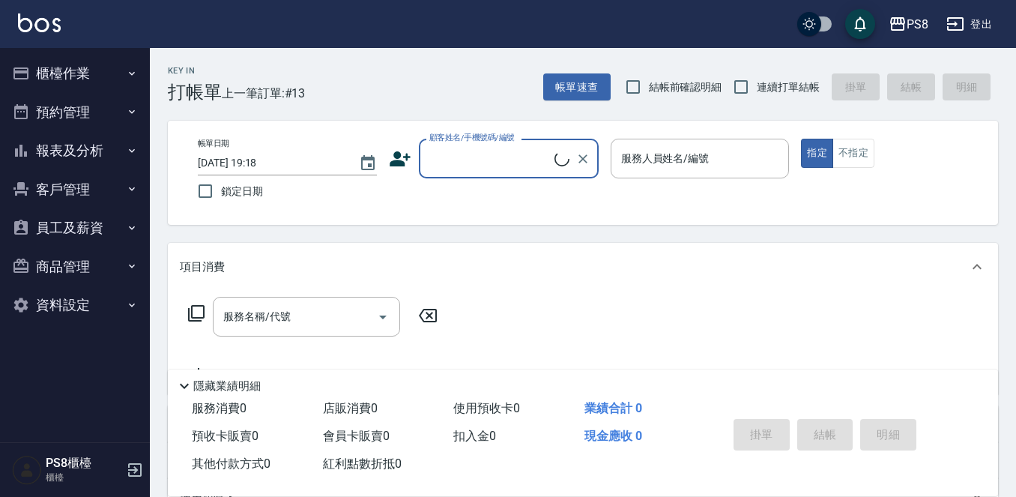
click at [473, 161] on input "顧客姓名/手機號碼/編號" at bounding box center [489, 158] width 129 height 26
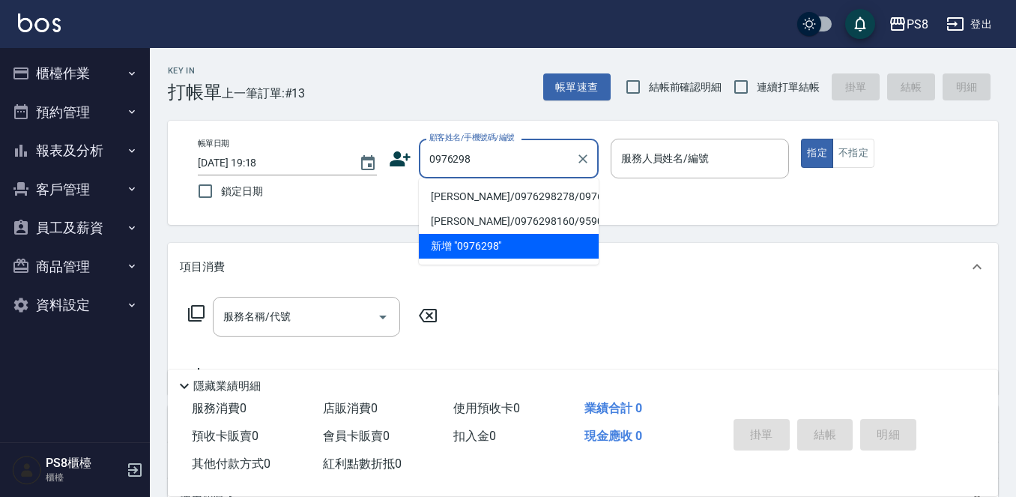
click at [494, 197] on li "[PERSON_NAME]/0976298278/0976298278" at bounding box center [509, 196] width 180 height 25
type input "[PERSON_NAME]/0976298278/0976298278"
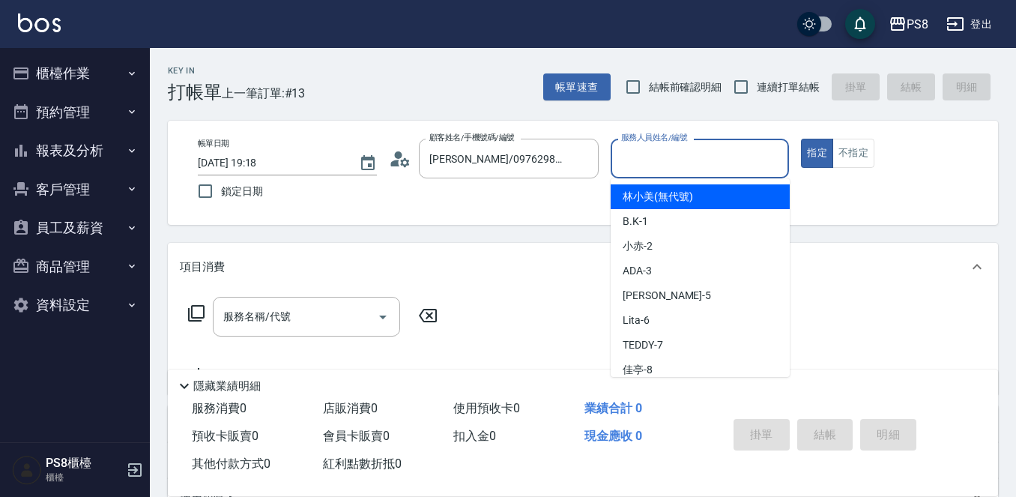
click at [648, 151] on input "服務人員姓名/編號" at bounding box center [700, 158] width 166 height 26
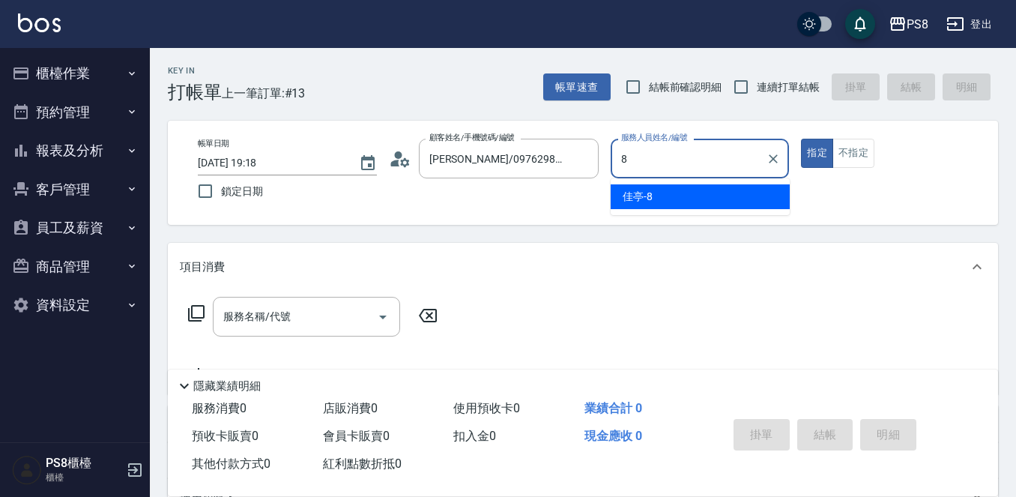
type input "佳亭-8"
type button "true"
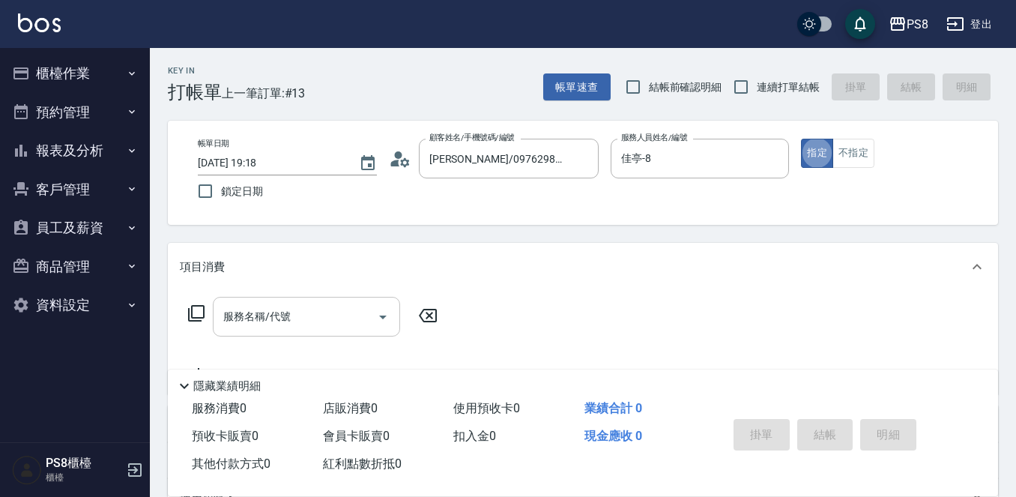
click at [301, 314] on input "服務名稱/代號" at bounding box center [294, 316] width 151 height 26
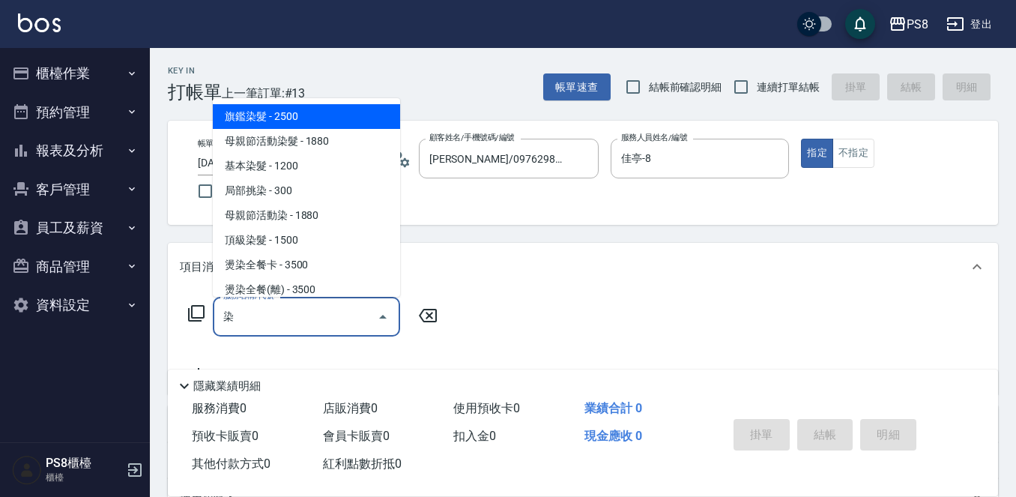
click at [326, 123] on span "旗鑑染髮 - 2500" at bounding box center [306, 116] width 187 height 25
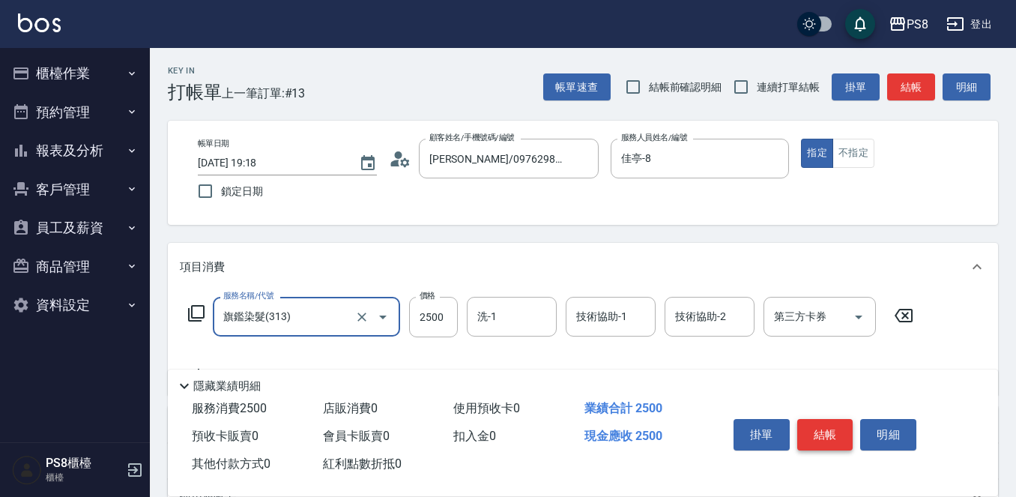
type input "旗鑑染髮(313)"
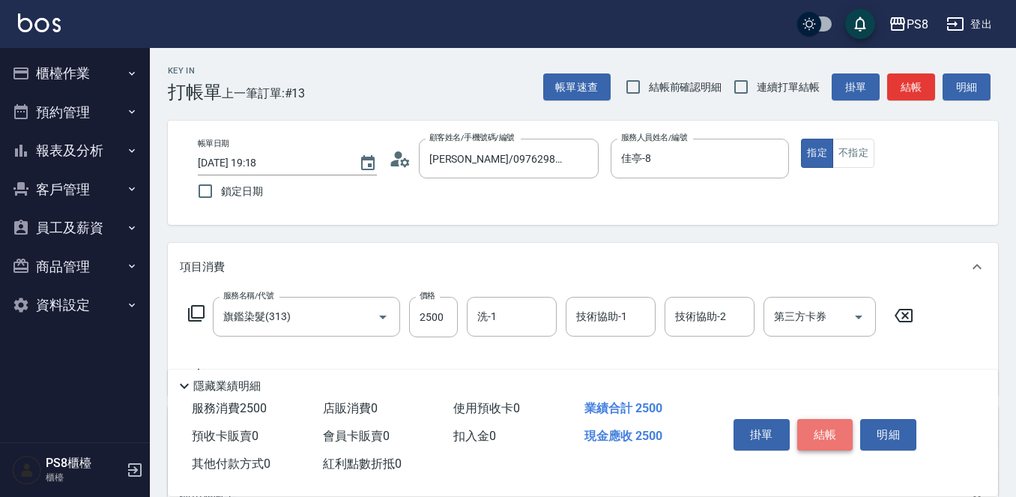
click at [828, 430] on button "結帳" at bounding box center [825, 434] width 56 height 31
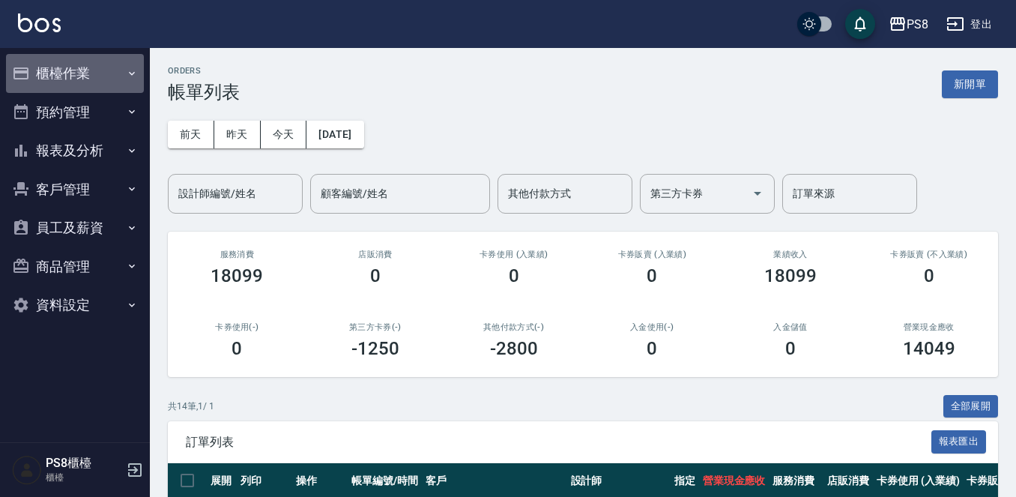
click at [47, 68] on button "櫃檯作業" at bounding box center [75, 73] width 138 height 39
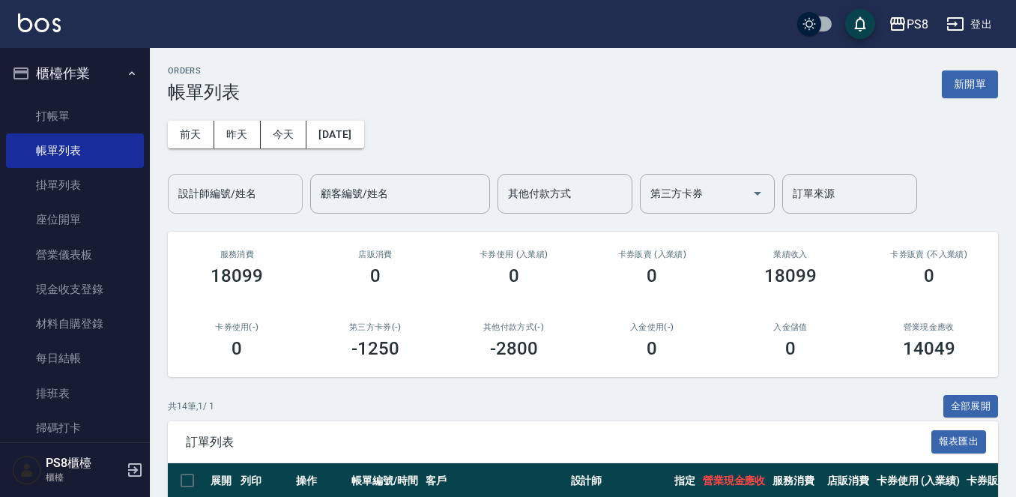
click at [201, 193] on input "設計師編號/姓名" at bounding box center [235, 194] width 121 height 26
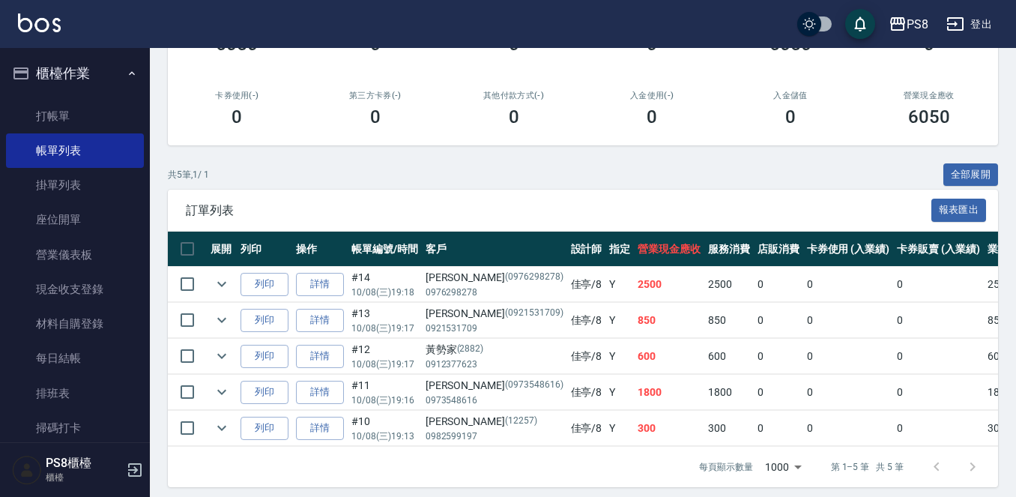
scroll to position [252, 0]
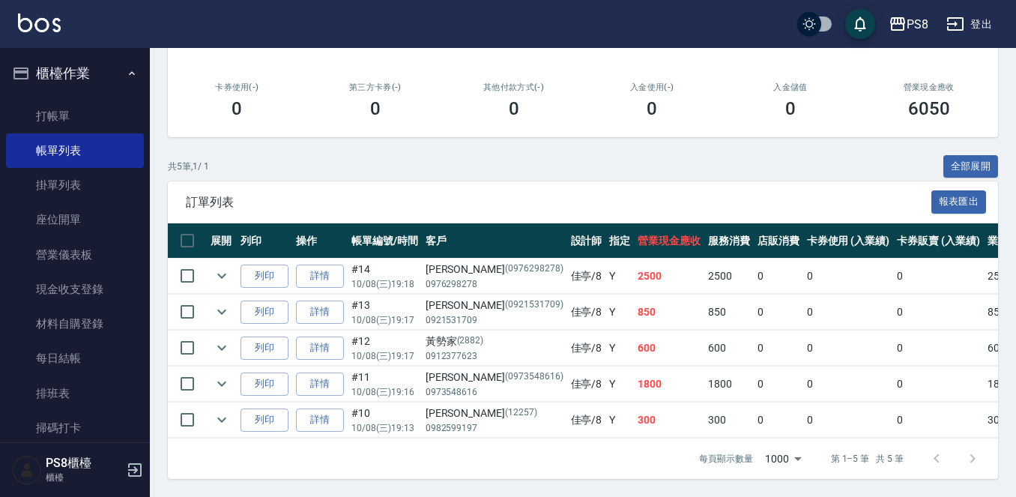
type input "佳亭-8"
click at [31, 16] on img at bounding box center [39, 22] width 43 height 19
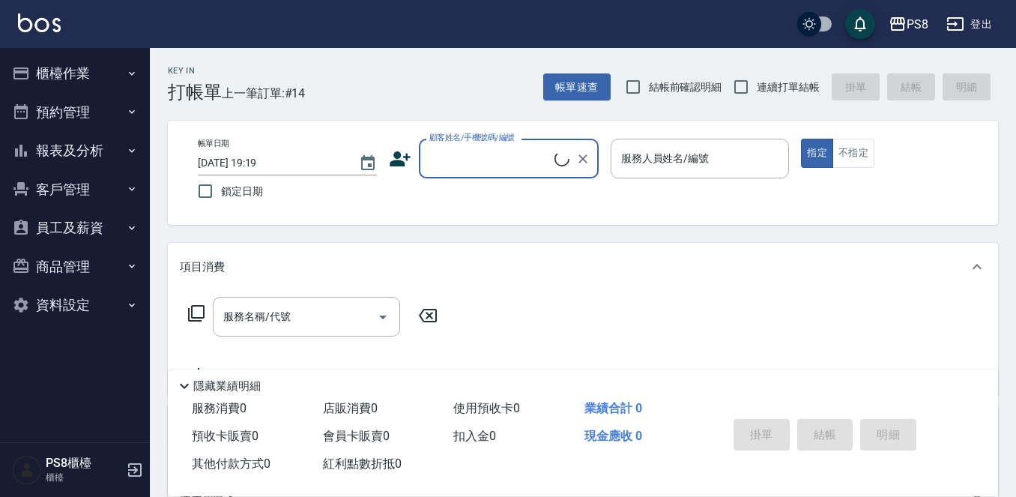
click at [465, 147] on input "顧客姓名/手機號碼/編號" at bounding box center [489, 158] width 129 height 26
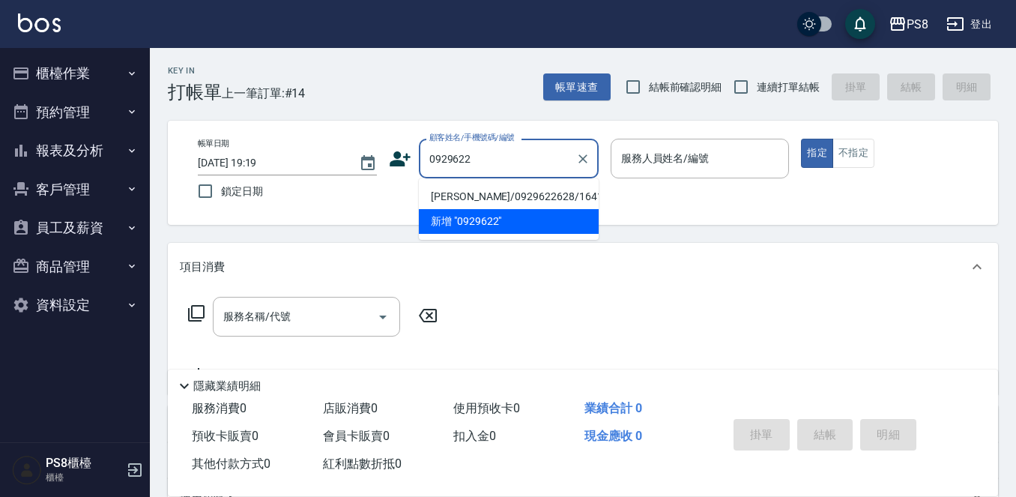
click at [482, 188] on li "[PERSON_NAME]/0929622628/16419" at bounding box center [509, 196] width 180 height 25
type input "[PERSON_NAME]/0929622628/16419"
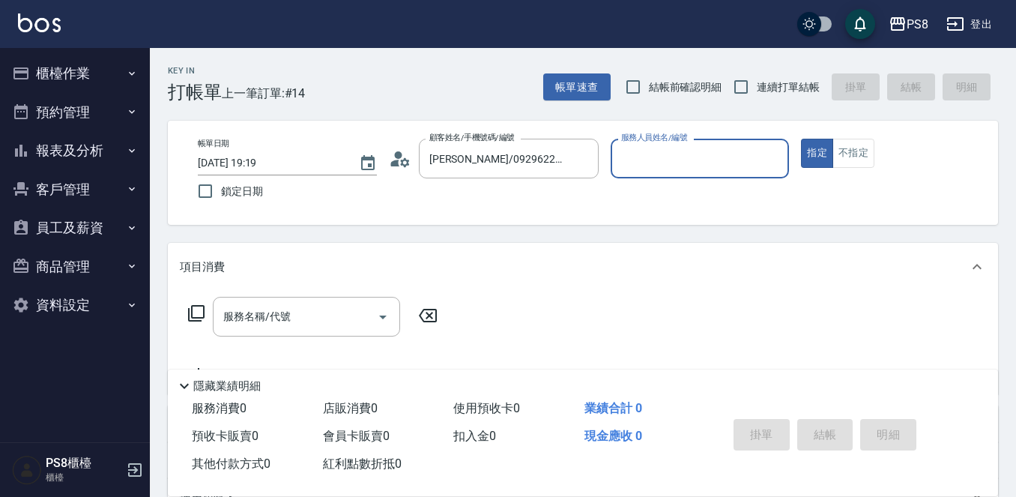
type input "佳亭-8"
drag, startPoint x: 260, startPoint y: 290, endPoint x: 256, endPoint y: 297, distance: 7.7
click at [258, 290] on div "項目消費" at bounding box center [583, 267] width 830 height 48
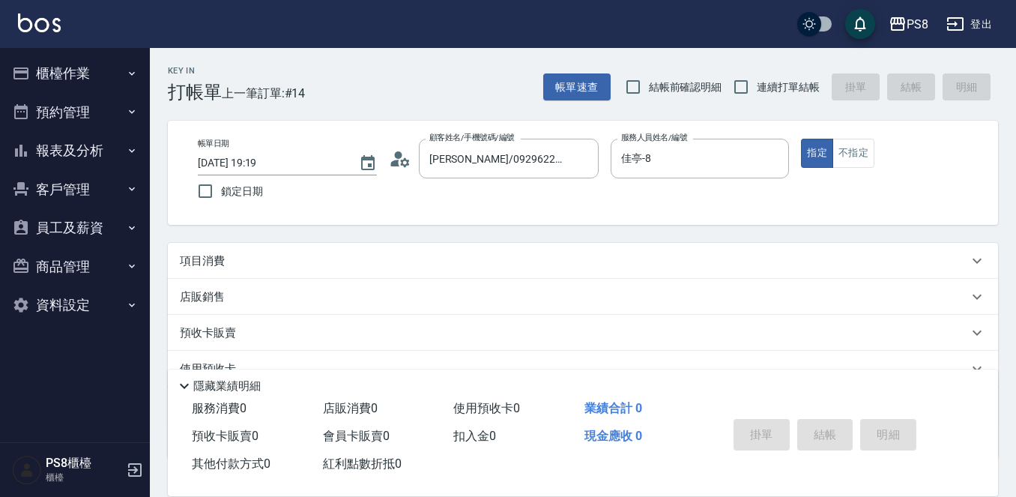
click at [255, 306] on div "店販銷售" at bounding box center [583, 297] width 830 height 36
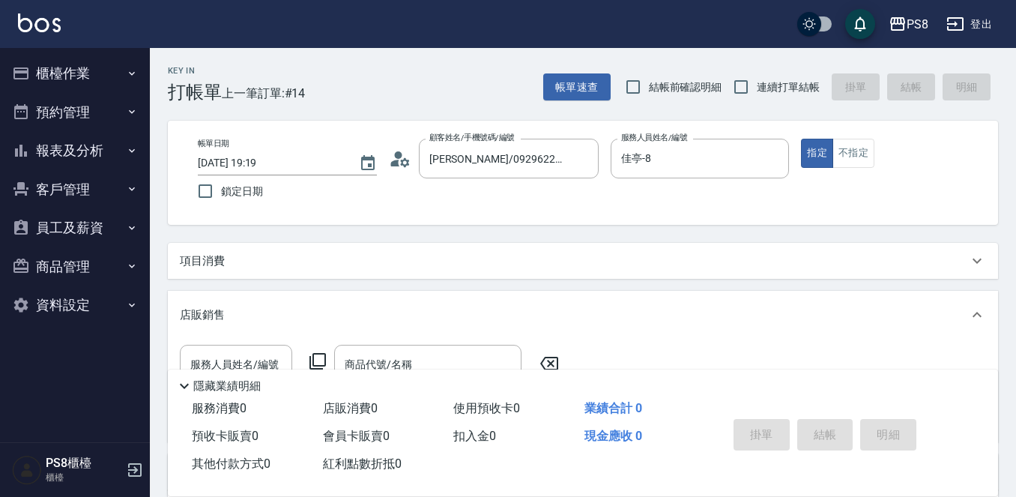
click at [241, 258] on div "項目消費" at bounding box center [574, 261] width 788 height 16
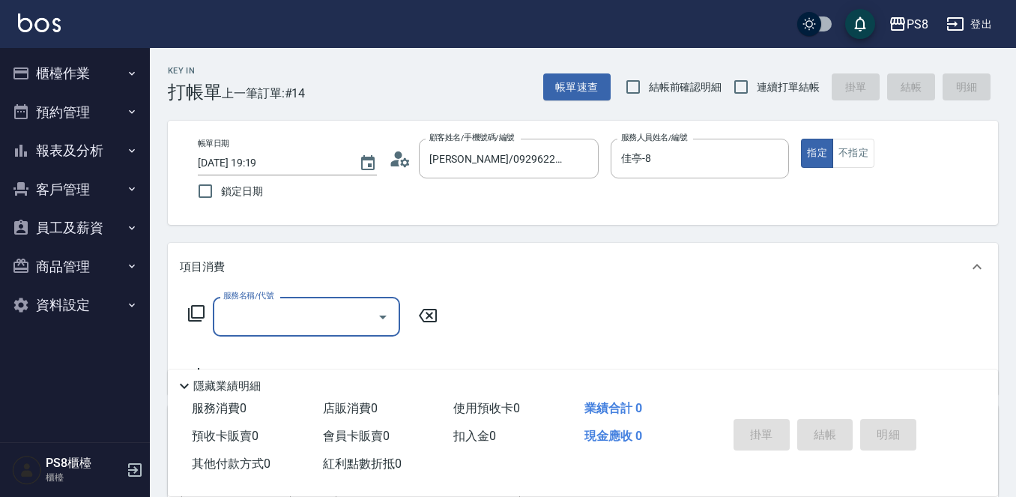
click at [244, 298] on label "服務名稱/代號" at bounding box center [248, 295] width 50 height 11
click at [244, 303] on input "服務名稱/代號" at bounding box center [294, 316] width 151 height 26
click at [244, 316] on input "服務名稱/代號" at bounding box center [294, 316] width 151 height 26
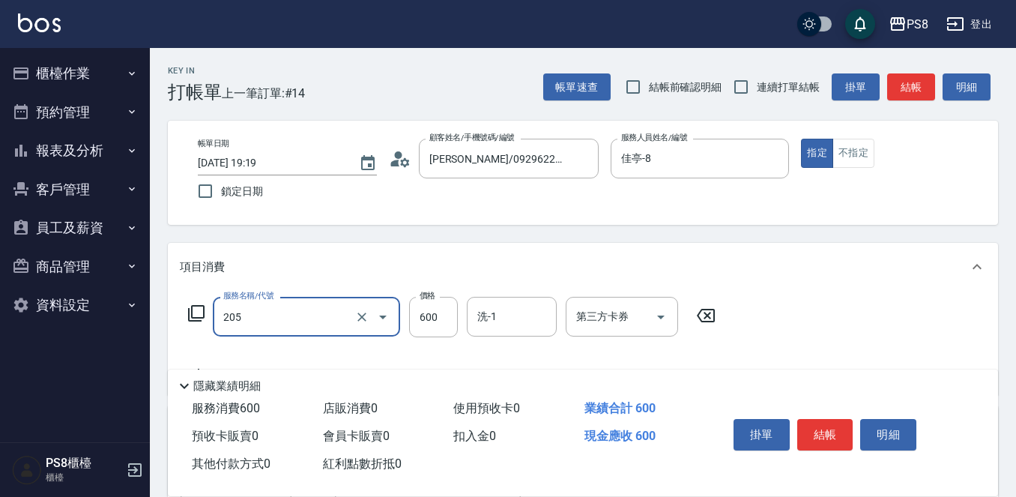
type input "A級洗剪600(205)"
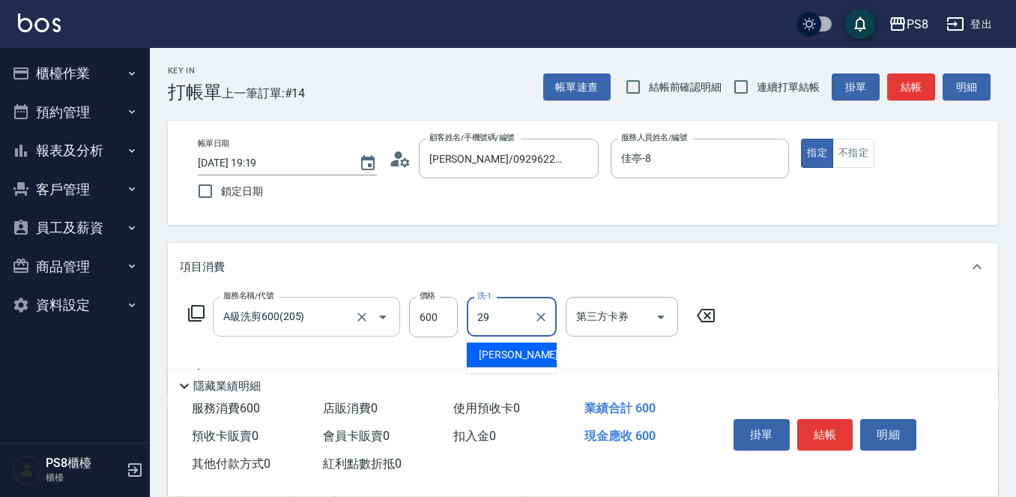
type input "[PERSON_NAME]-29"
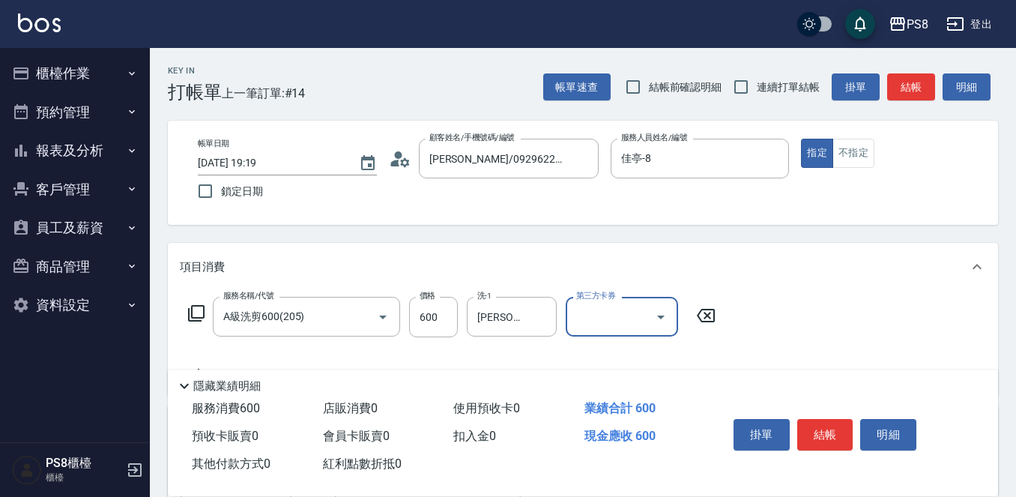
click at [833, 430] on button "結帳" at bounding box center [825, 434] width 56 height 31
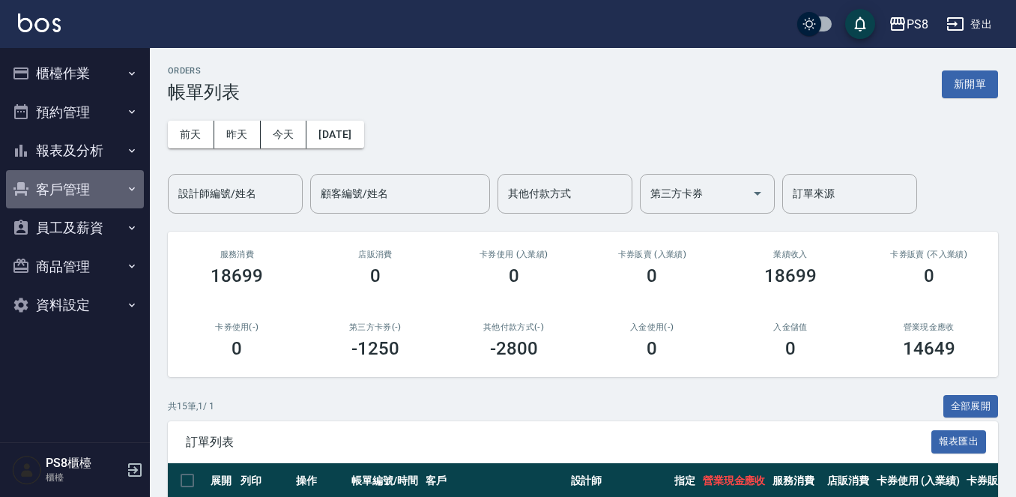
click at [52, 170] on button "客戶管理" at bounding box center [75, 189] width 138 height 39
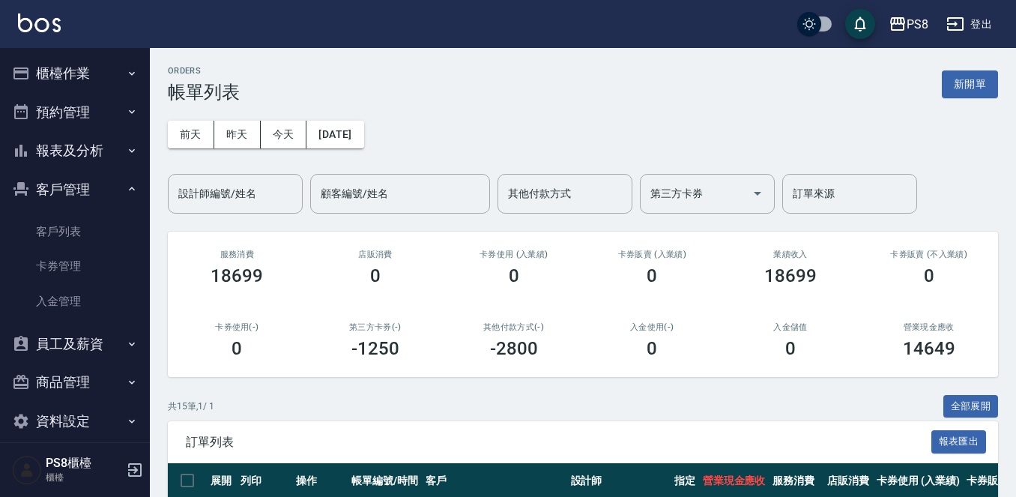
click at [56, 159] on button "報表及分析" at bounding box center [75, 150] width 138 height 39
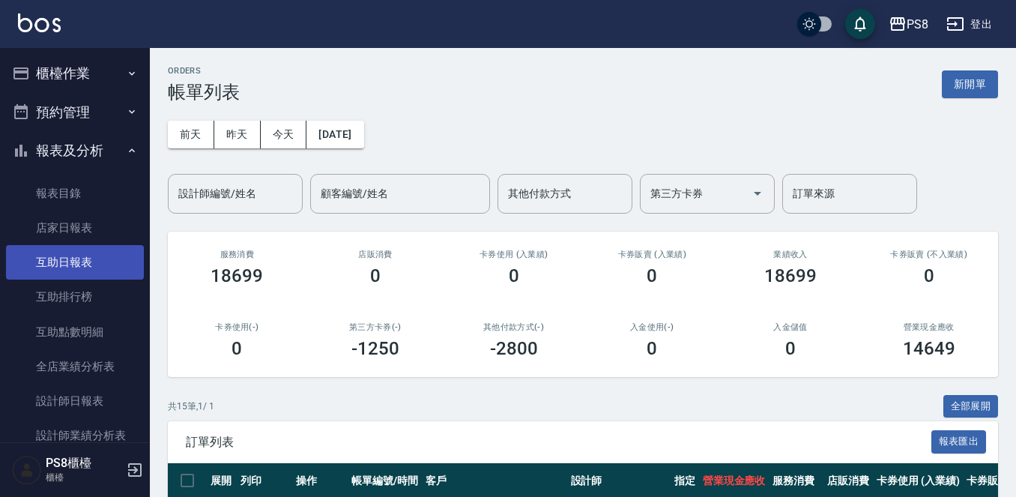
click at [79, 276] on link "互助日報表" at bounding box center [75, 262] width 138 height 34
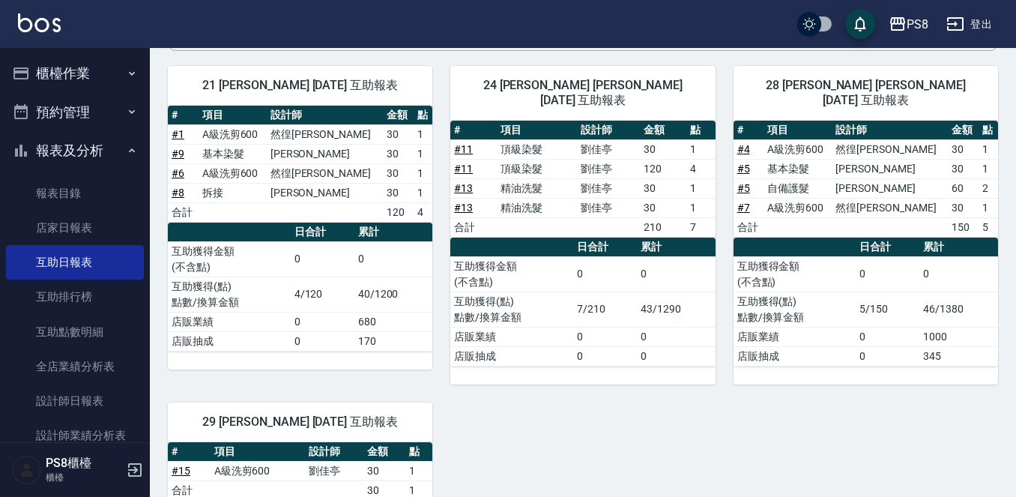
scroll to position [225, 0]
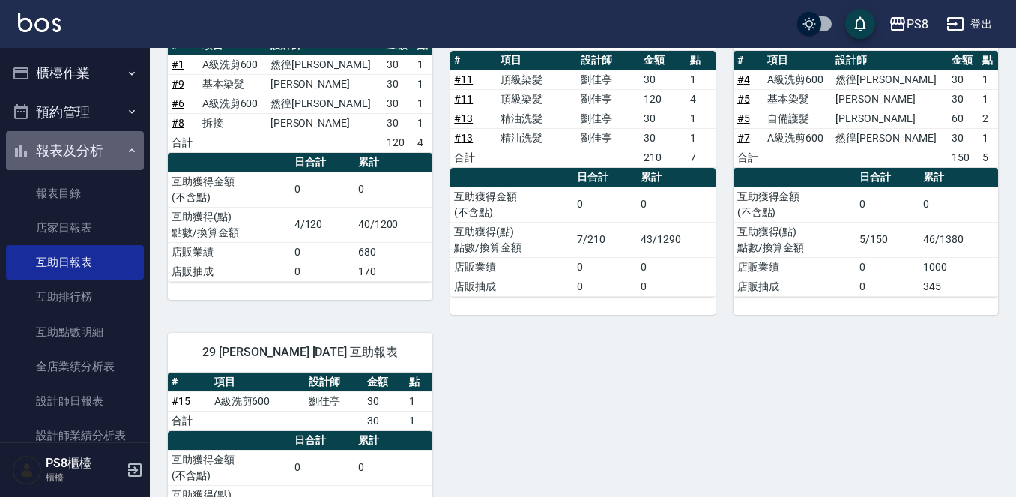
click at [85, 148] on button "報表及分析" at bounding box center [75, 150] width 138 height 39
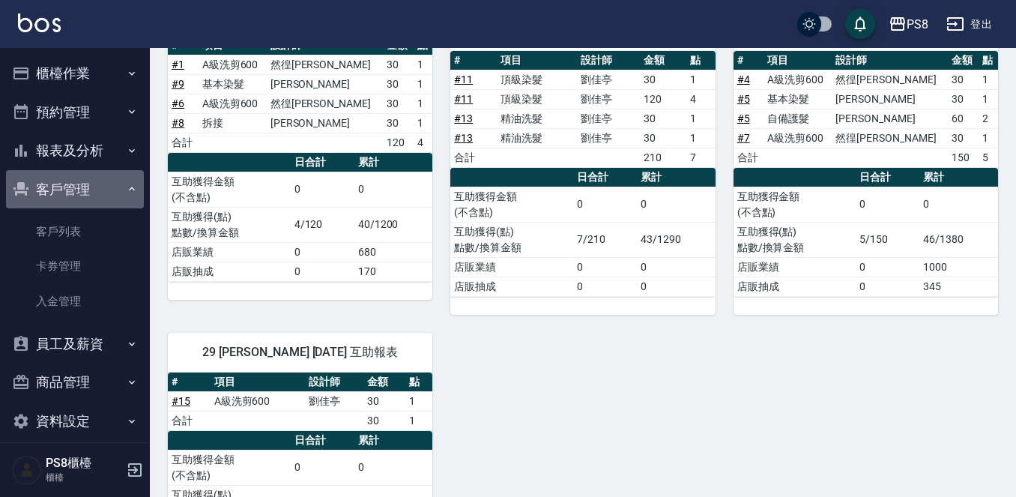
click at [94, 186] on button "客戶管理" at bounding box center [75, 189] width 138 height 39
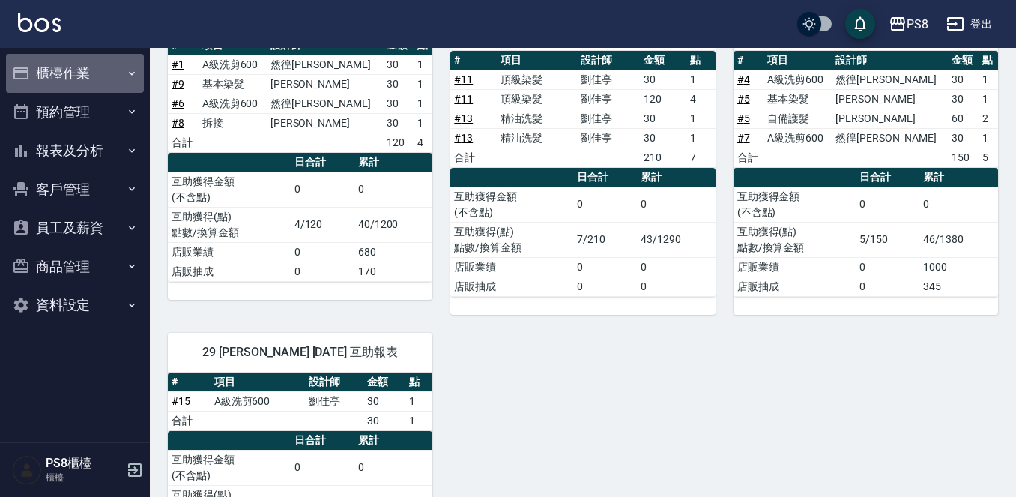
click at [81, 72] on button "櫃檯作業" at bounding box center [75, 73] width 138 height 39
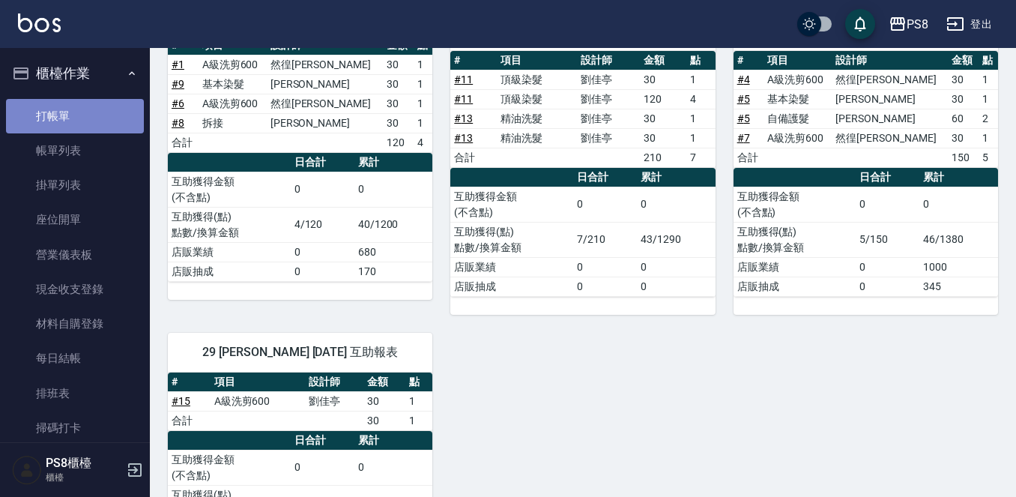
click at [97, 112] on link "打帳單" at bounding box center [75, 116] width 138 height 34
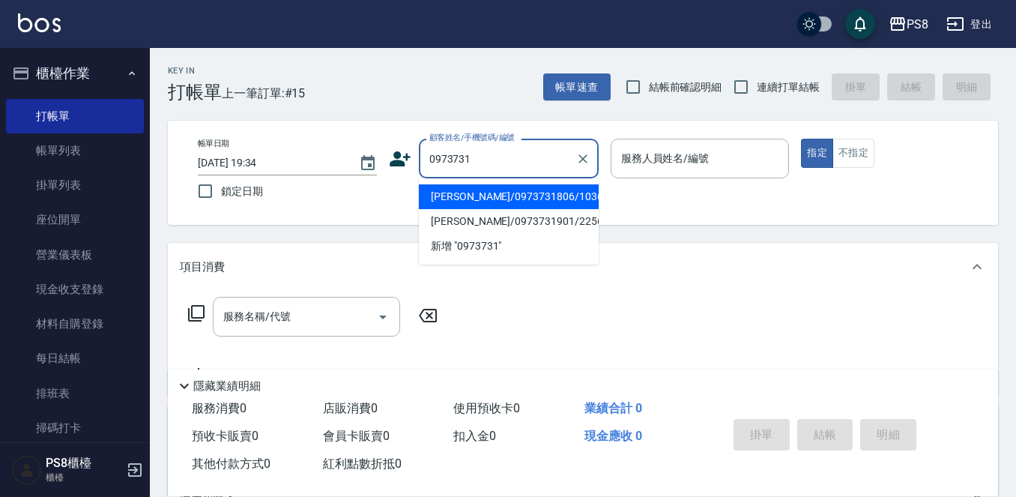
type input "[PERSON_NAME]/0973731806/10365"
click at [801, 139] on button "指定" at bounding box center [817, 153] width 32 height 29
type button "true"
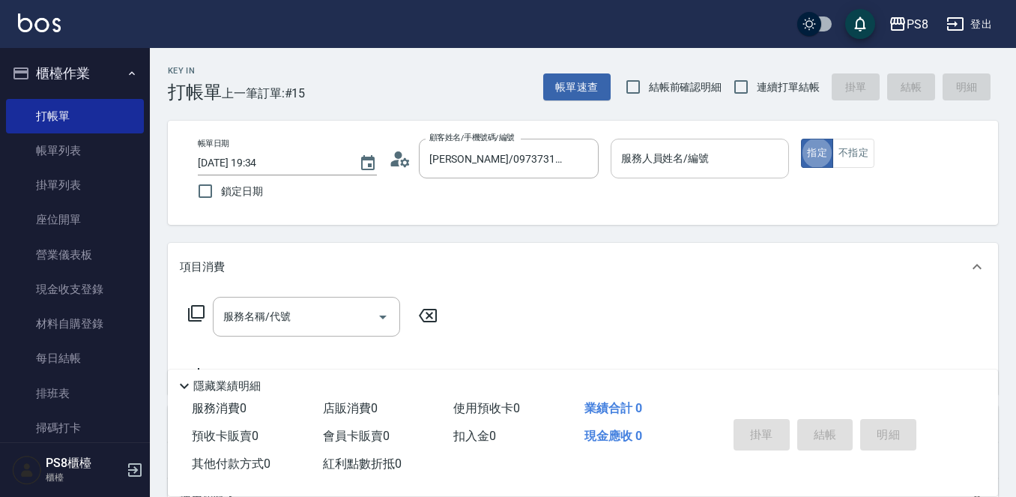
click at [688, 145] on div "服務人員姓名/編號" at bounding box center [699, 159] width 179 height 40
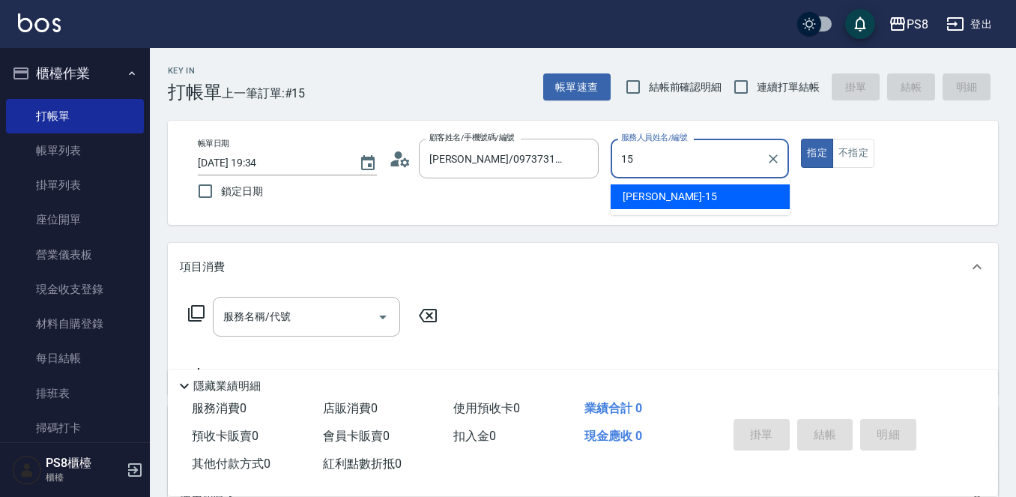
type input "EMMA-15"
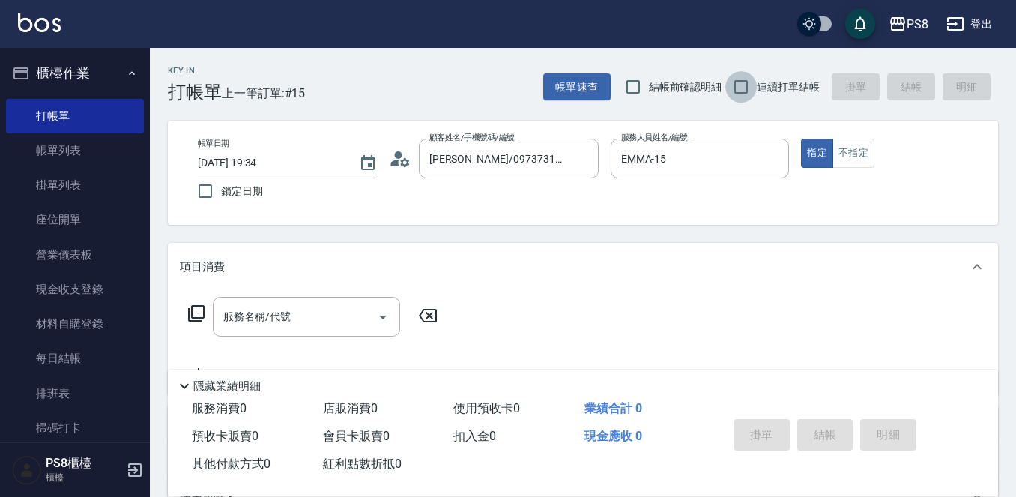
click at [742, 89] on input "連續打單結帳" at bounding box center [740, 86] width 31 height 31
checkbox input "true"
click at [866, 160] on button "不指定" at bounding box center [853, 153] width 42 height 29
type button "false"
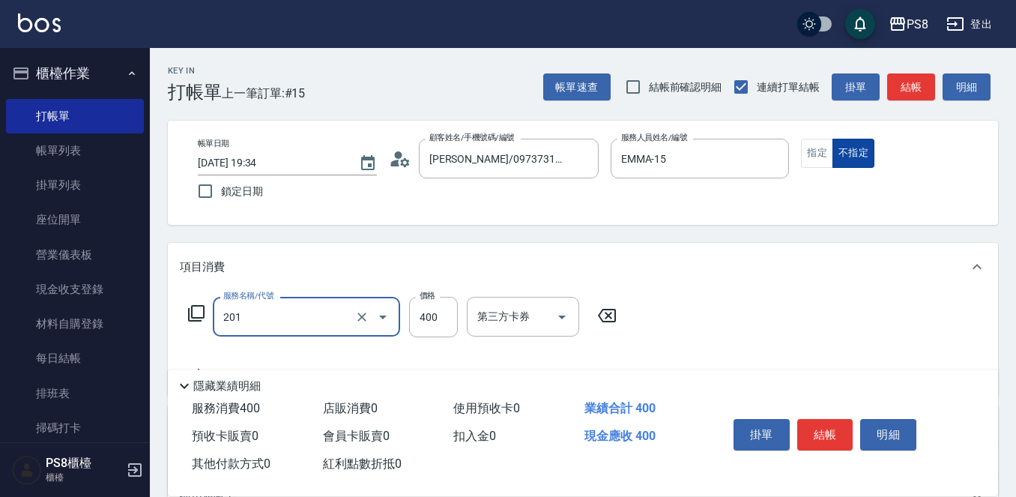
type input "洗剪400(201)"
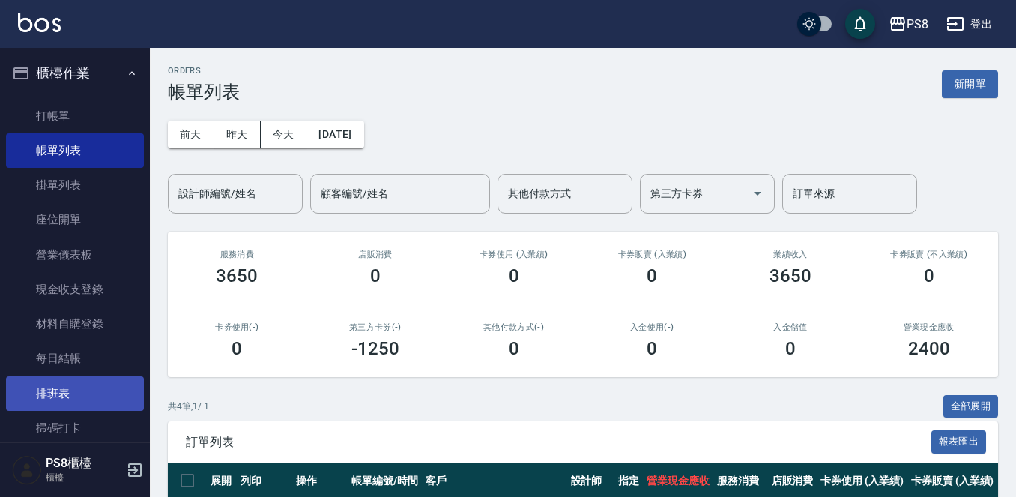
click at [61, 396] on link "排班表" at bounding box center [75, 393] width 138 height 34
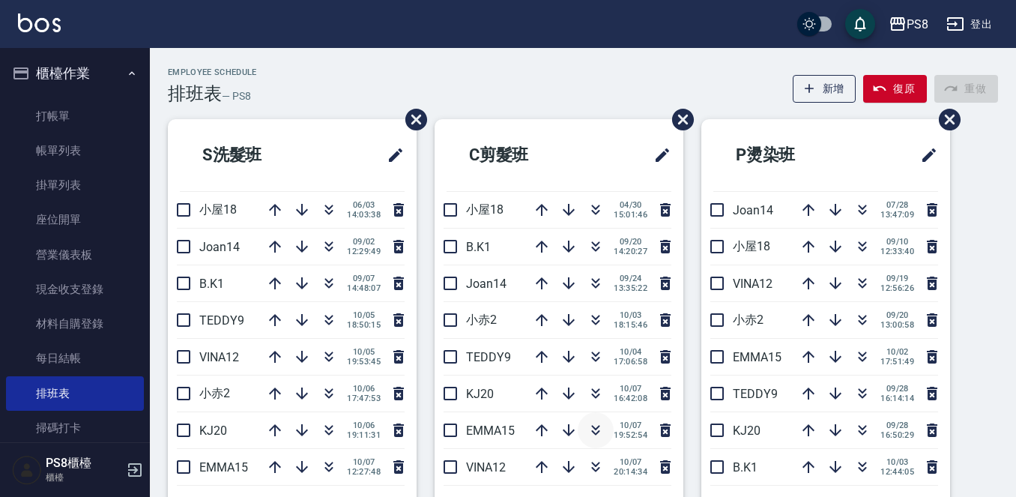
click at [592, 433] on icon "button" at bounding box center [596, 432] width 8 height 5
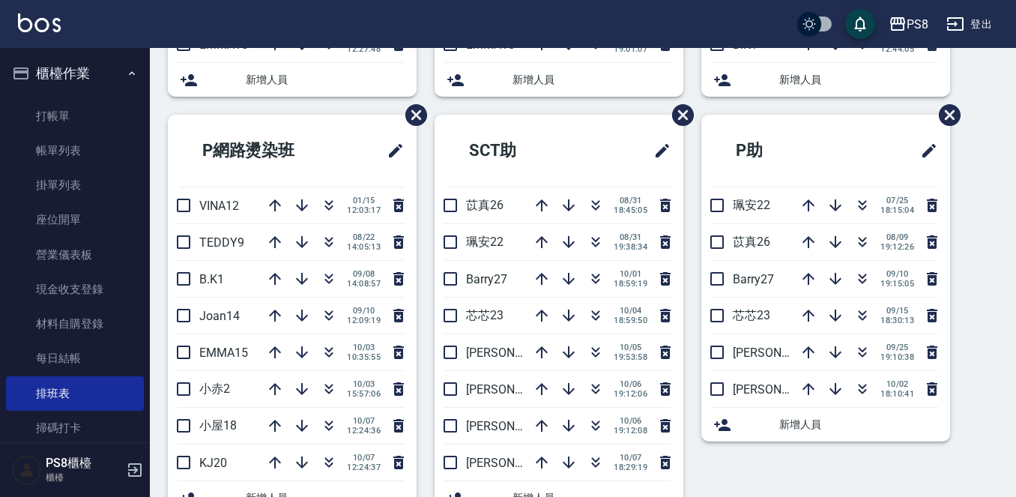
scroll to position [449, 0]
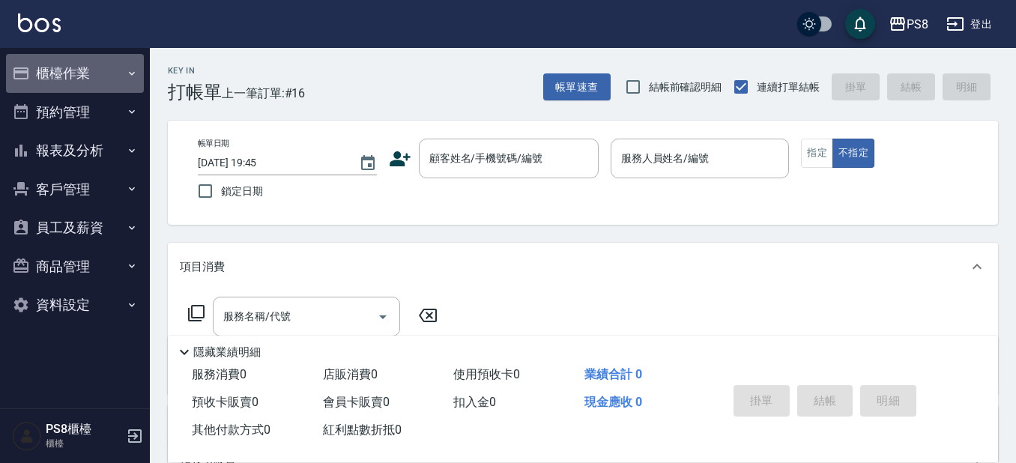
click at [103, 84] on button "櫃檯作業" at bounding box center [75, 73] width 138 height 39
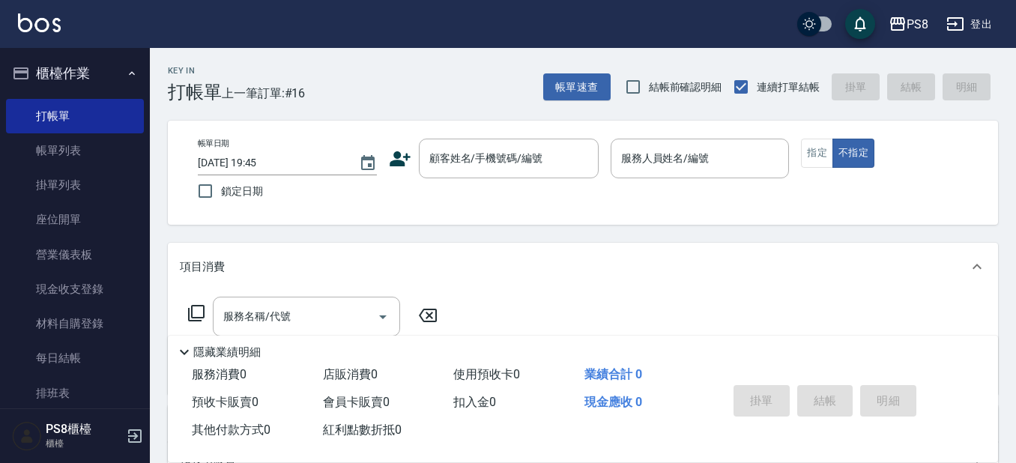
click at [98, 71] on button "櫃檯作業" at bounding box center [75, 73] width 138 height 39
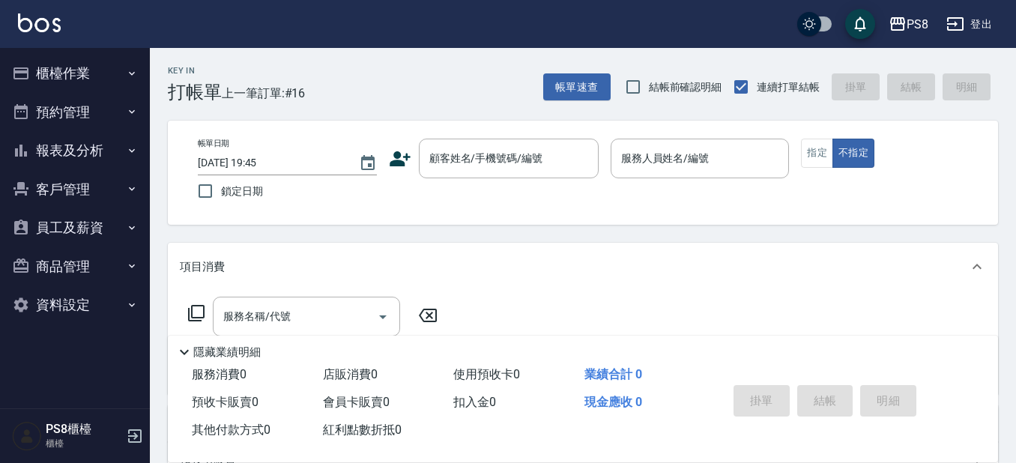
click at [104, 85] on button "櫃檯作業" at bounding box center [75, 73] width 138 height 39
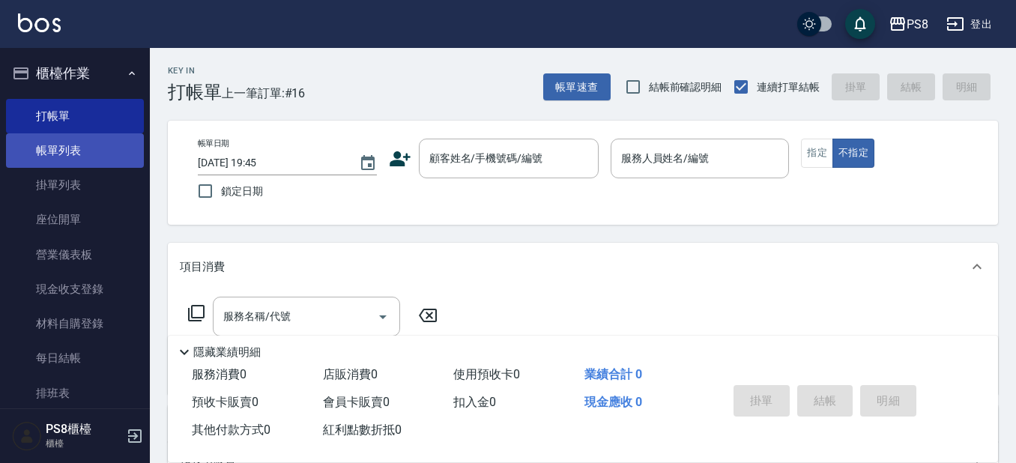
click at [107, 137] on link "帳單列表" at bounding box center [75, 150] width 138 height 34
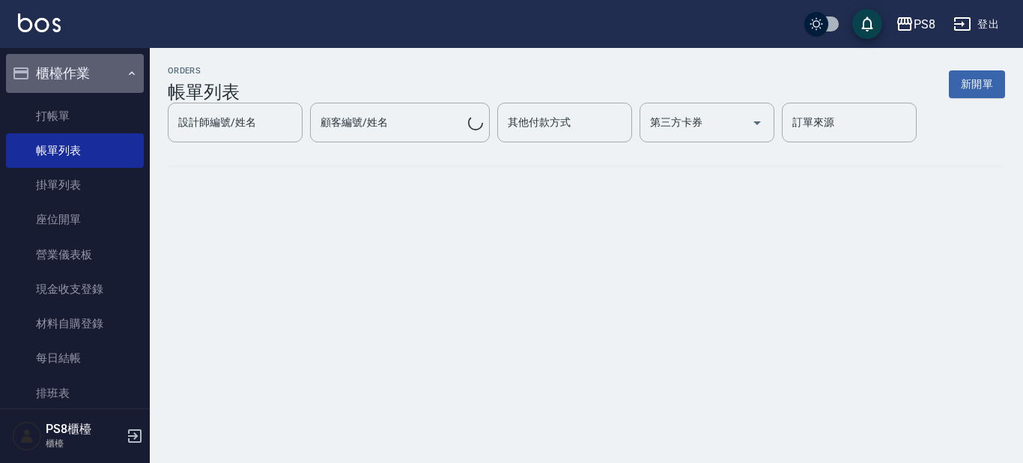
click at [101, 82] on button "櫃檯作業" at bounding box center [75, 73] width 138 height 39
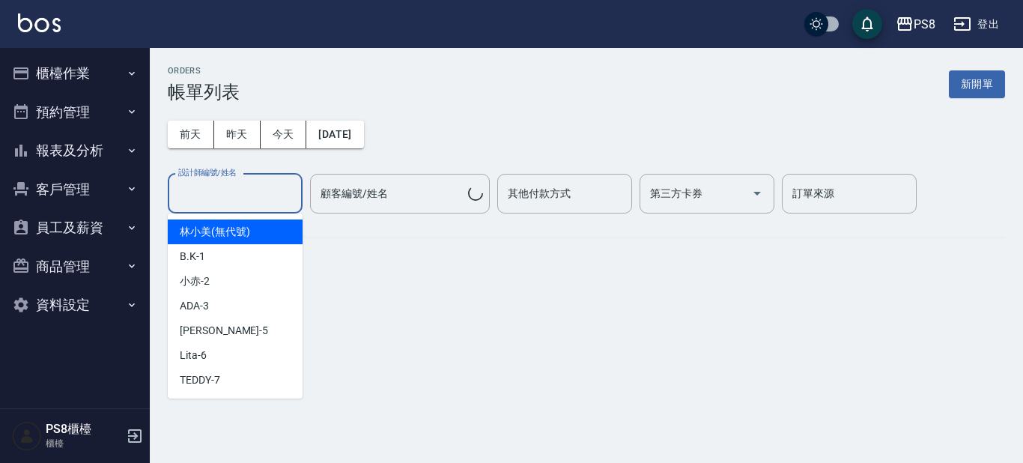
click at [258, 186] on input "設計師編號/姓名" at bounding box center [235, 194] width 121 height 26
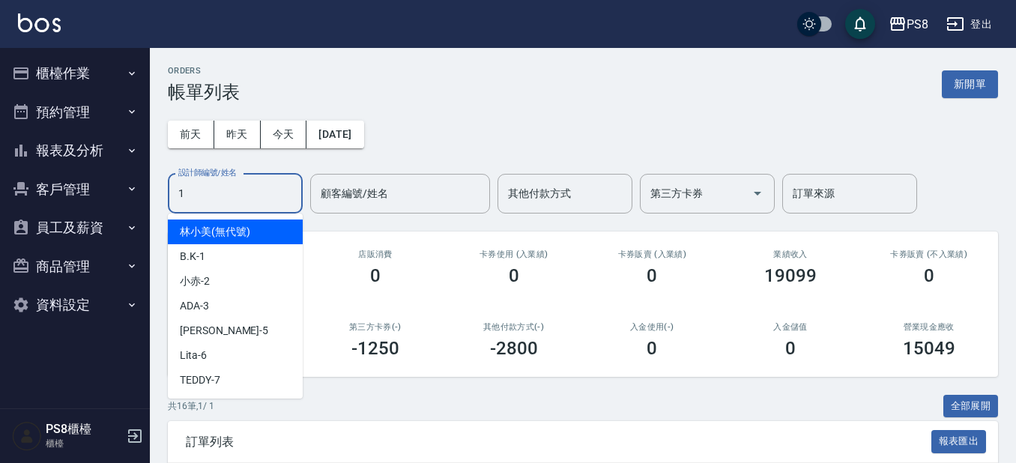
type input "B.K-1"
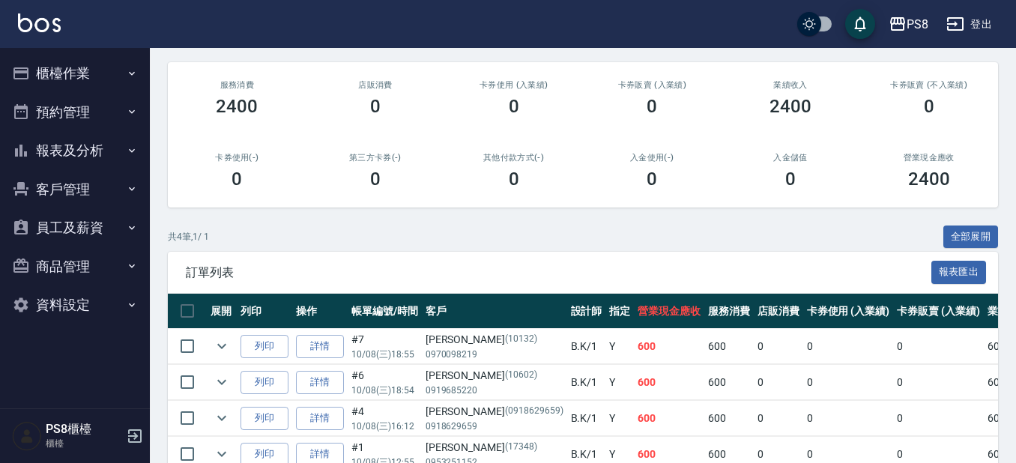
scroll to position [100, 0]
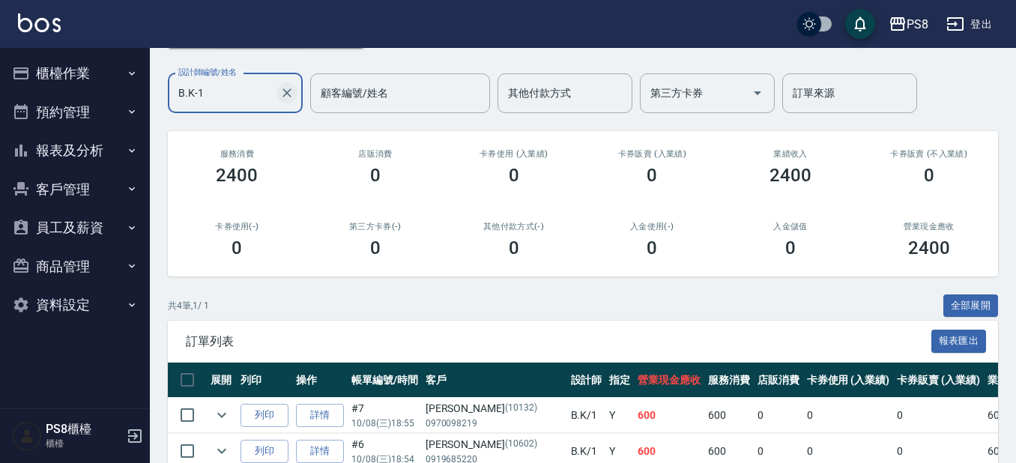
click at [285, 96] on icon "Clear" at bounding box center [286, 92] width 15 height 15
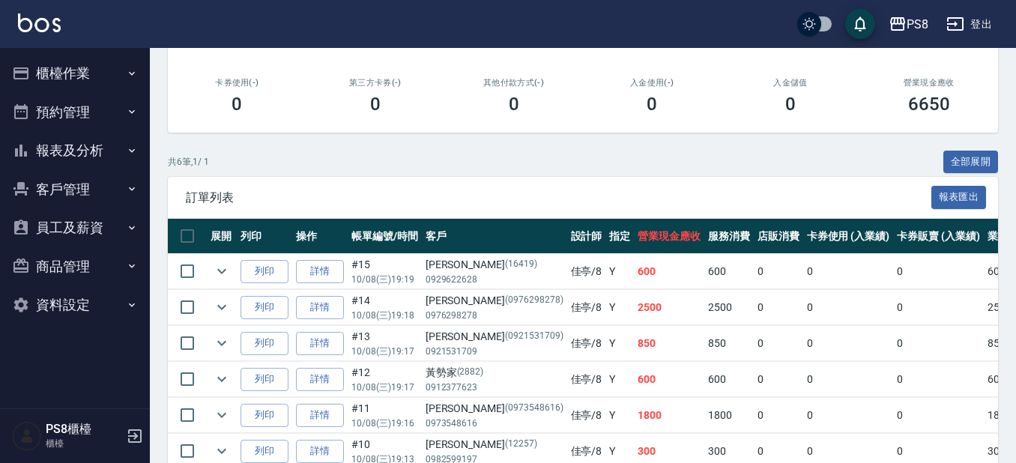
scroll to position [0, 0]
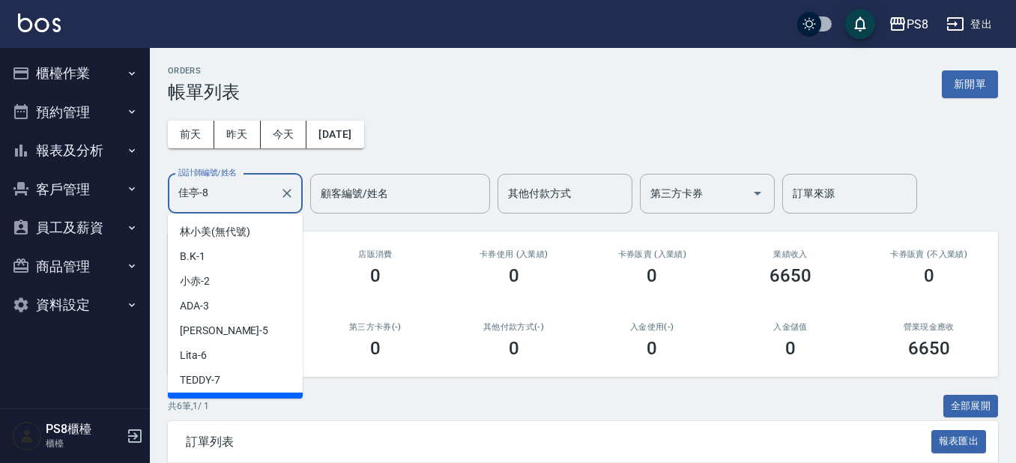
drag, startPoint x: 239, startPoint y: 202, endPoint x: 130, endPoint y: 207, distance: 109.5
click at [146, 207] on div "PS8 登出 櫃檯作業 打帳單 帳單列表 掛單列表 座位開單 營業儀表板 現金收支登錄 材料自購登錄 每日結帳 排班表 掃碼打卡 預約管理 預約管理 單日預約…" at bounding box center [508, 386] width 1016 height 772
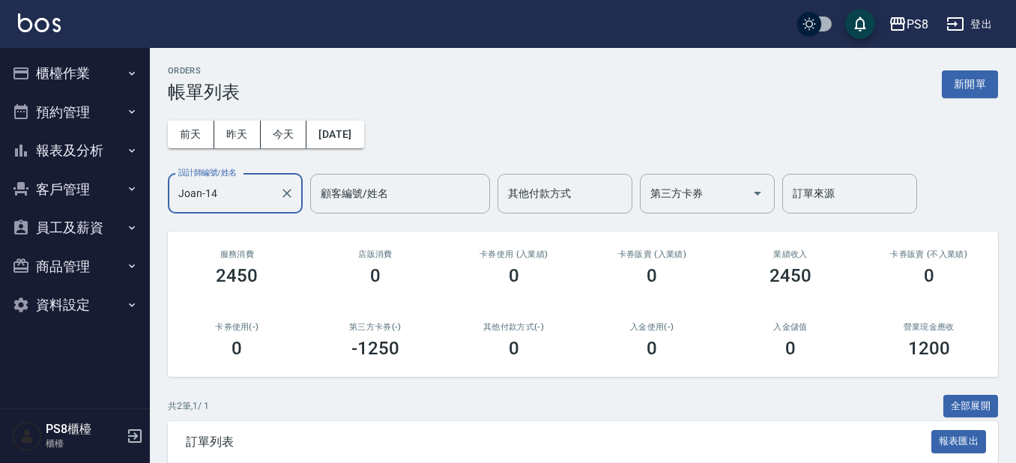
drag, startPoint x: 236, startPoint y: 192, endPoint x: 140, endPoint y: 204, distance: 96.7
click at [140, 204] on div "PS8 登出 櫃檯作業 打帳單 帳單列表 掛單列表 座位開單 營業儀表板 現金收支登錄 材料自購登錄 每日結帳 排班表 掃碼打卡 預約管理 預約管理 單日預約…" at bounding box center [508, 314] width 1016 height 628
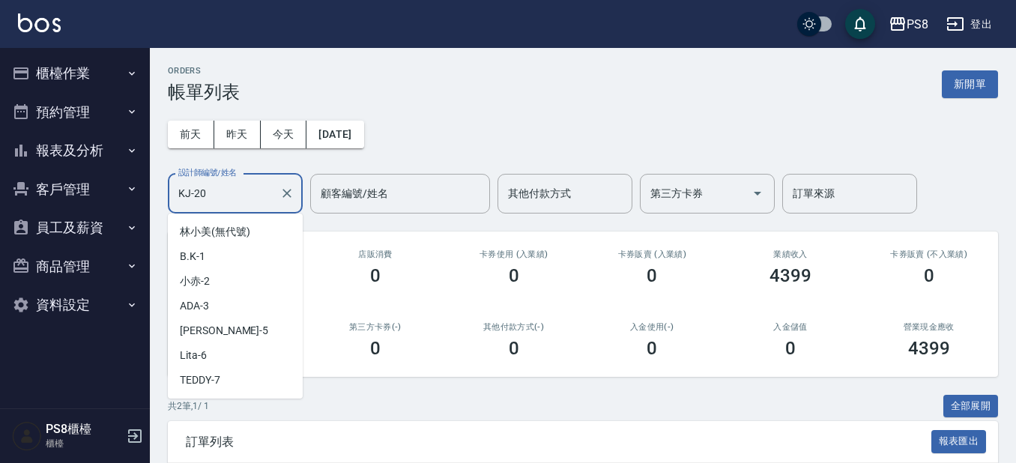
drag, startPoint x: 229, startPoint y: 185, endPoint x: 108, endPoint y: 187, distance: 121.4
click at [118, 186] on div "PS8 登出 櫃檯作業 打帳單 帳單列表 掛單列表 座位開單 營業儀表板 現金收支登錄 材料自購登錄 每日結帳 排班表 掃碼打卡 預約管理 預約管理 單日預約…" at bounding box center [508, 314] width 1016 height 628
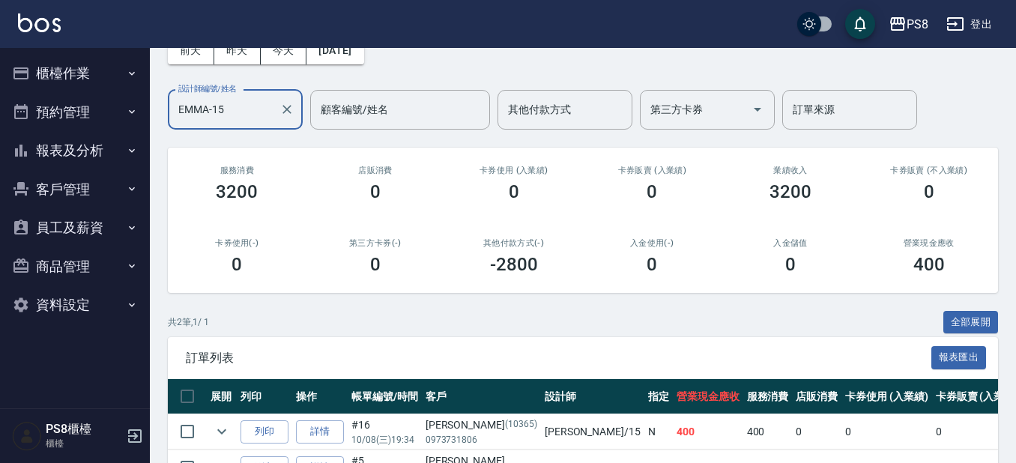
scroll to position [178, 0]
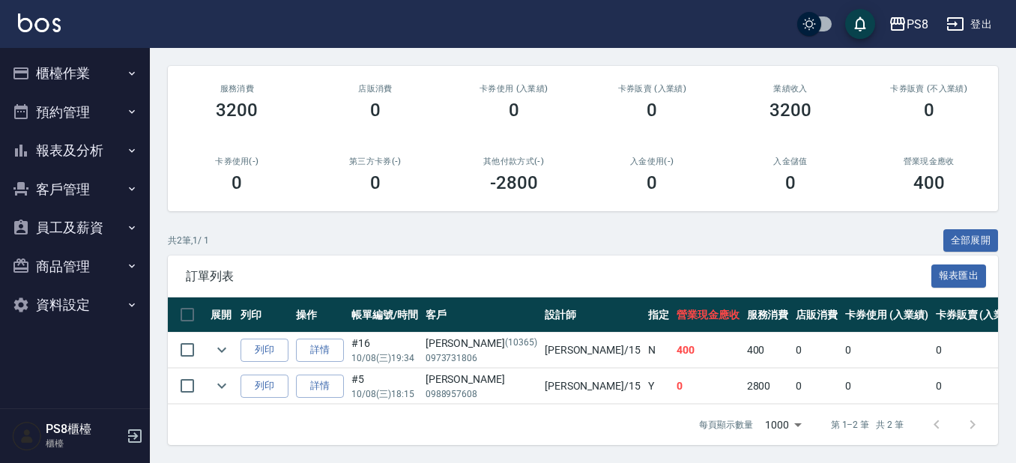
type input "EMMA-15"
click at [87, 148] on button "報表及分析" at bounding box center [75, 150] width 138 height 39
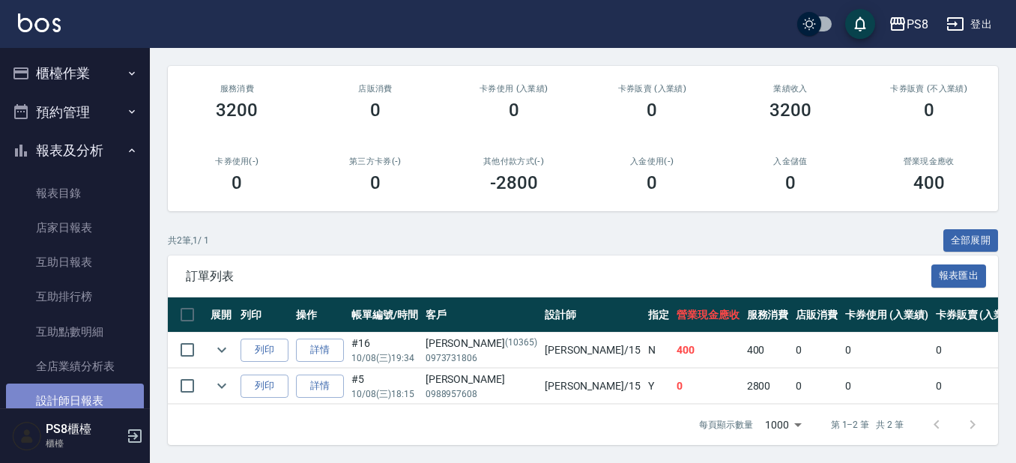
click at [75, 396] on link "設計師日報表" at bounding box center [75, 401] width 138 height 34
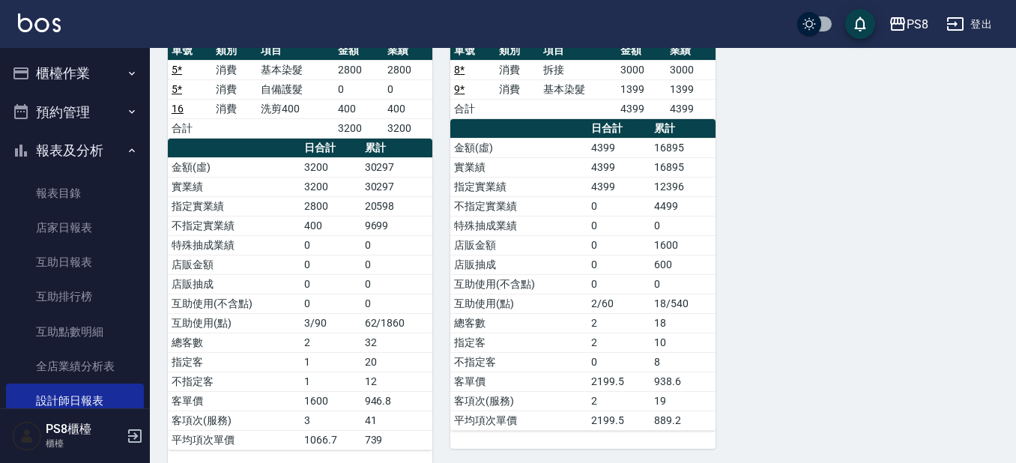
scroll to position [712, 0]
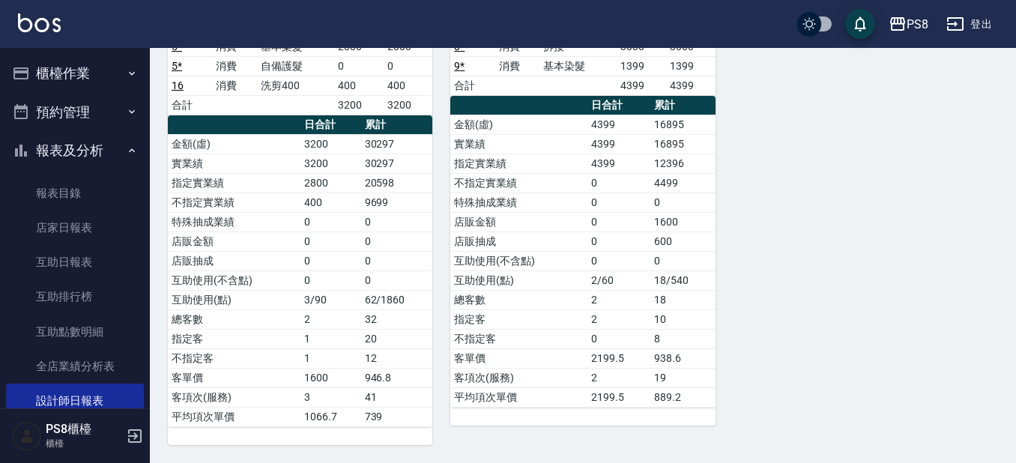
click at [25, 151] on icon "button" at bounding box center [21, 151] width 18 height 18
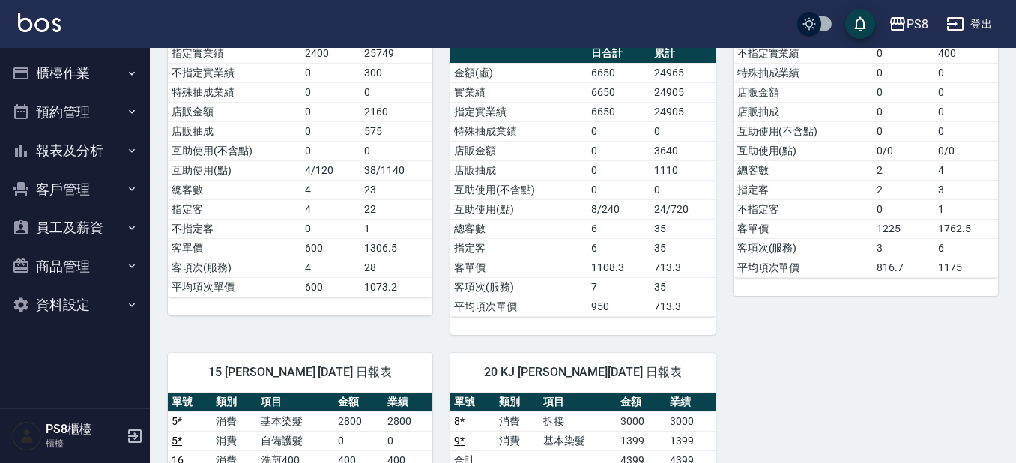
scroll to position [0, 0]
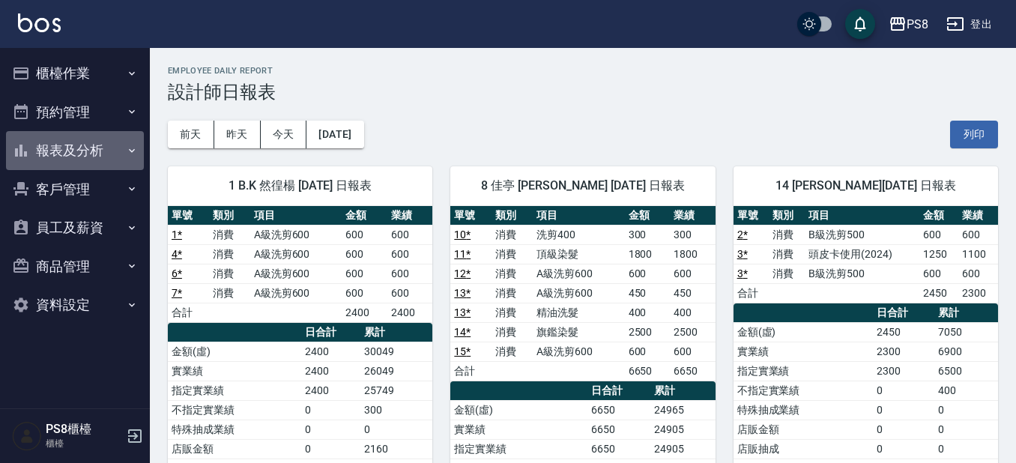
click at [95, 163] on button "報表及分析" at bounding box center [75, 150] width 138 height 39
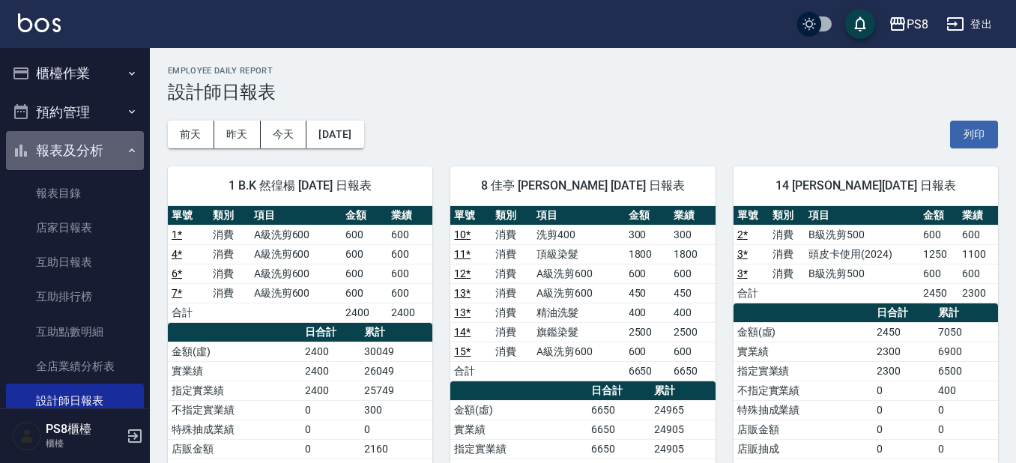
click at [95, 163] on button "報表及分析" at bounding box center [75, 150] width 138 height 39
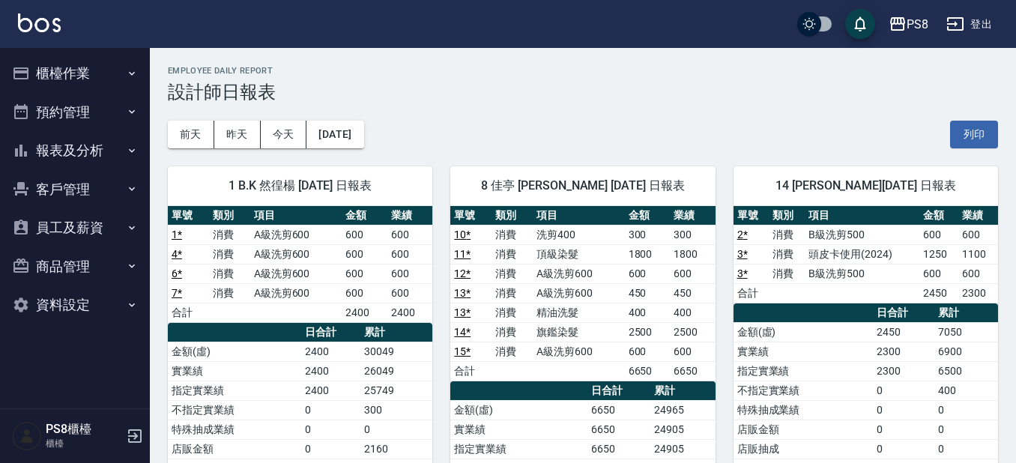
click at [87, 163] on button "報表及分析" at bounding box center [75, 150] width 138 height 39
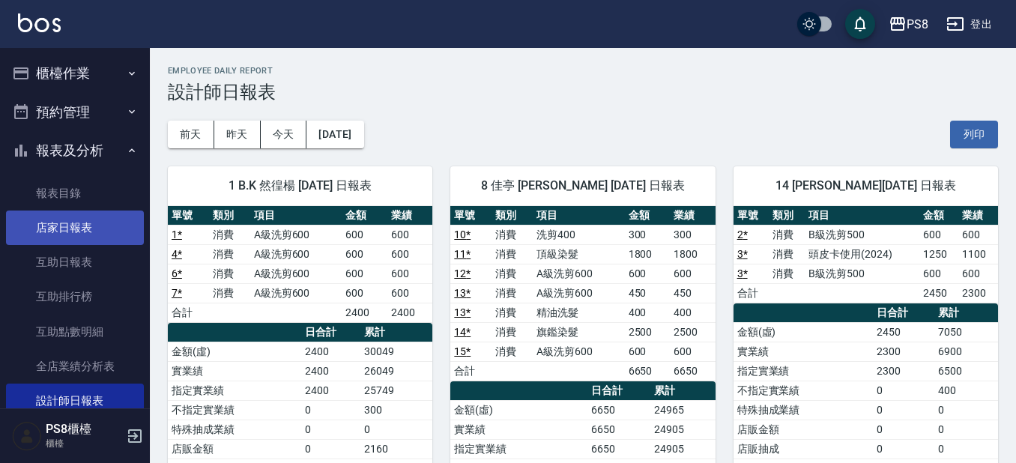
click at [99, 238] on link "店家日報表" at bounding box center [75, 227] width 138 height 34
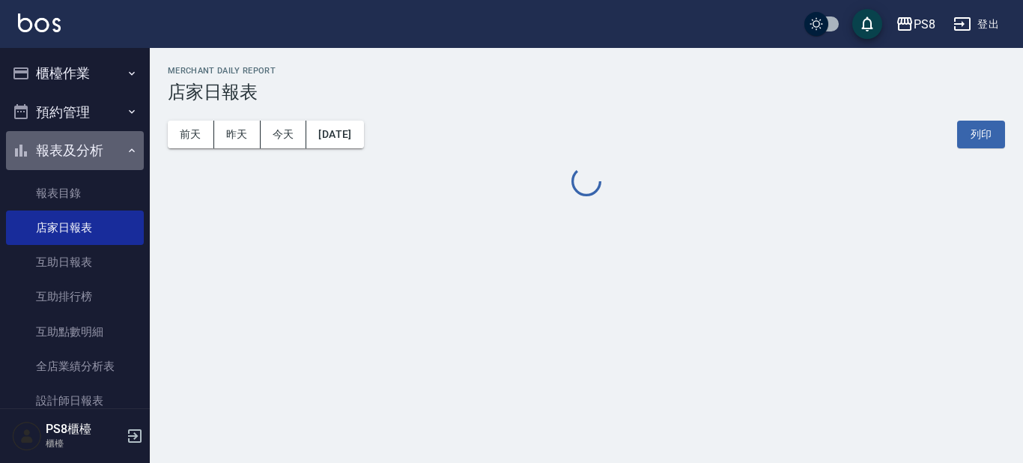
click at [102, 150] on button "報表及分析" at bounding box center [75, 150] width 138 height 39
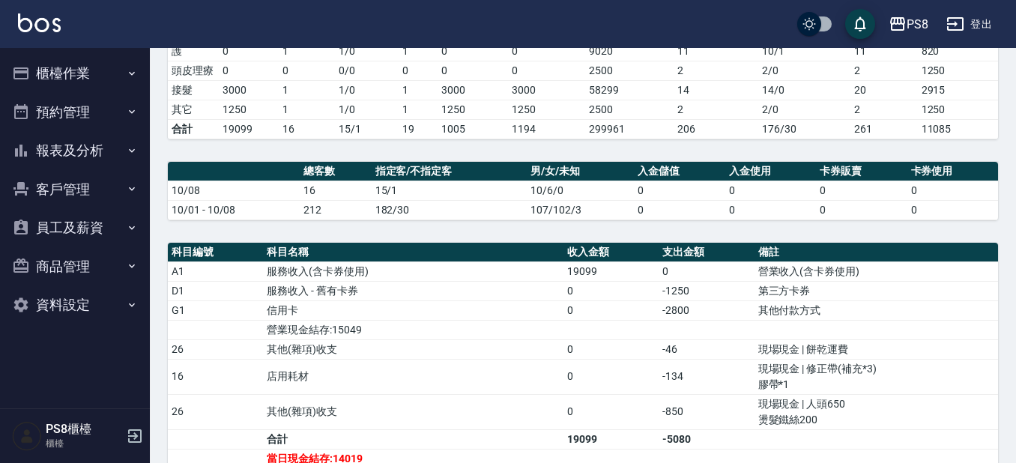
scroll to position [375, 0]
